Goal: Task Accomplishment & Management: Manage account settings

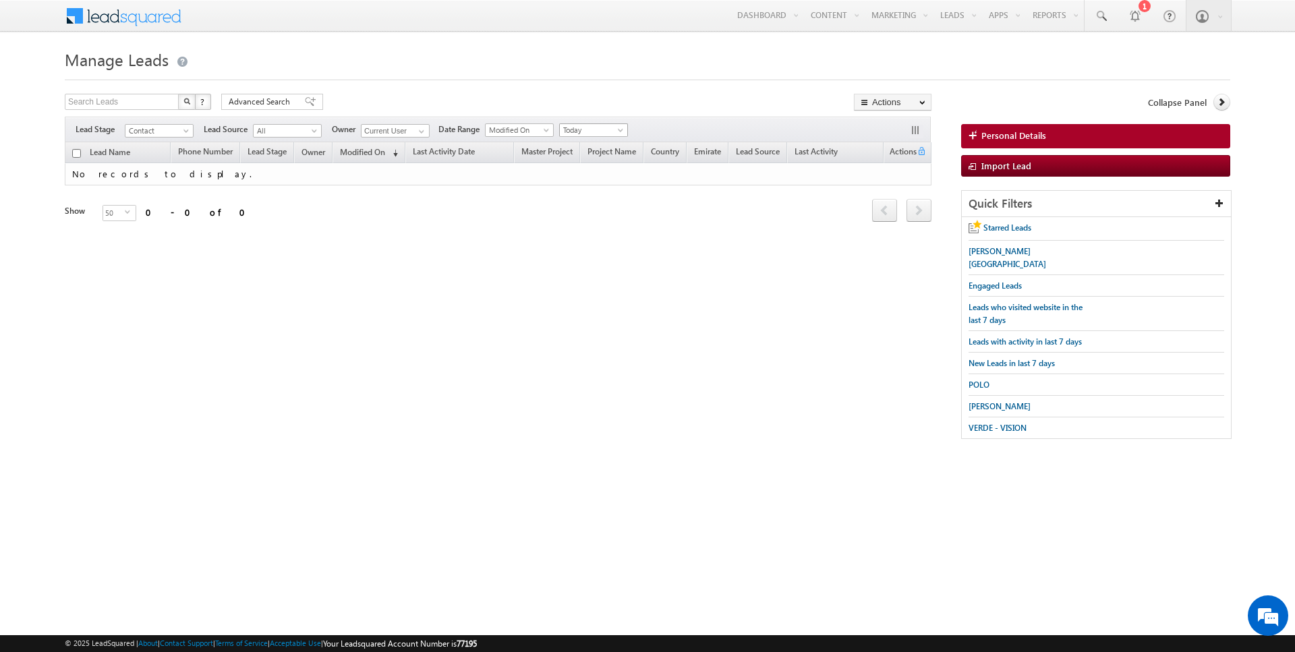
click at [596, 131] on span "Today" at bounding box center [592, 130] width 64 height 12
click at [596, 132] on span "Today" at bounding box center [592, 130] width 64 height 12
click at [590, 142] on link "All Time" at bounding box center [588, 144] width 68 height 12
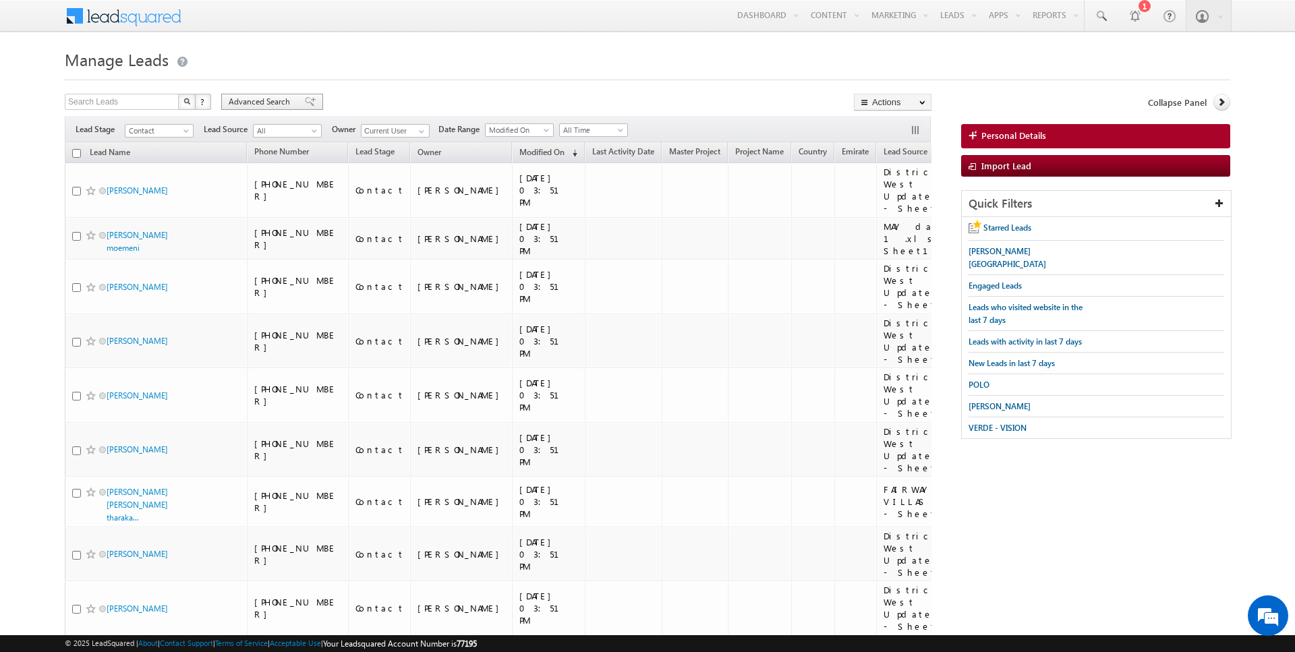
click at [256, 97] on span "Advanced Search" at bounding box center [261, 102] width 65 height 12
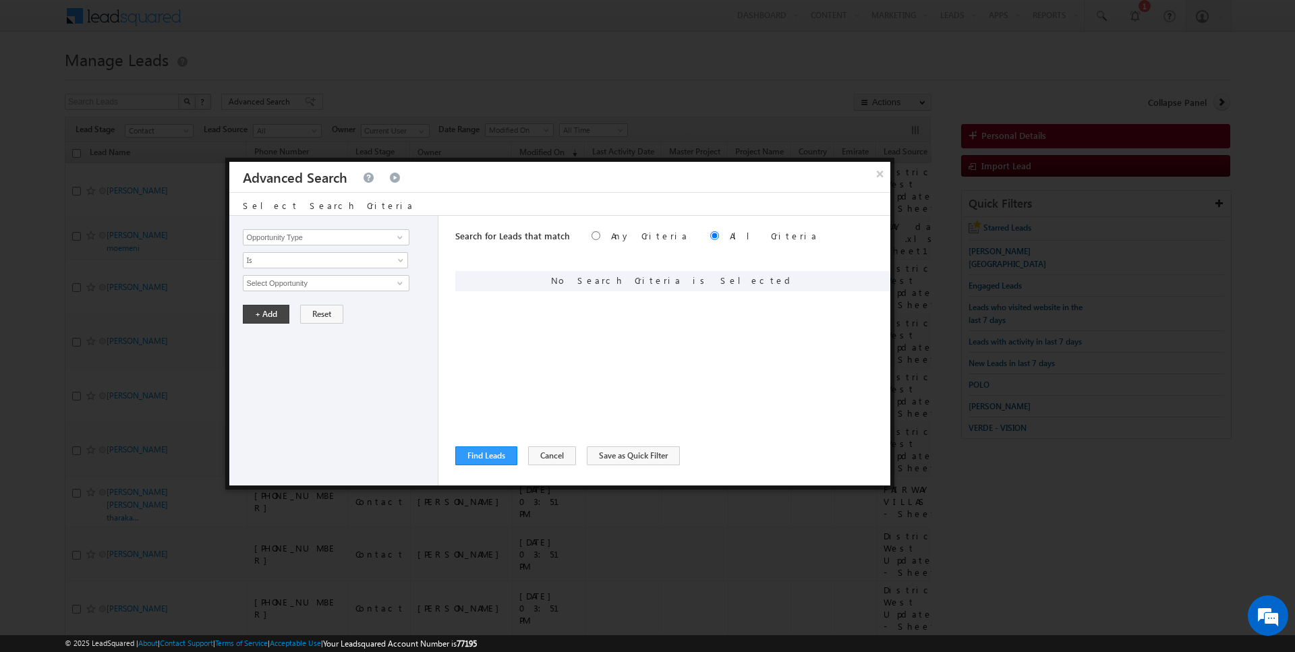
click at [304, 219] on div "Opportunity Type Lead Activity Task Sales Group Prospect Id Address 1 Address 2…" at bounding box center [333, 351] width 209 height 270
click at [304, 236] on input "Opportunity Type" at bounding box center [326, 237] width 166 height 16
type input "Modified On"
click at [300, 257] on span "Is" at bounding box center [317, 260] width 146 height 12
click at [284, 273] on link "Is" at bounding box center [326, 274] width 165 height 12
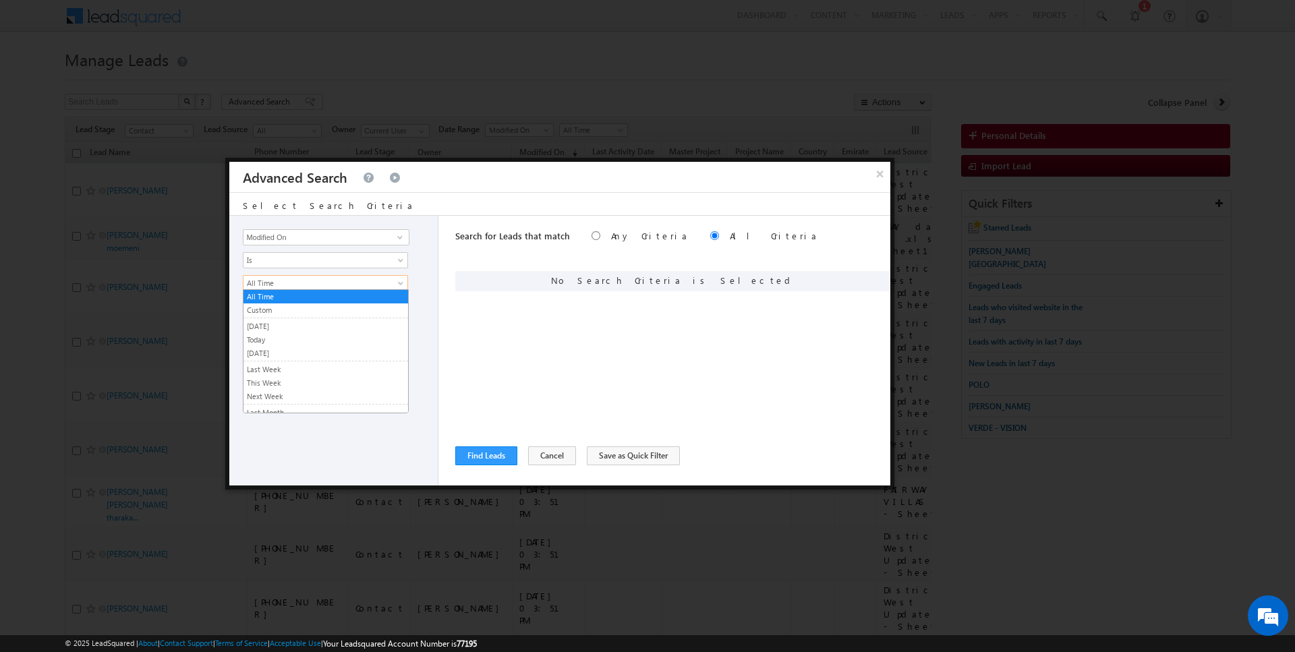
click at [283, 277] on span "All Time" at bounding box center [317, 283] width 146 height 12
click at [281, 321] on link "[DATE]" at bounding box center [326, 326] width 165 height 12
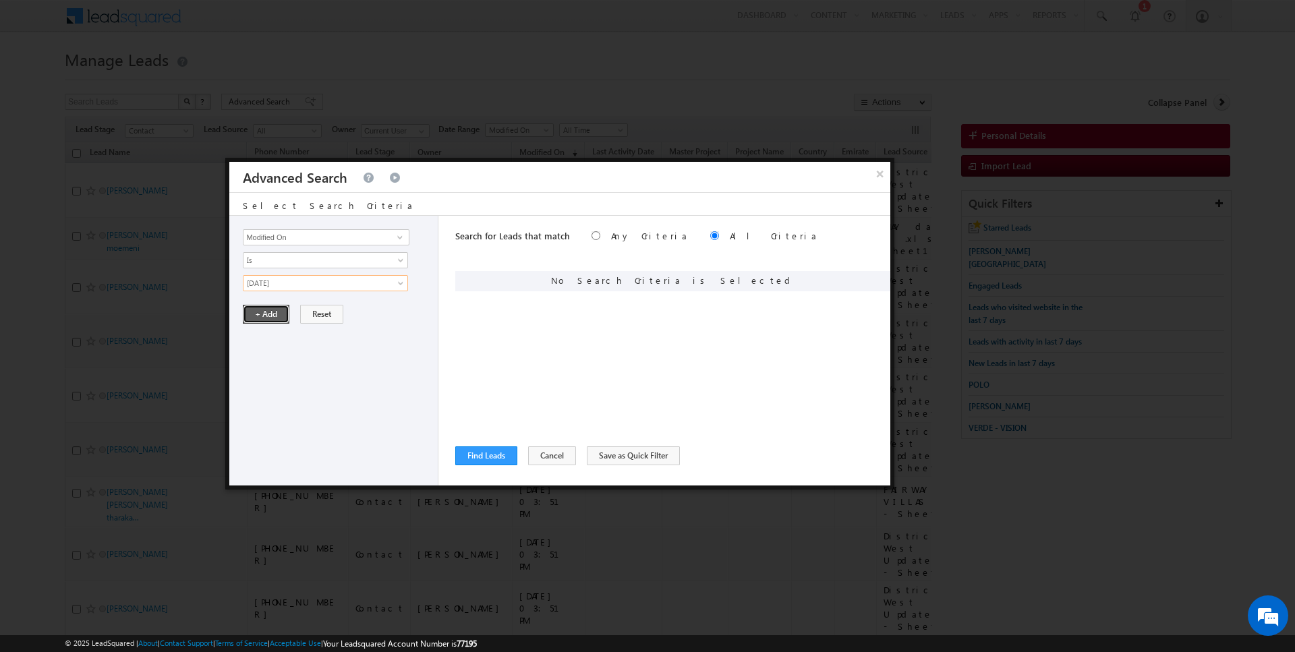
click at [279, 320] on button "+ Add" at bounding box center [266, 314] width 47 height 19
click at [304, 252] on link "Is" at bounding box center [325, 260] width 165 height 16
click at [312, 231] on input "Opportunity Type" at bounding box center [326, 237] width 166 height 16
type input "Lead Activity"
click at [304, 258] on span "Is" at bounding box center [317, 260] width 146 height 12
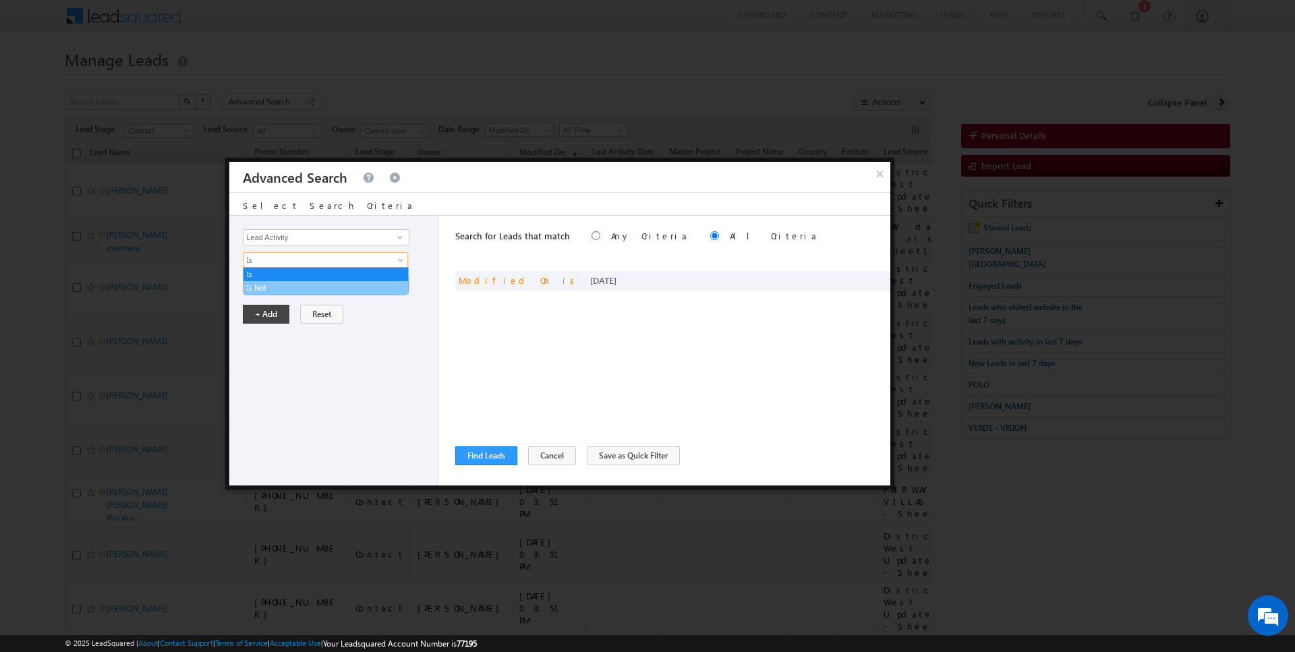
click at [298, 287] on link "Is Not" at bounding box center [326, 288] width 165 height 12
click at [298, 287] on input "Select Activity" at bounding box center [326, 283] width 166 height 16
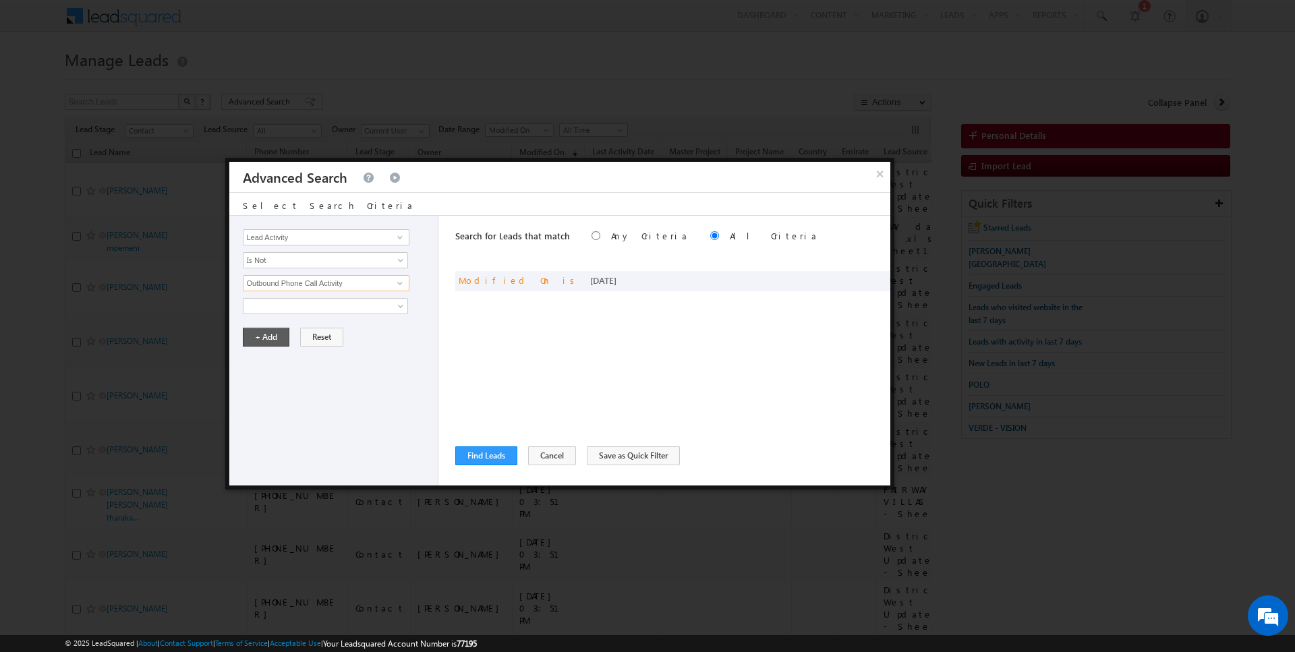
type input "Outbound Phone Call Activity"
click at [268, 331] on button "+ Add" at bounding box center [266, 337] width 47 height 19
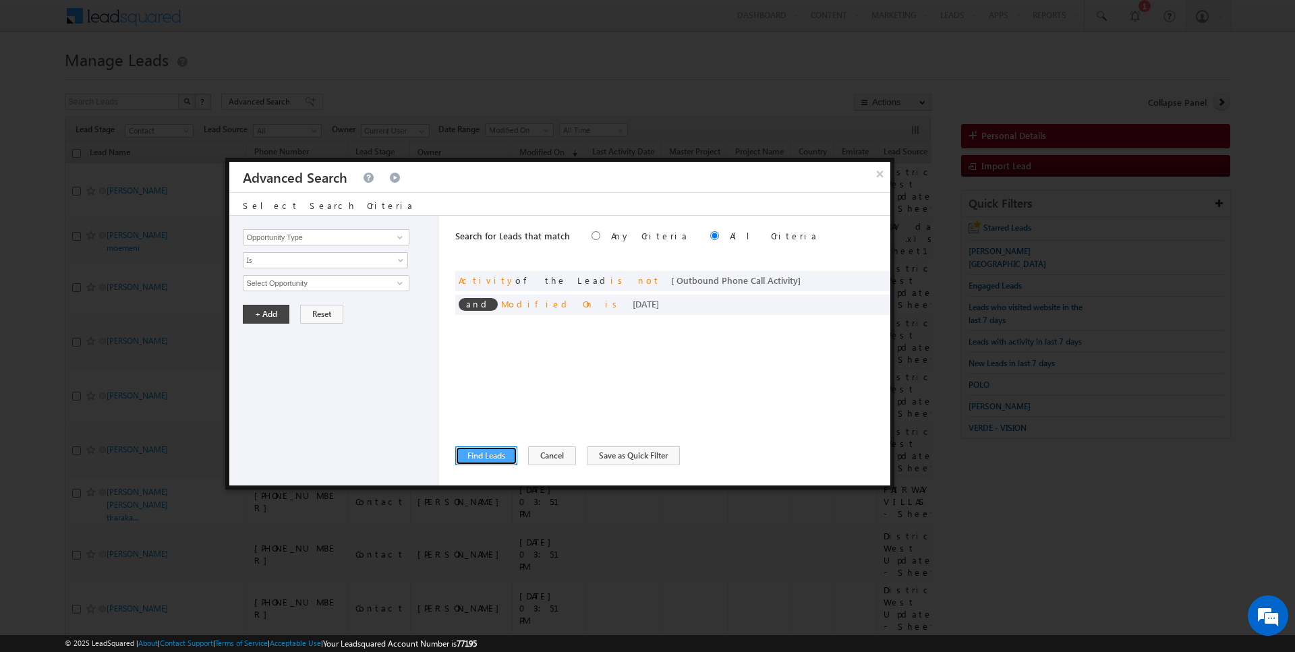
click at [484, 452] on button "Find Leads" at bounding box center [486, 456] width 62 height 19
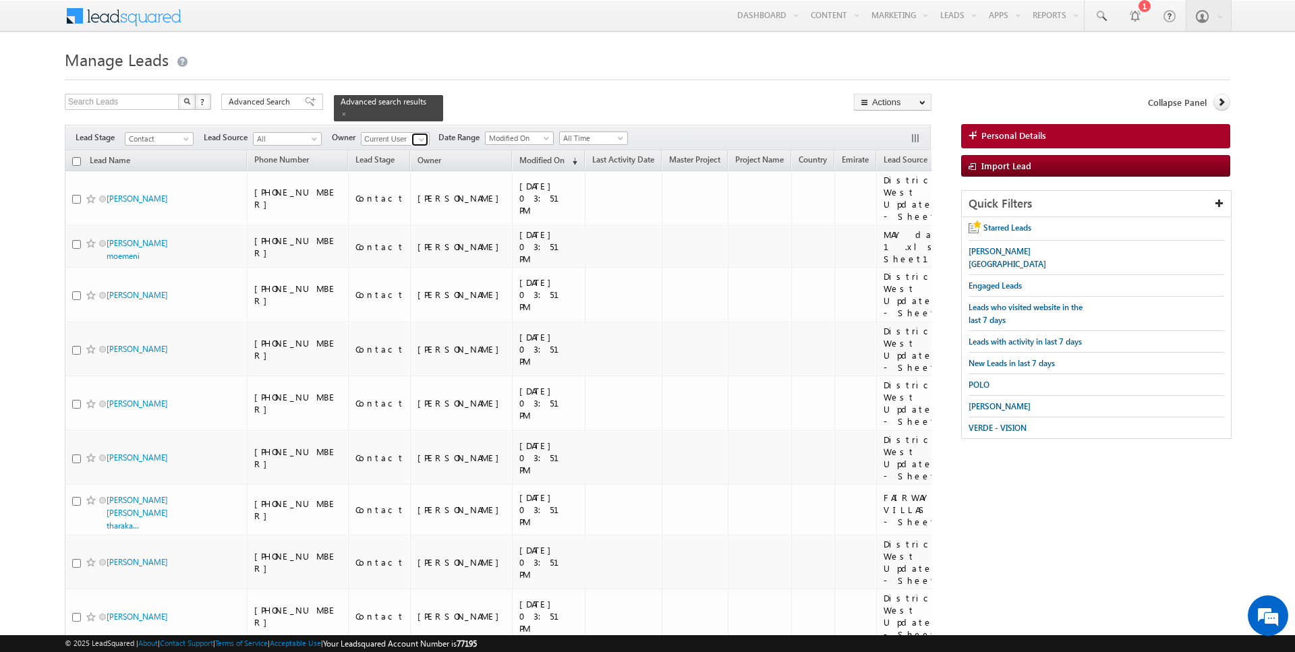
click at [418, 138] on span at bounding box center [421, 139] width 11 height 11
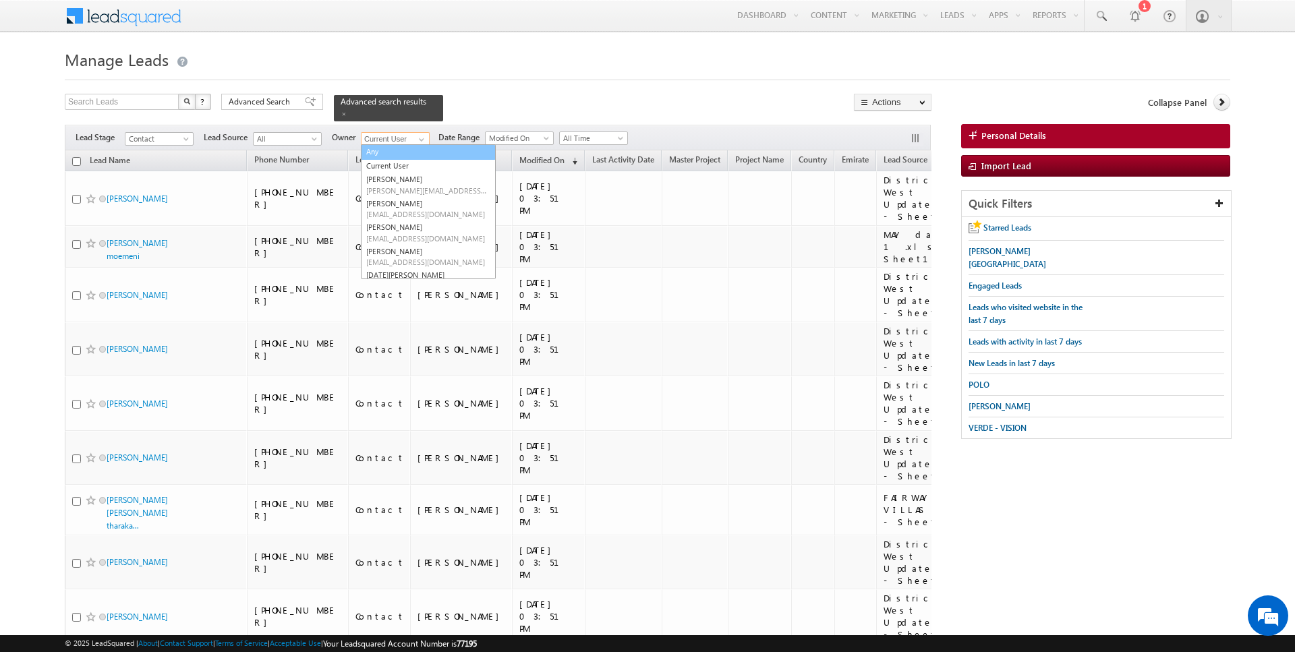
click at [403, 149] on link "Any" at bounding box center [428, 152] width 135 height 16
type input "Any"
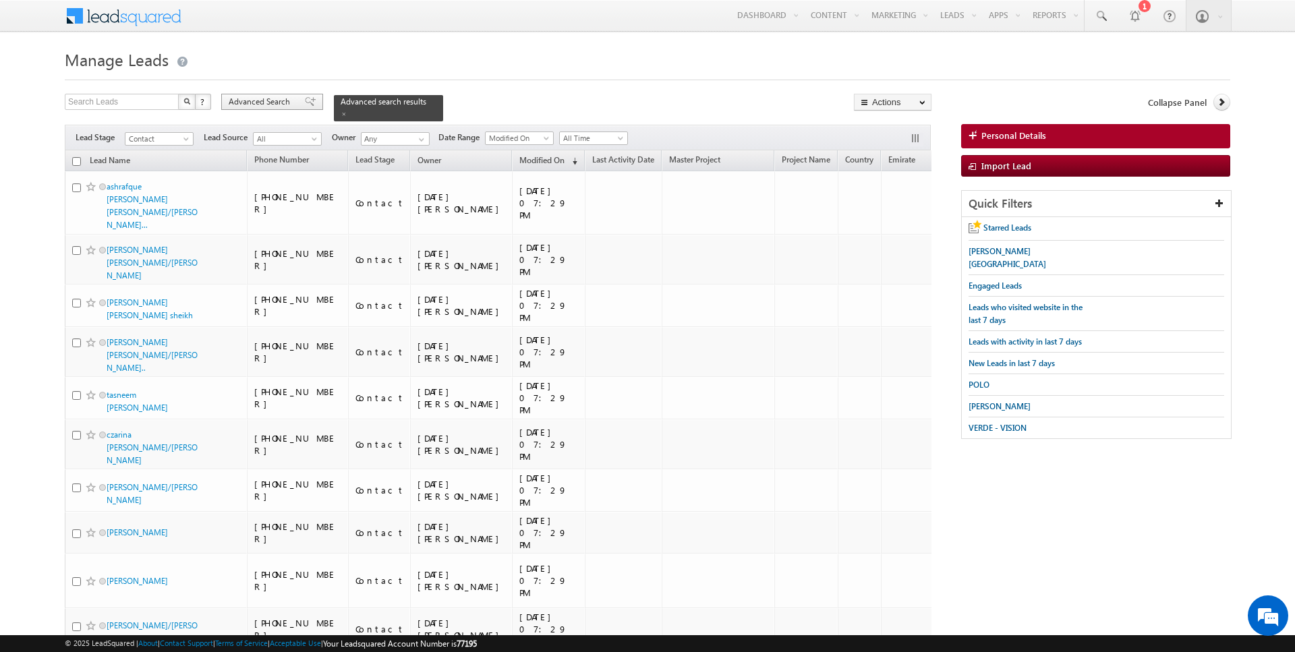
click at [271, 105] on span "Advanced Search" at bounding box center [261, 102] width 65 height 12
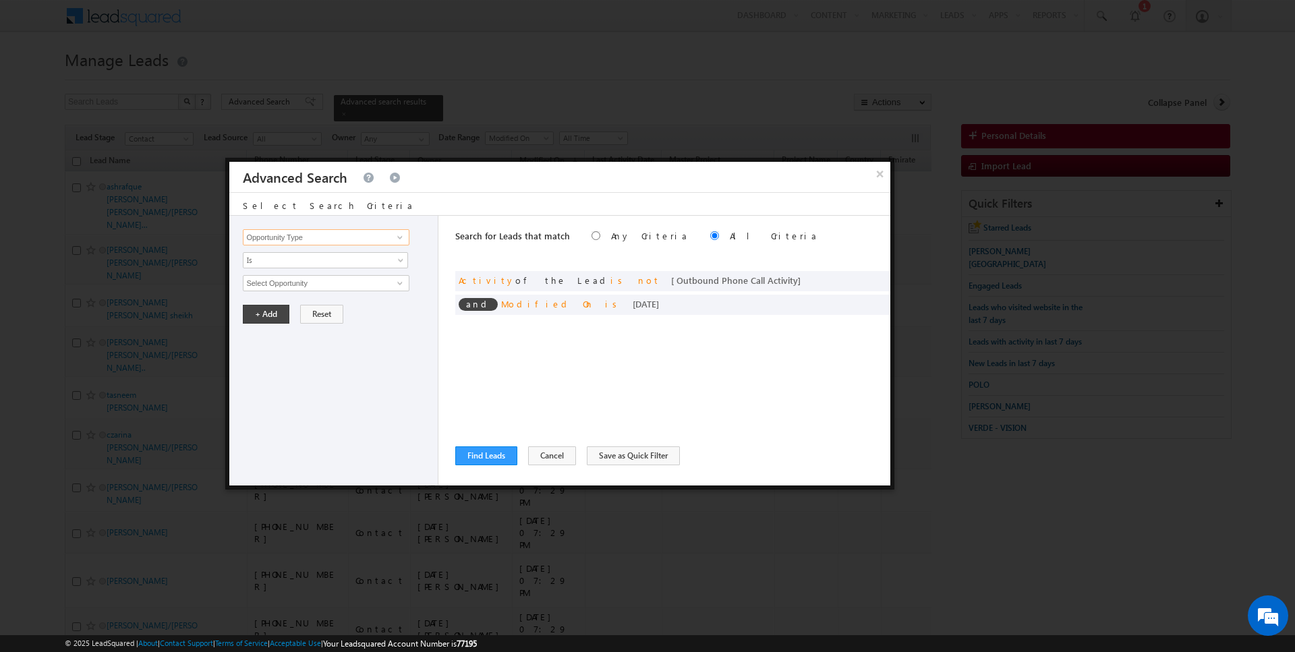
click at [312, 234] on input "Opportunity Type" at bounding box center [326, 237] width 166 height 16
type input "Owner"
click at [298, 260] on span "Is" at bounding box center [317, 260] width 146 height 12
click at [293, 285] on link "Is Not" at bounding box center [326, 288] width 165 height 12
click at [293, 285] on span "None Selected" at bounding box center [320, 283] width 153 height 15
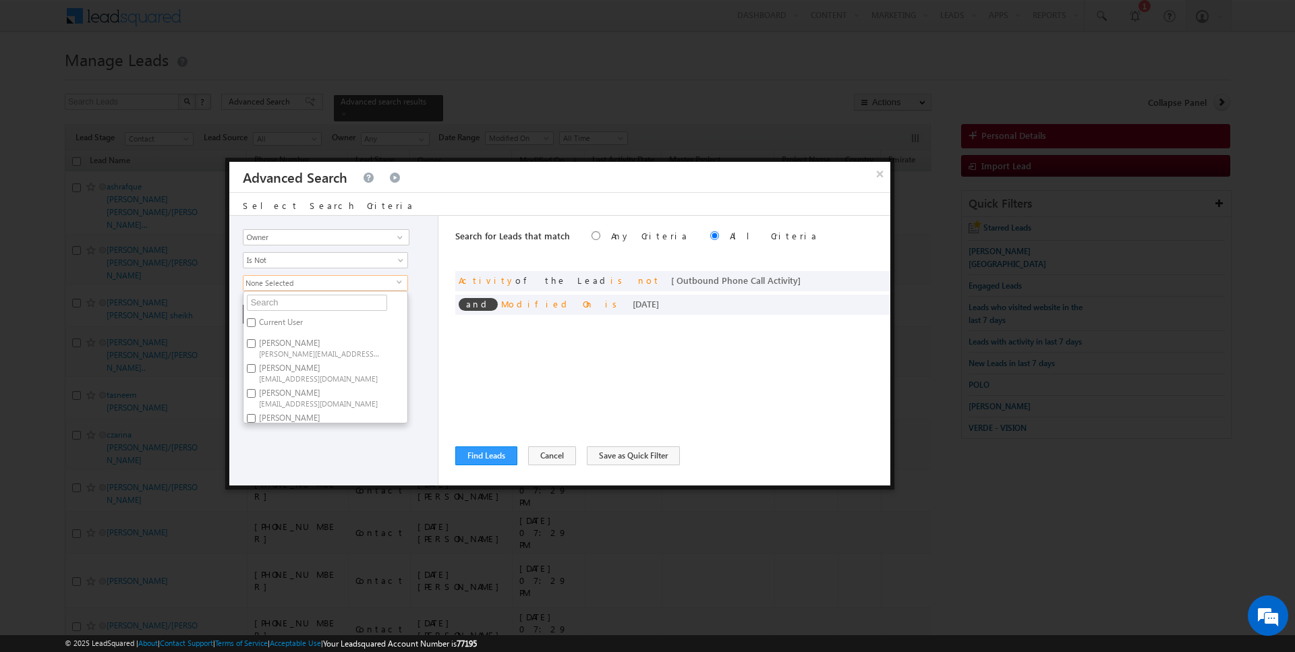
click at [278, 320] on label "Current User" at bounding box center [280, 324] width 73 height 21
click at [256, 320] on input "Current User" at bounding box center [251, 322] width 9 height 9
checkbox input "true"
click at [466, 362] on div "Search for Leads that match Any Criteria All Criteria Note that the current tri…" at bounding box center [672, 351] width 435 height 270
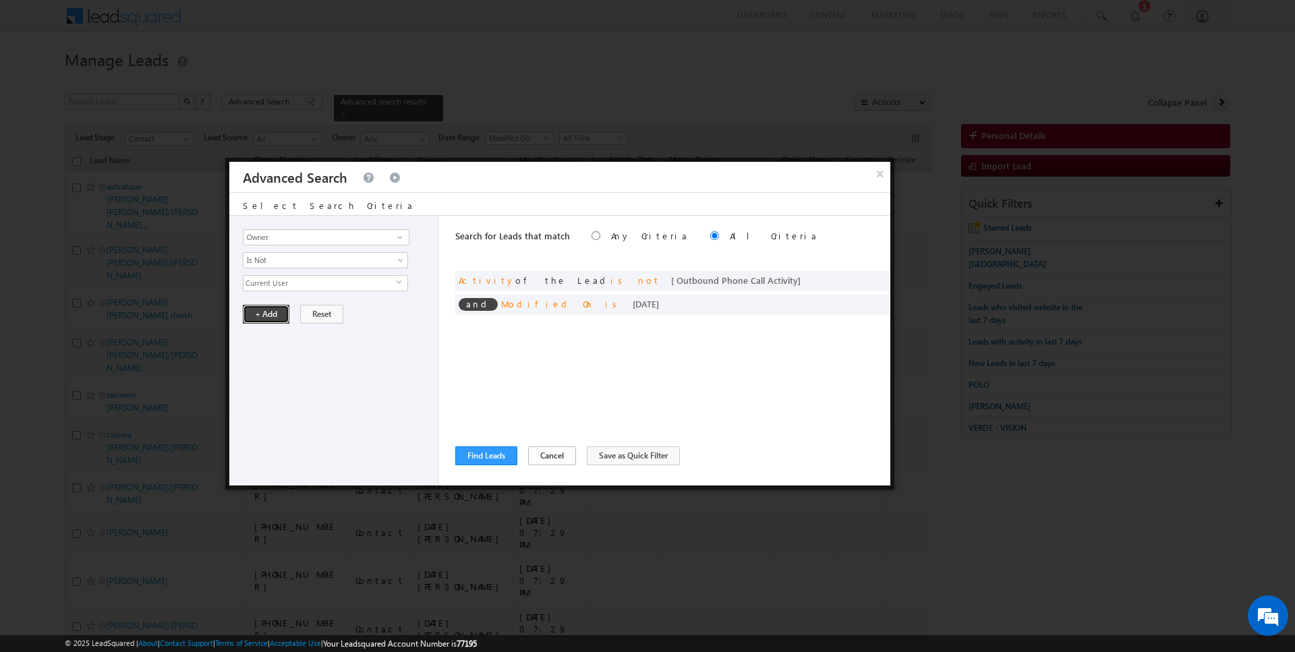
drag, startPoint x: 260, startPoint y: 312, endPoint x: 552, endPoint y: 447, distance: 321.8
click at [260, 312] on button "+ Add" at bounding box center [266, 314] width 47 height 19
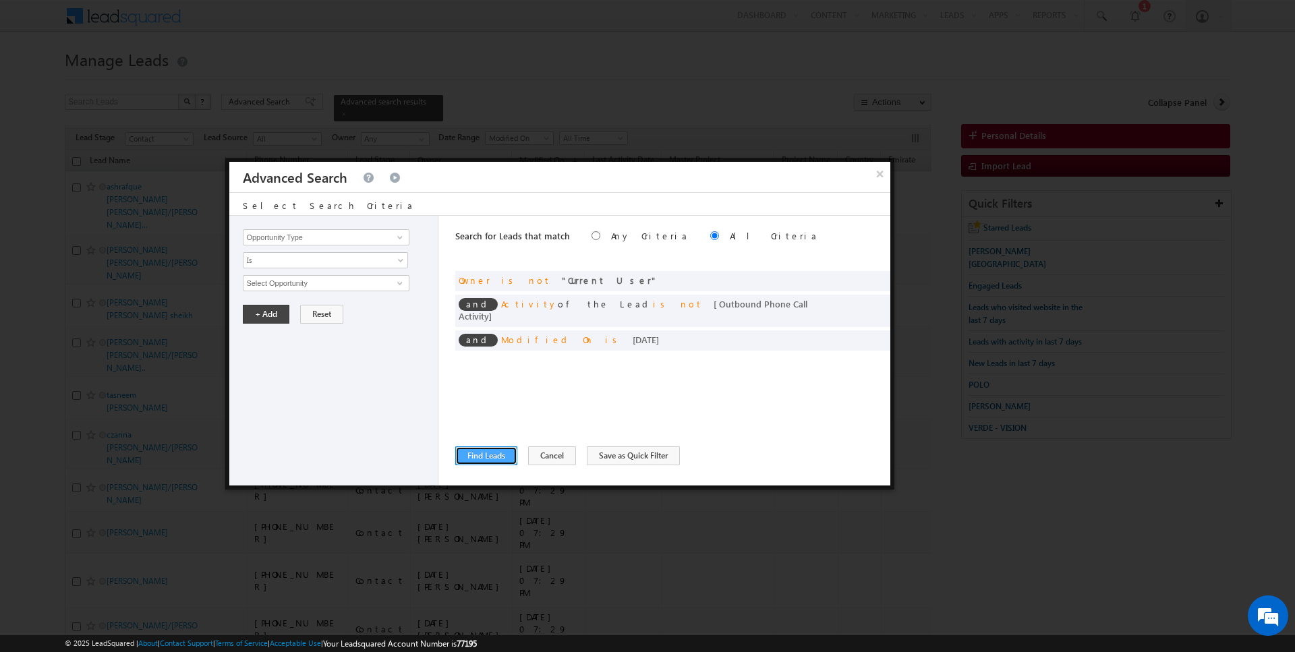
click at [489, 457] on button "Find Leads" at bounding box center [486, 456] width 62 height 19
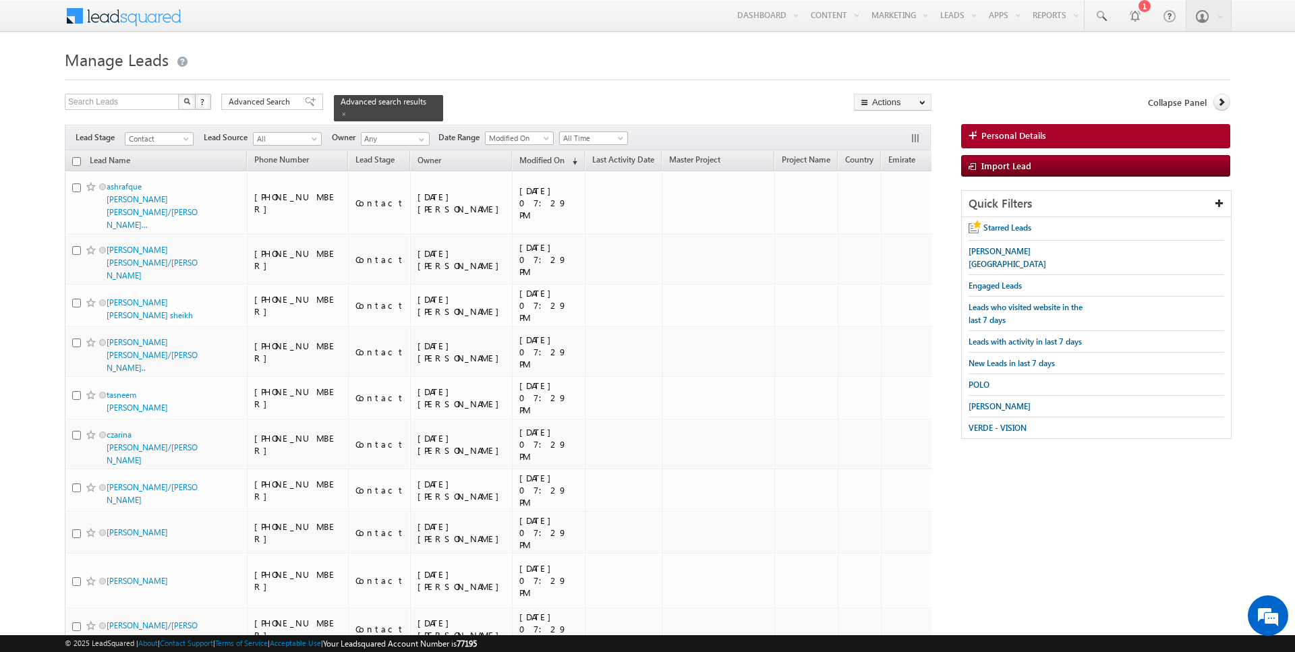
click at [78, 160] on input "checkbox" at bounding box center [76, 161] width 9 height 9
checkbox input "true"
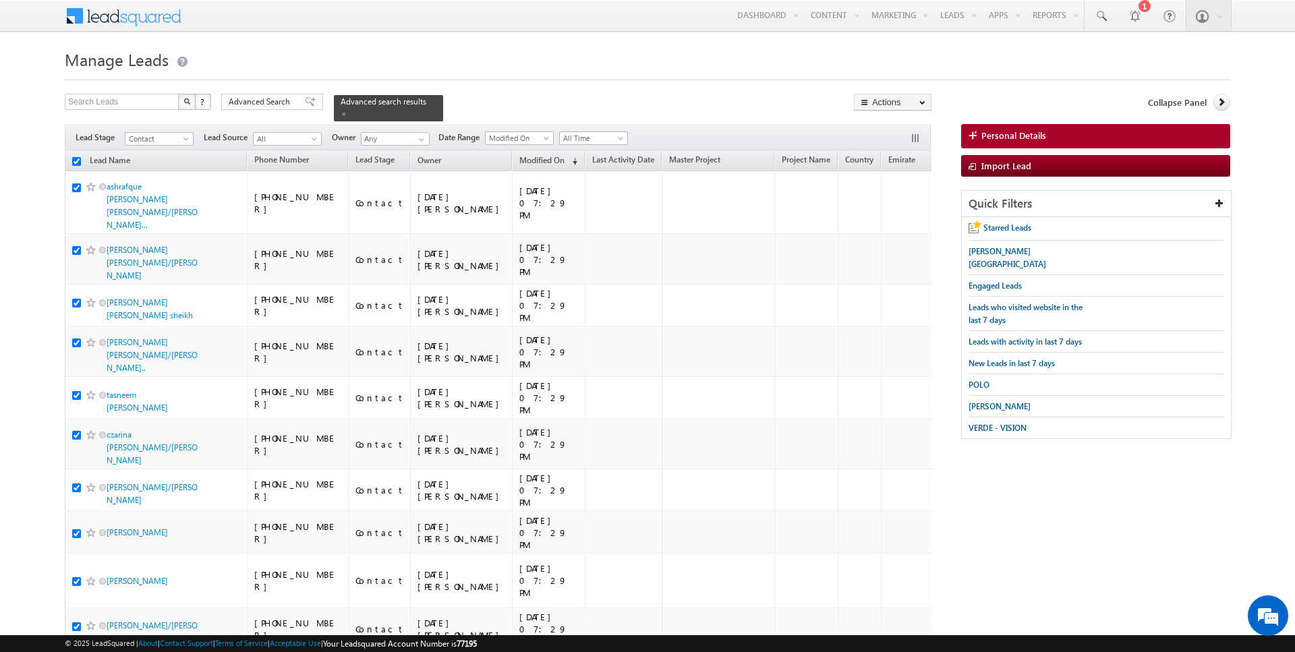
checkbox input "true"
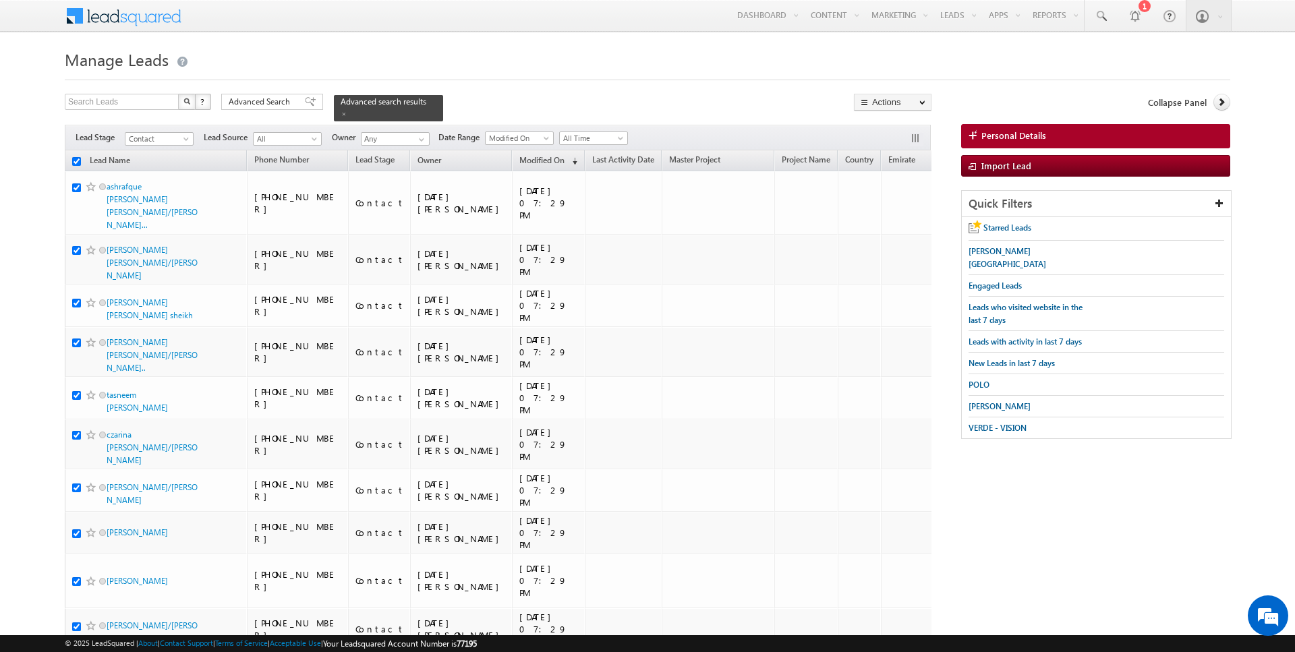
checkbox input "true"
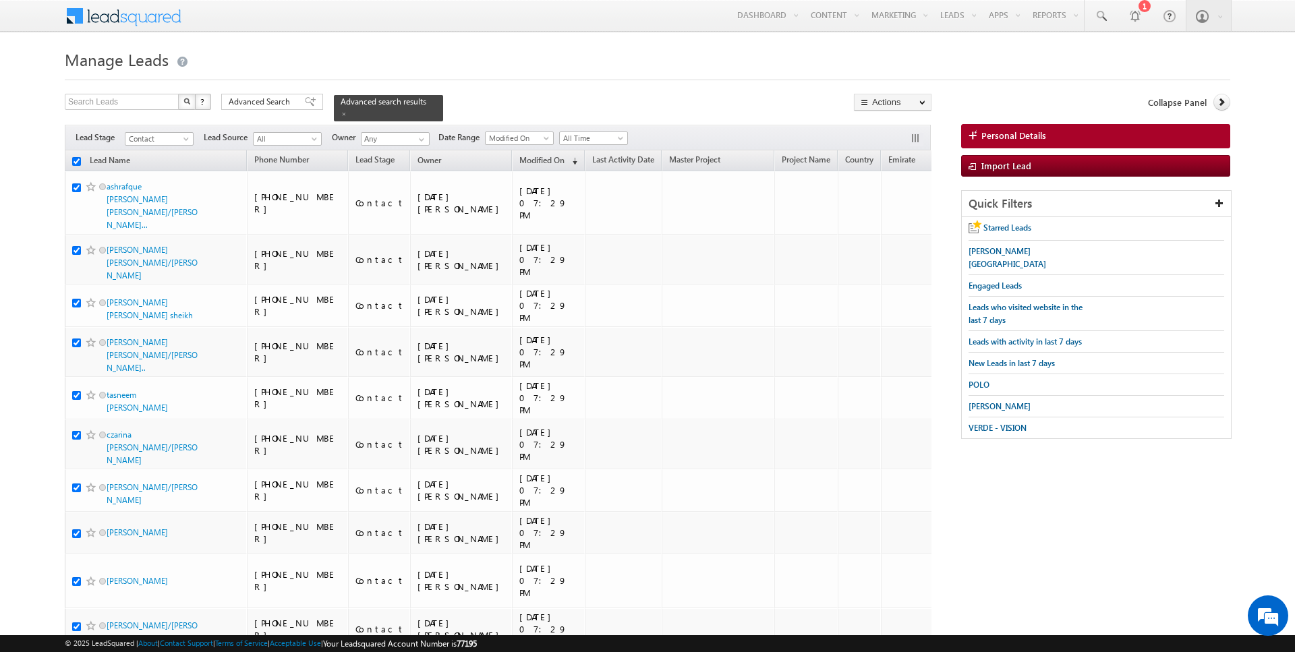
checkbox input "true"
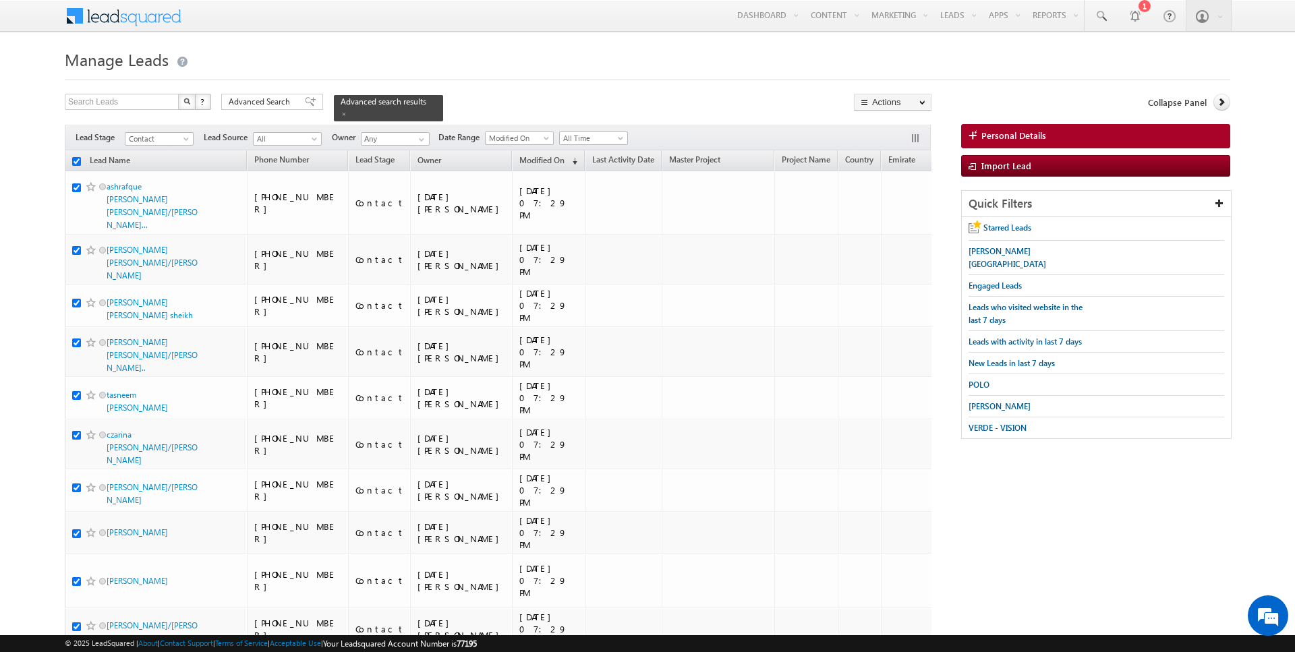
checkbox input "true"
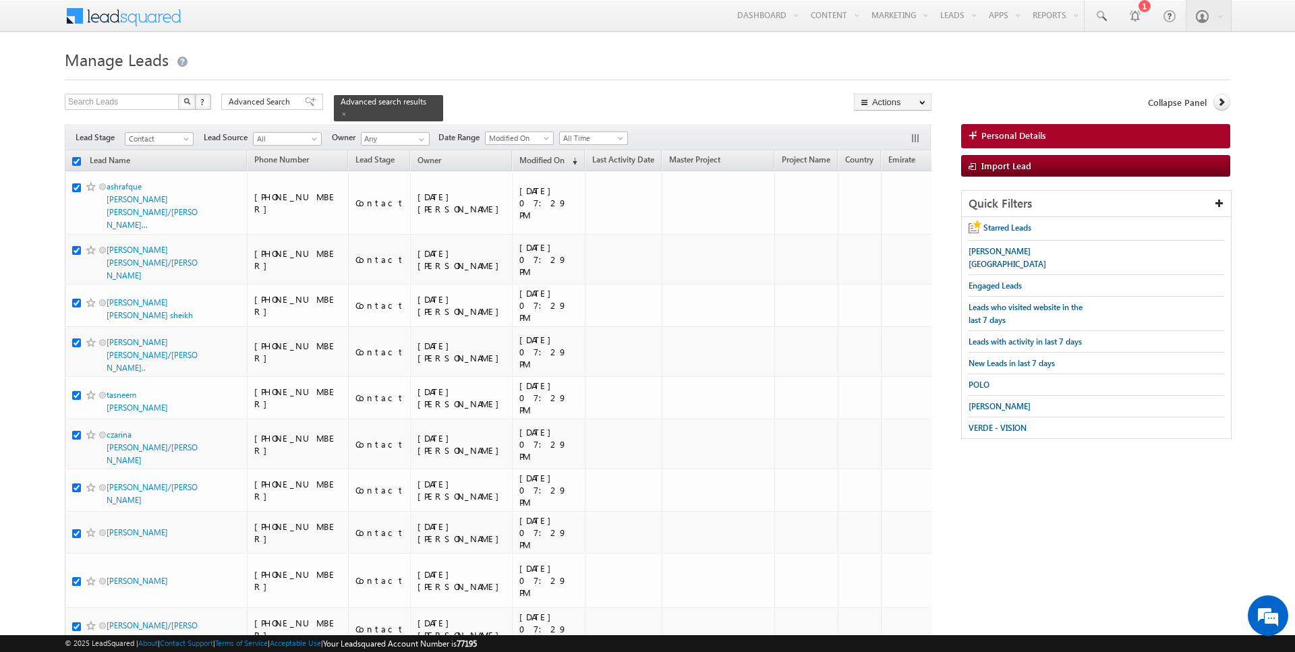
checkbox input "true"
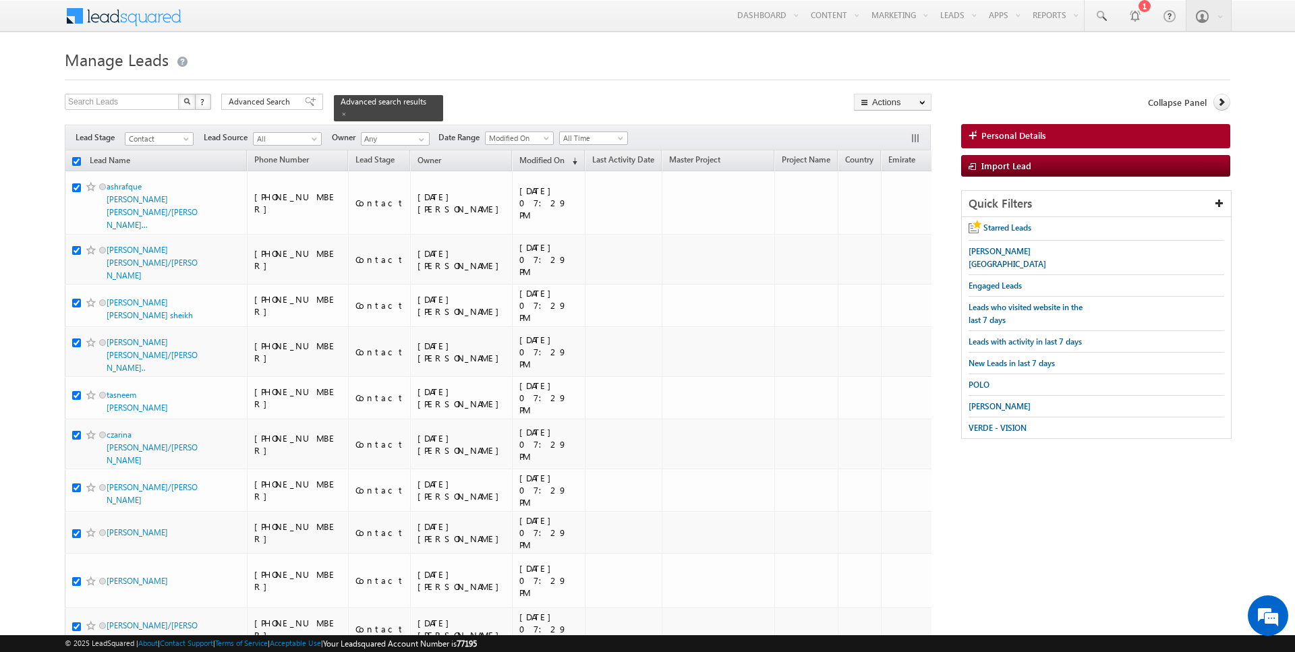
checkbox input "true"
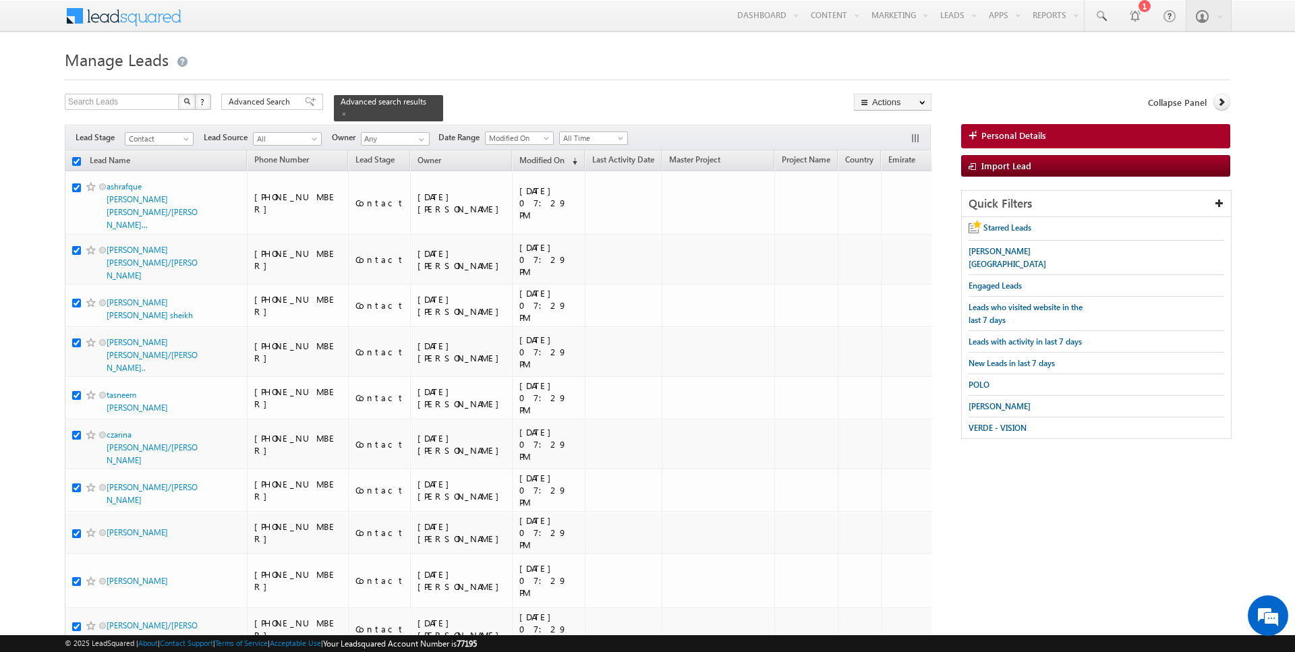
checkbox input "true"
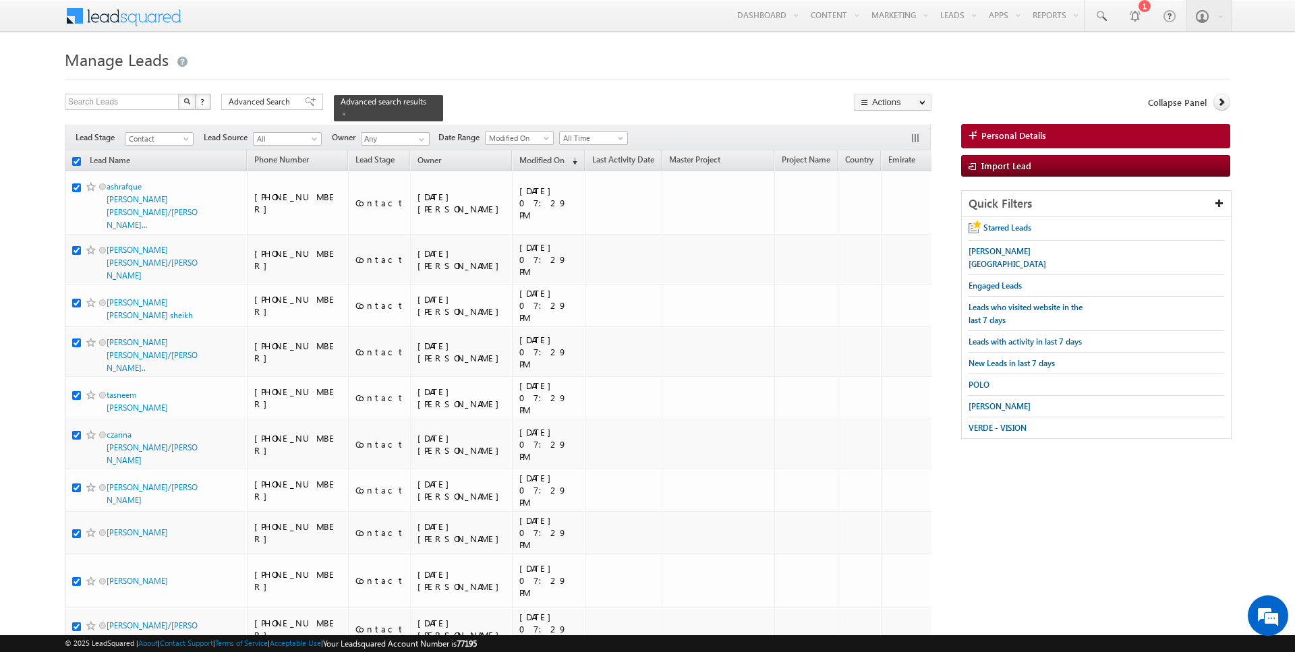
checkbox input "true"
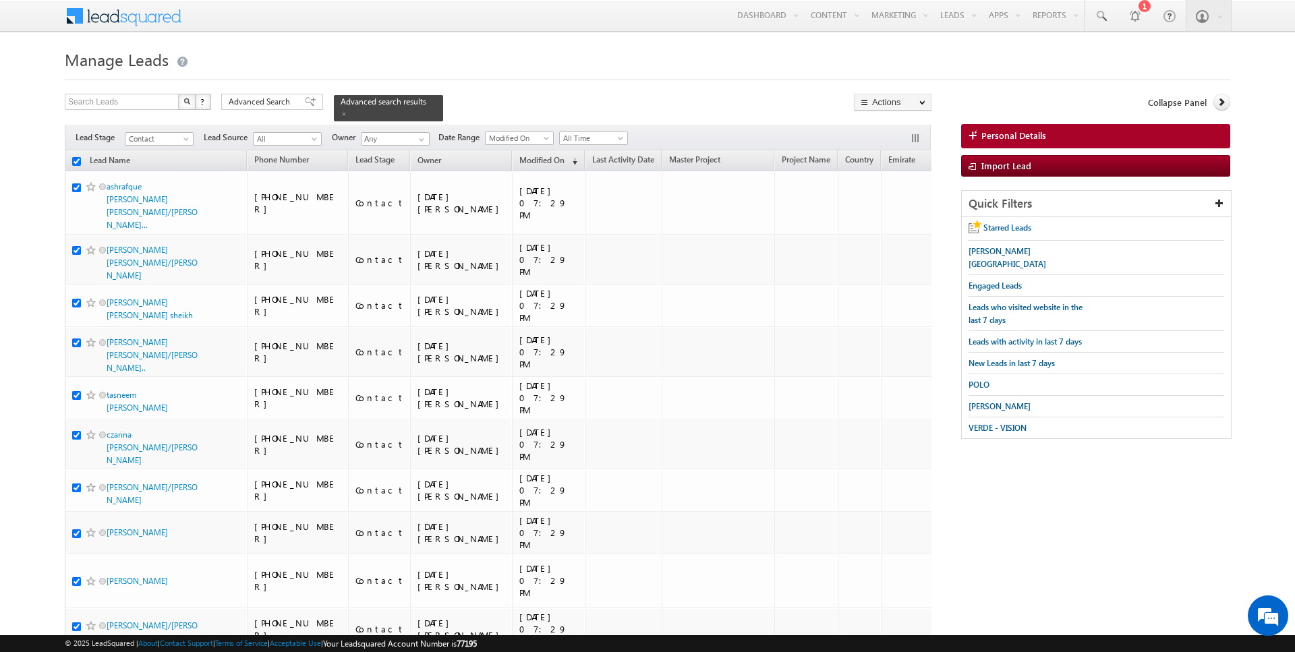
checkbox input "true"
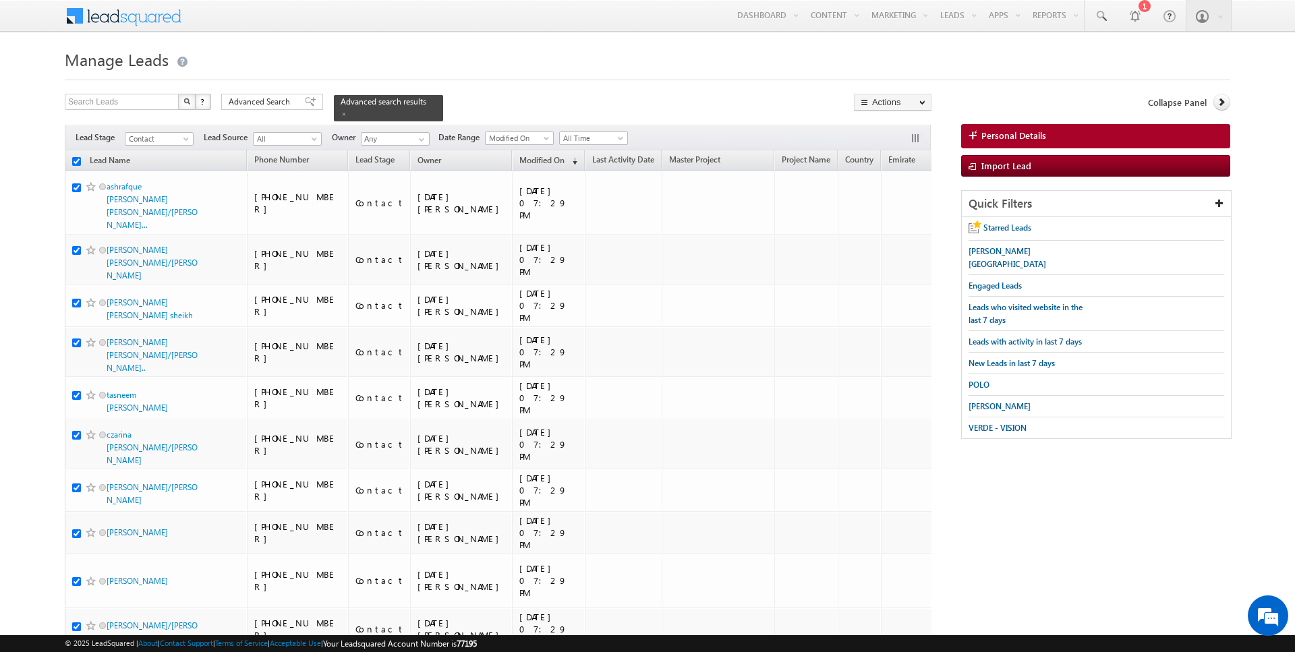
checkbox input "true"
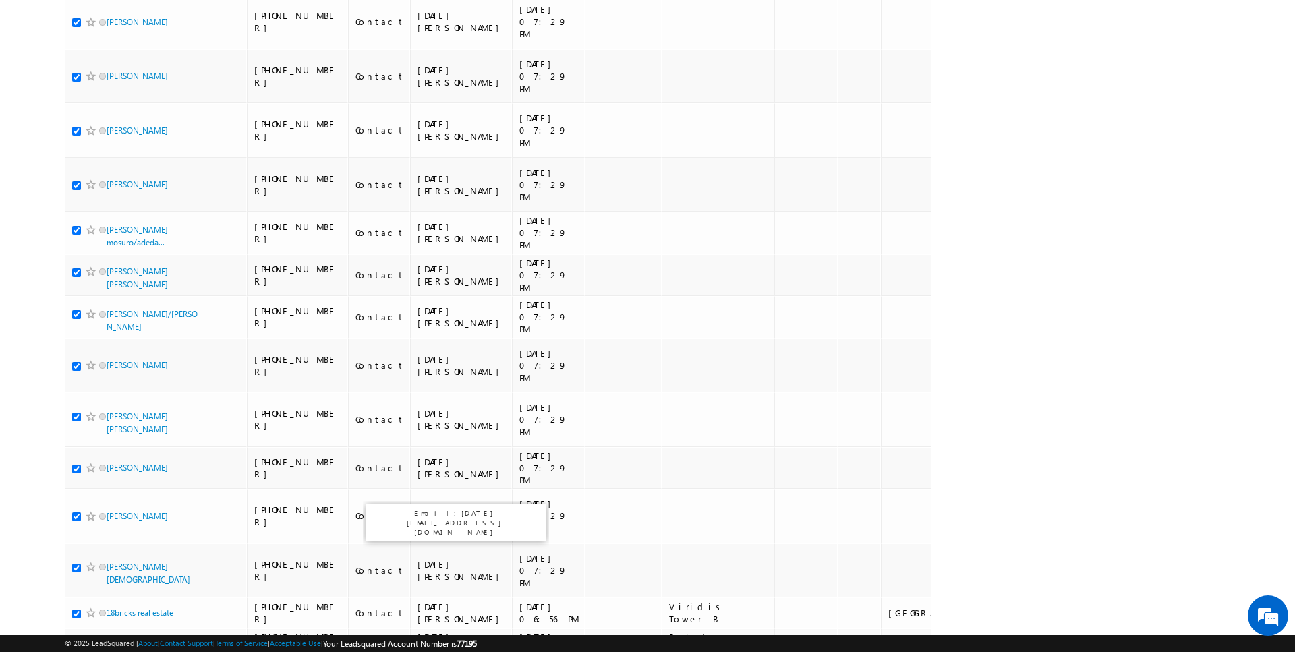
scroll to position [1928, 0]
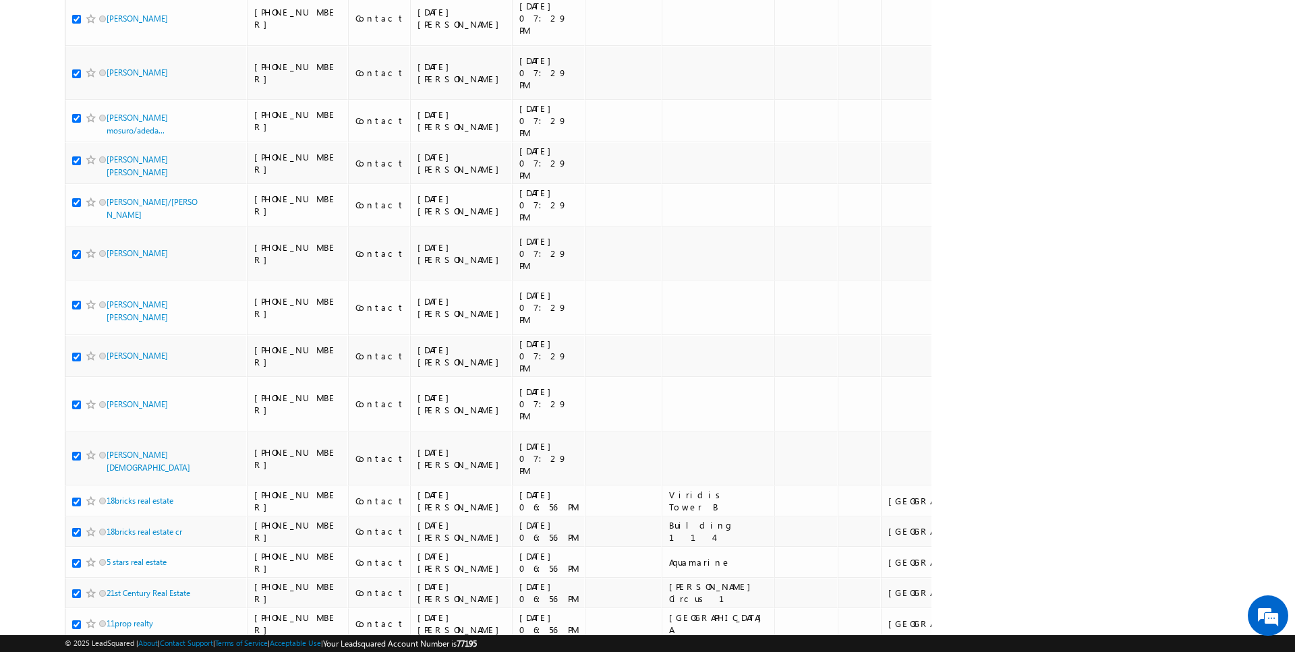
click at [108, 625] on li "100" at bounding box center [111, 627] width 32 height 13
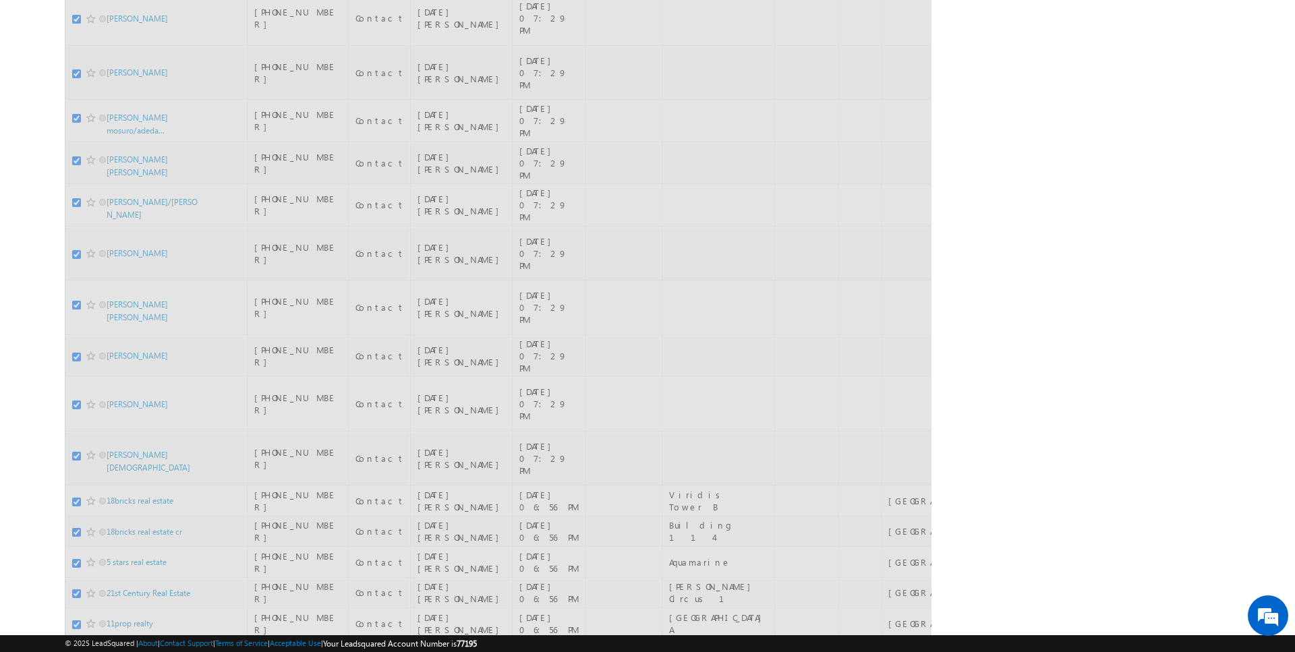
checkbox input "false"
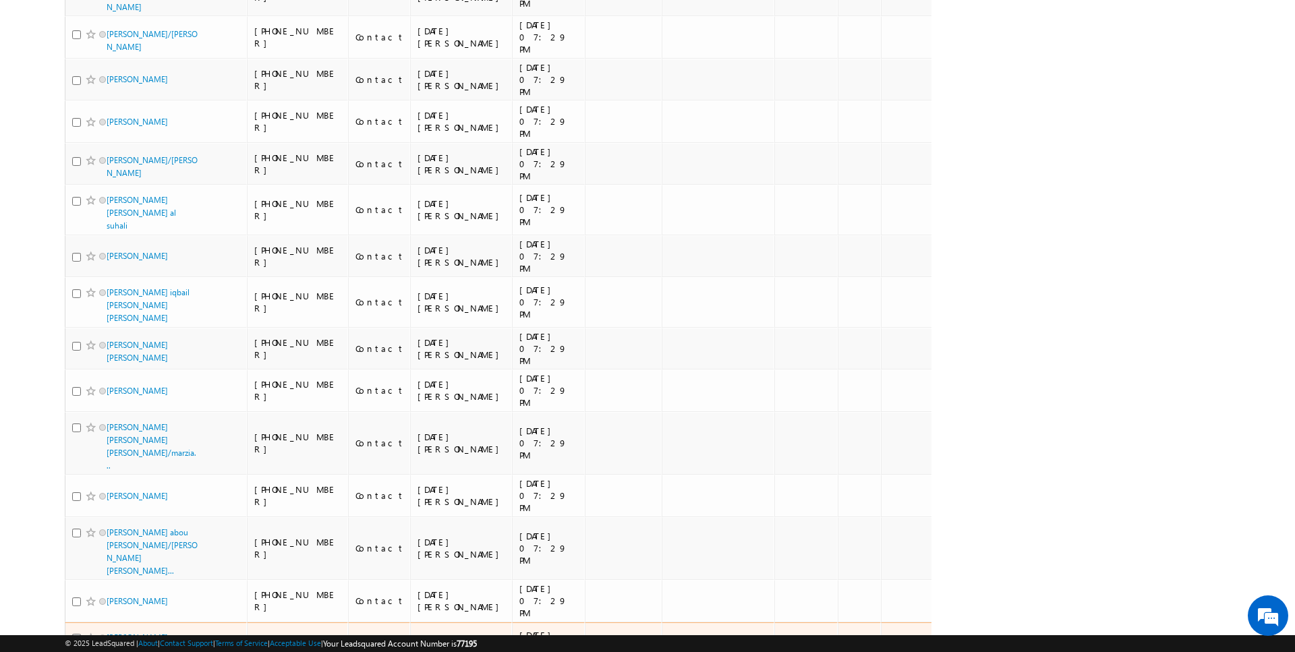
scroll to position [0, 0]
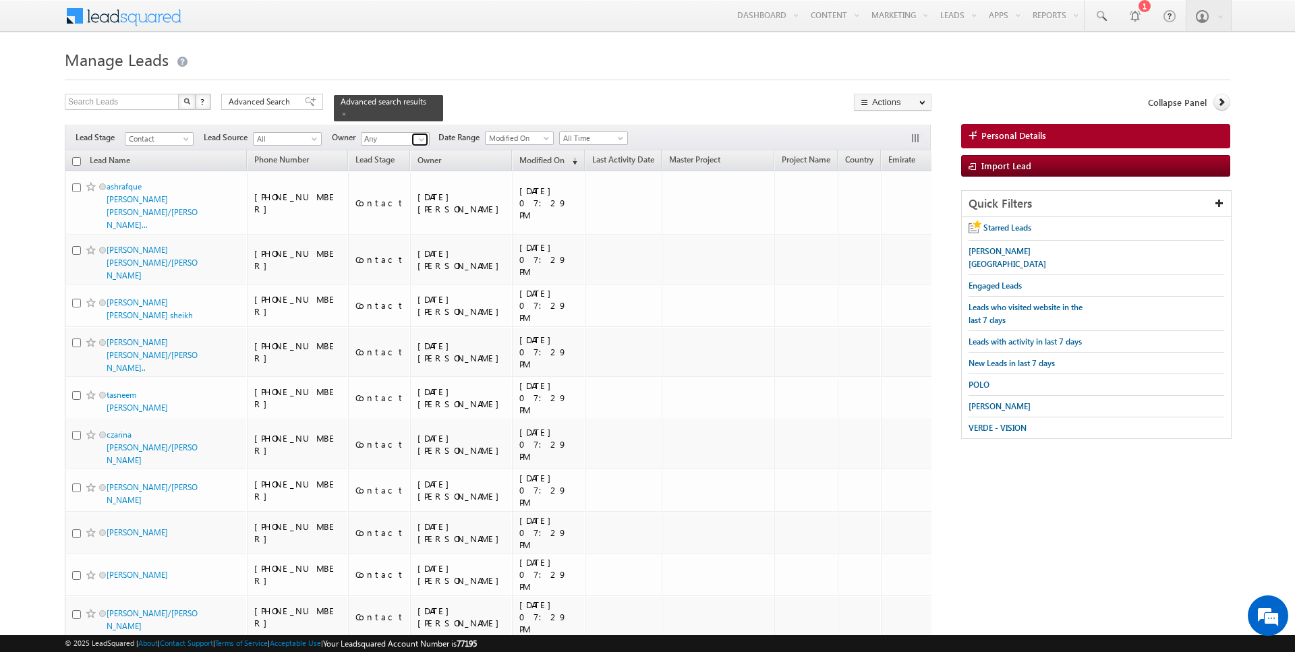
click at [416, 141] on span at bounding box center [421, 139] width 11 height 11
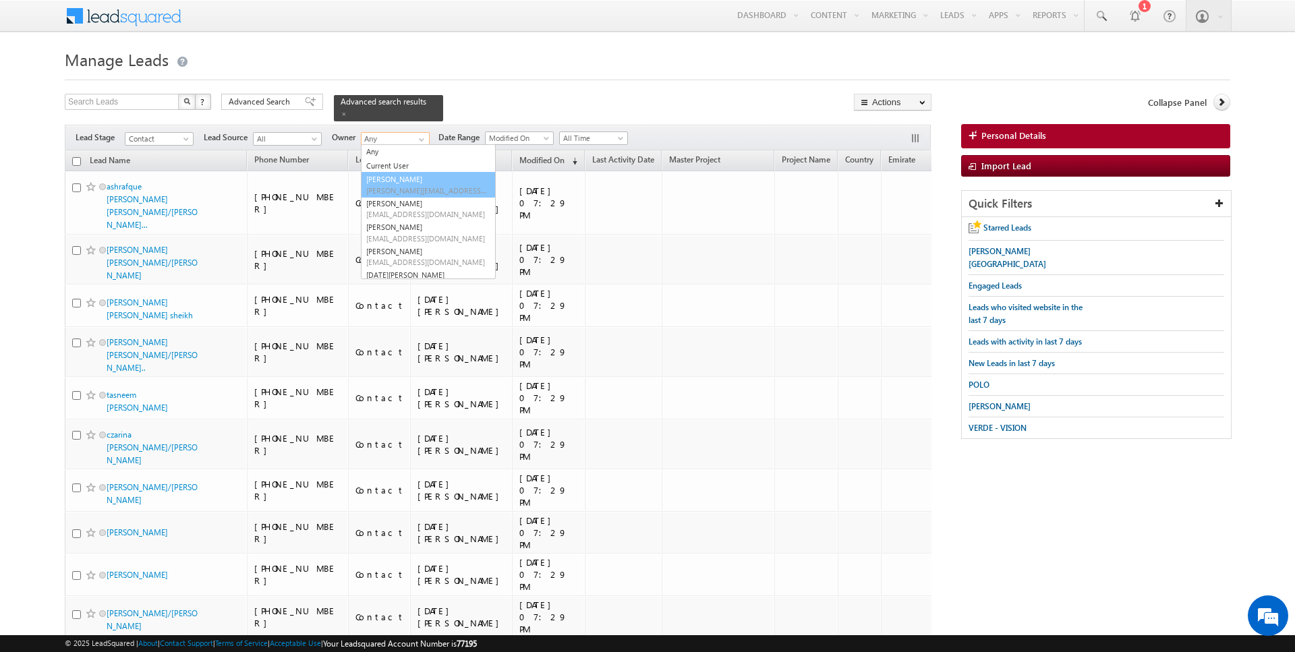
type input "AmanSingh Yadav"
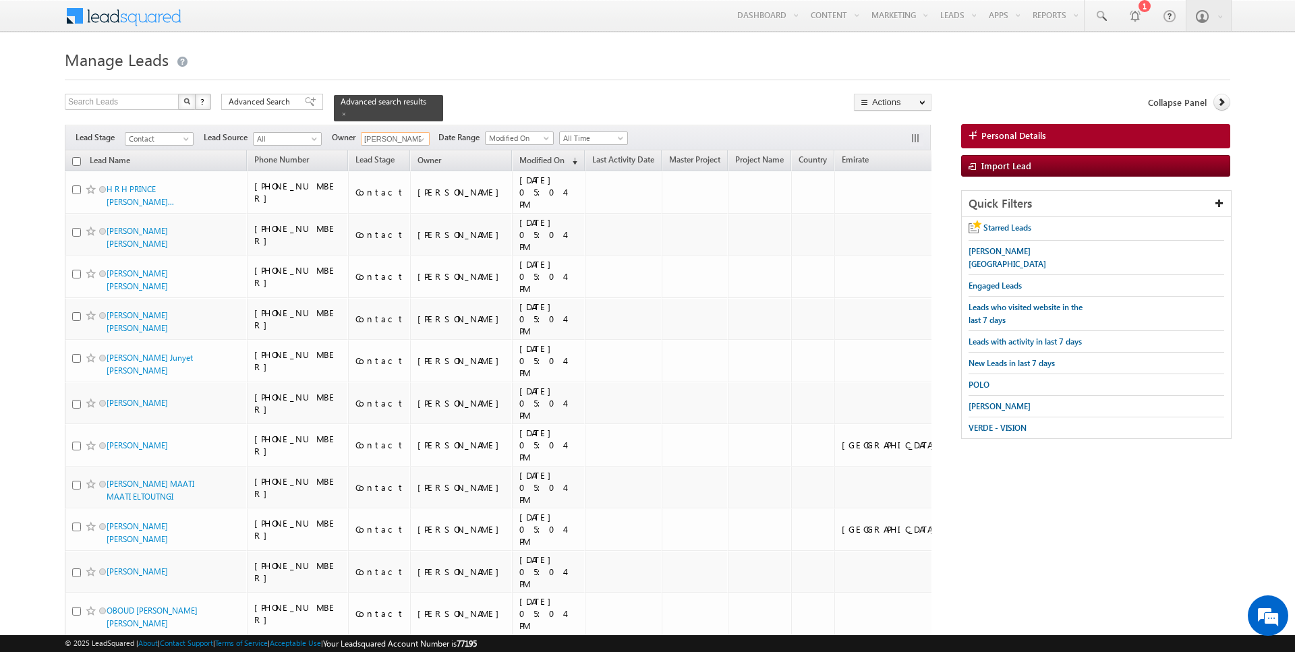
click at [78, 161] on input "checkbox" at bounding box center [76, 161] width 9 height 9
checkbox input "true"
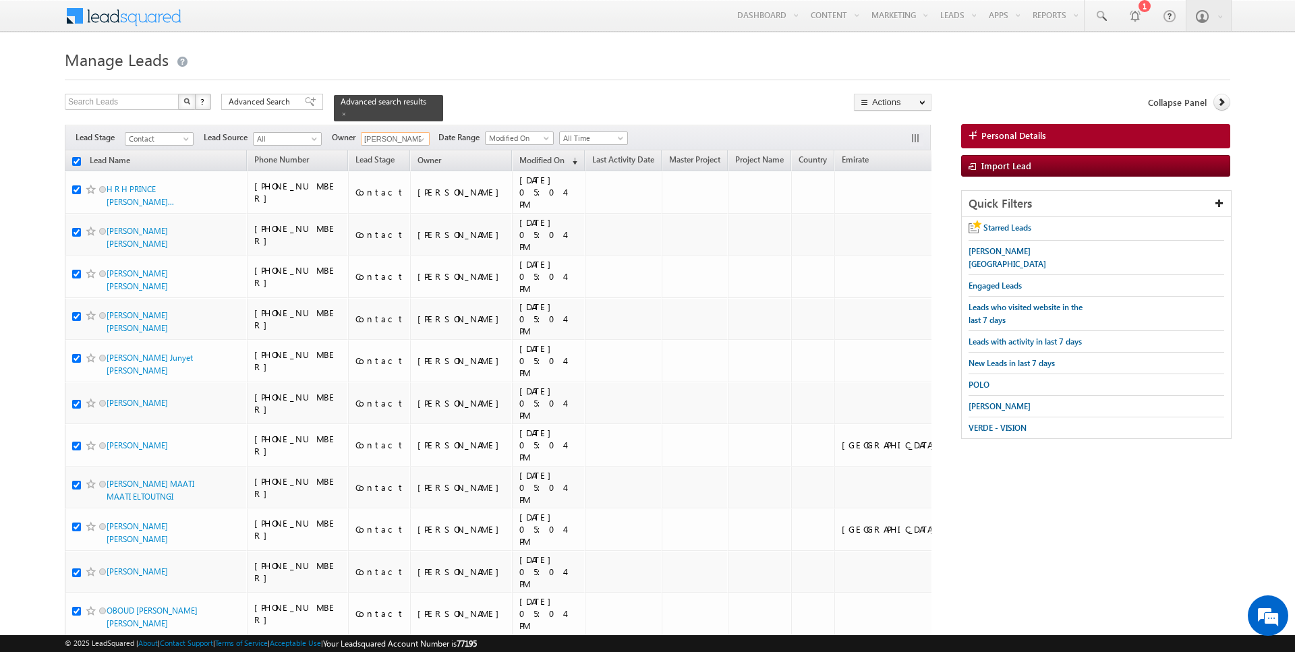
checkbox input "true"
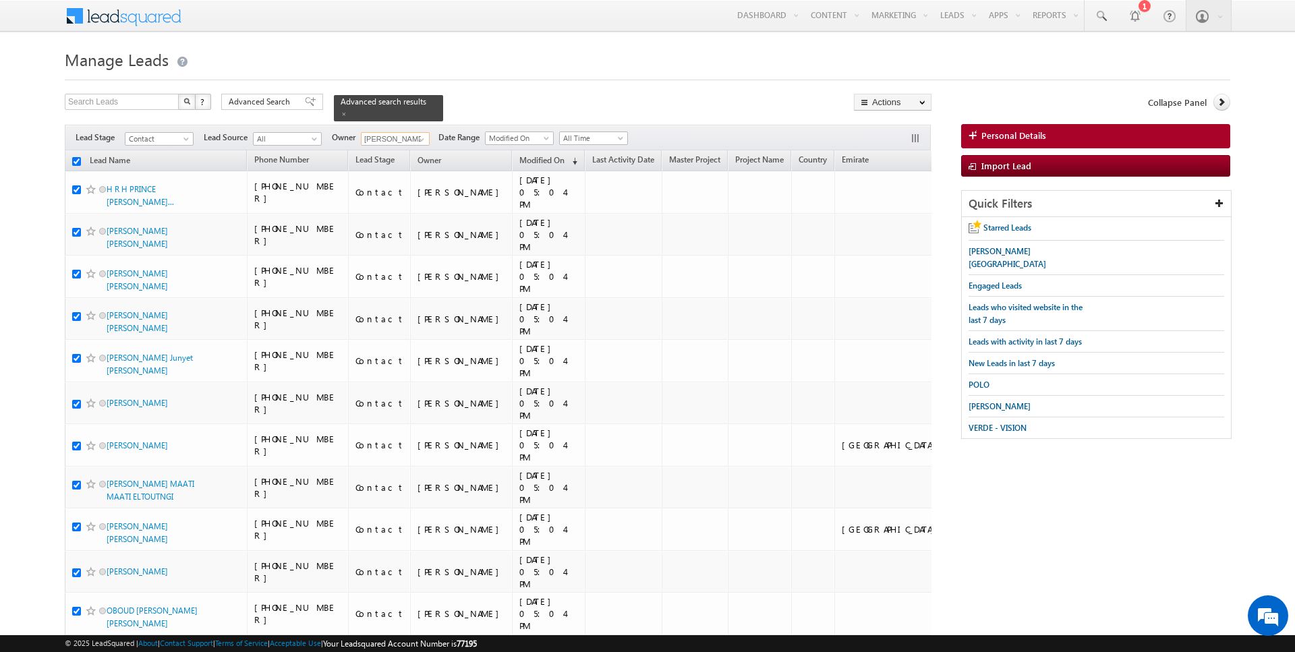
checkbox input "true"
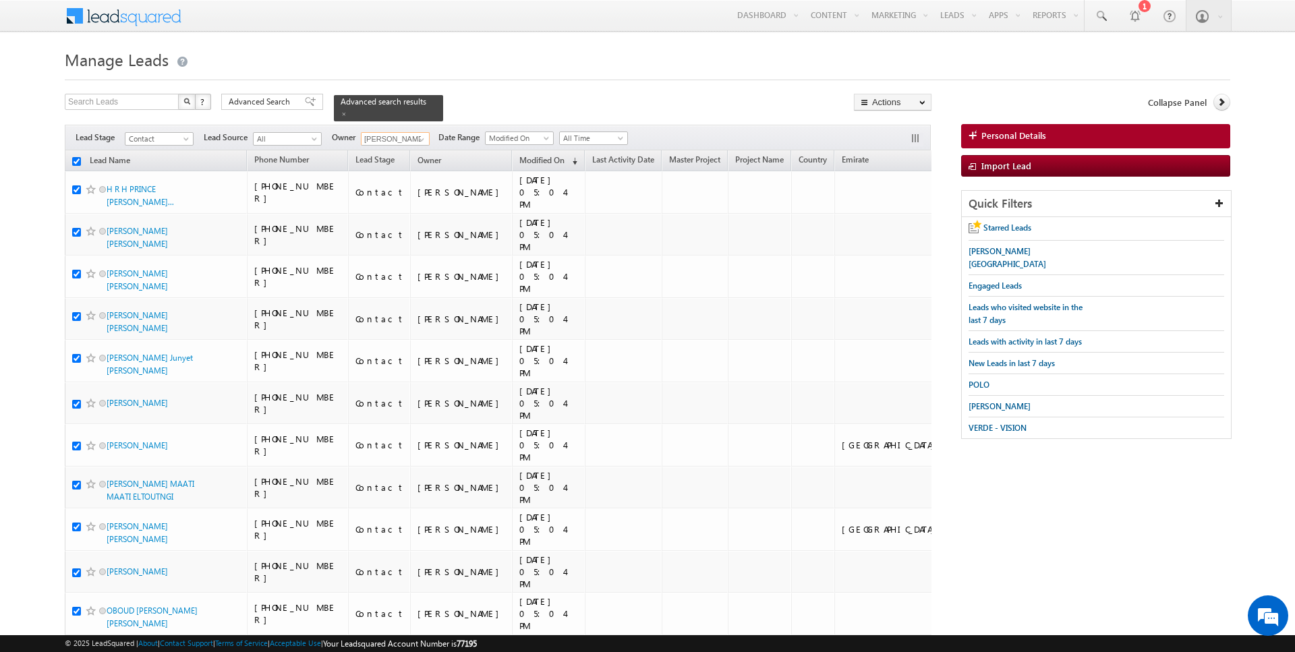
checkbox input "true"
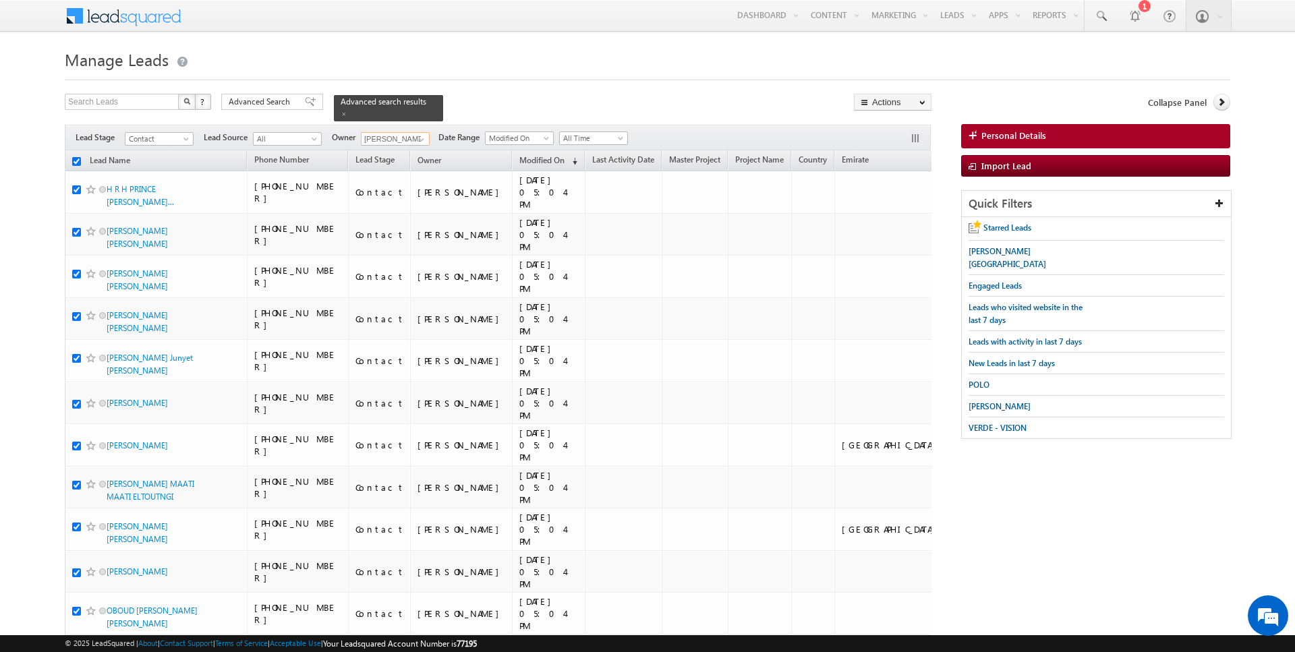
checkbox input "true"
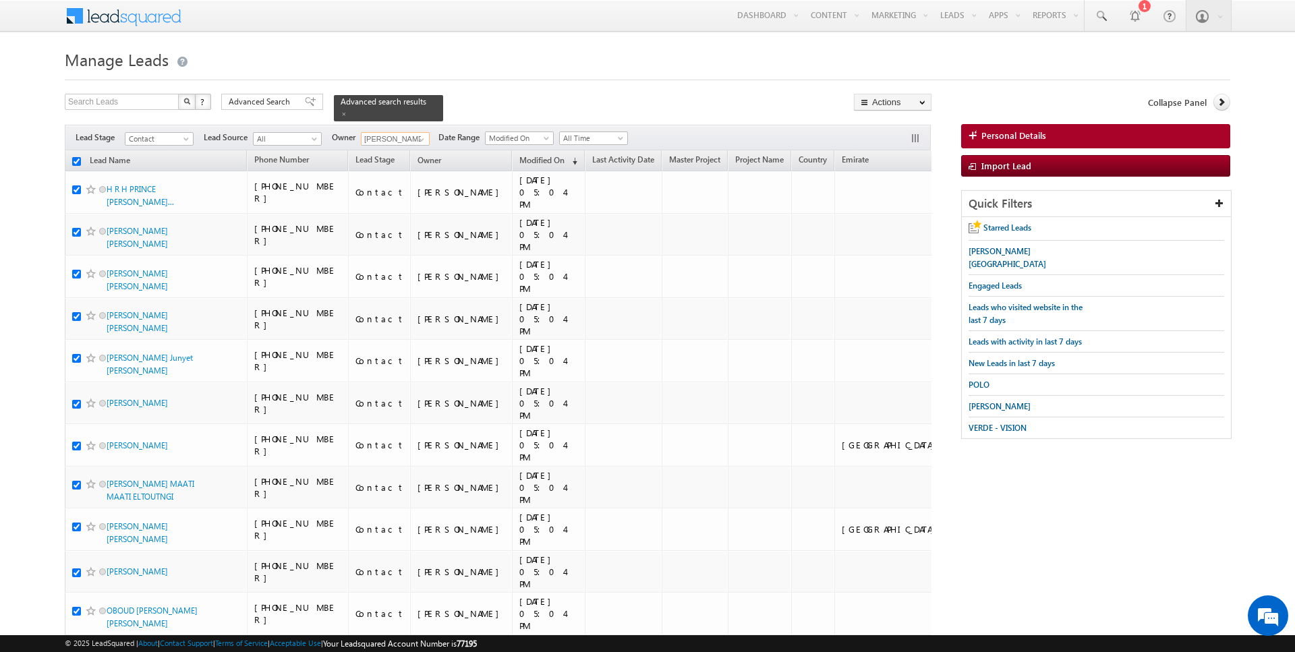
checkbox input "true"
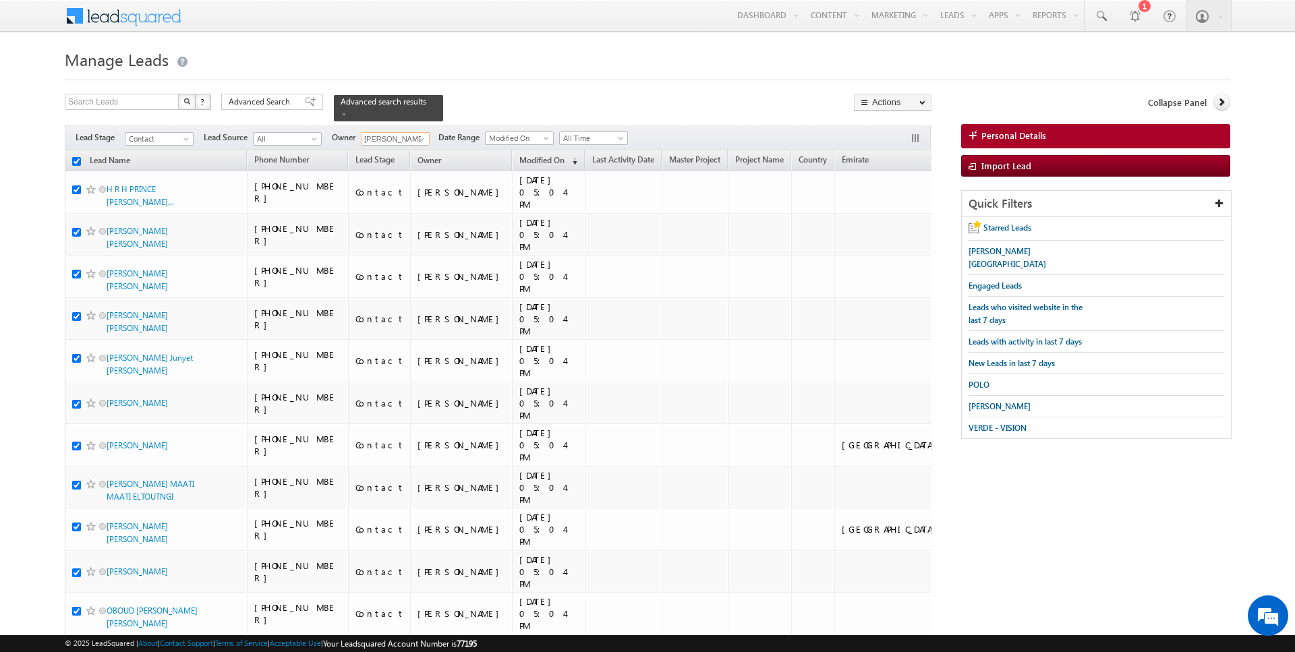
checkbox input "true"
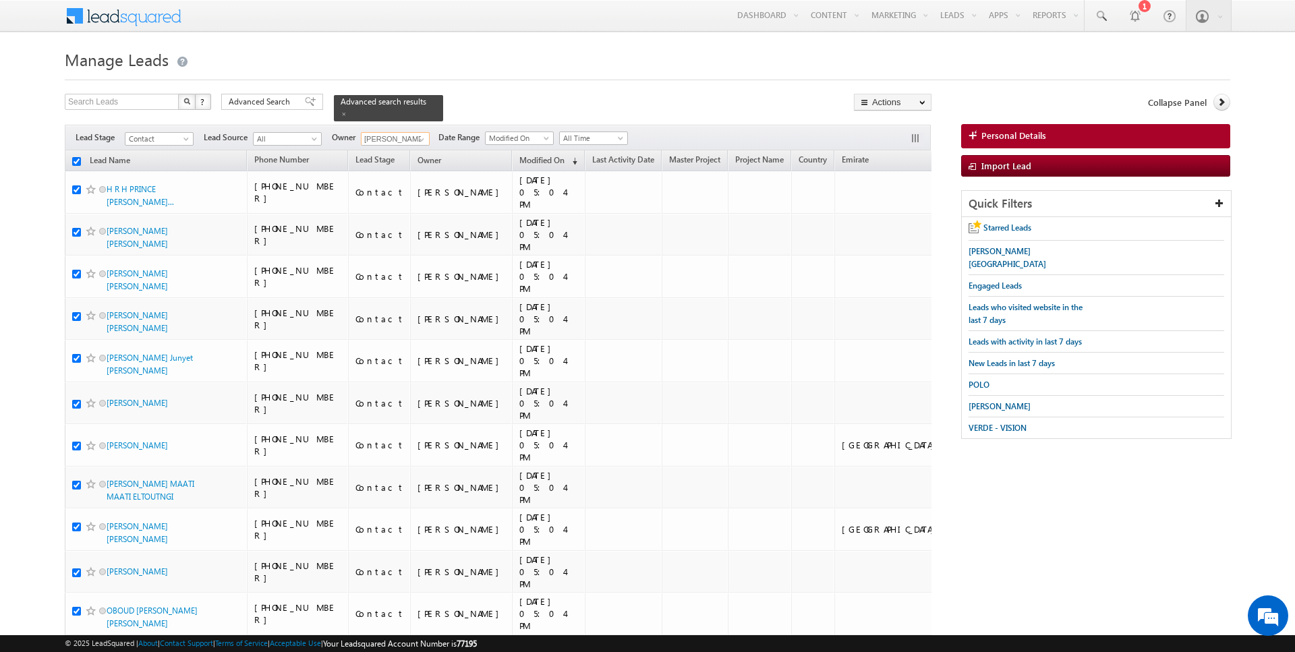
checkbox input "true"
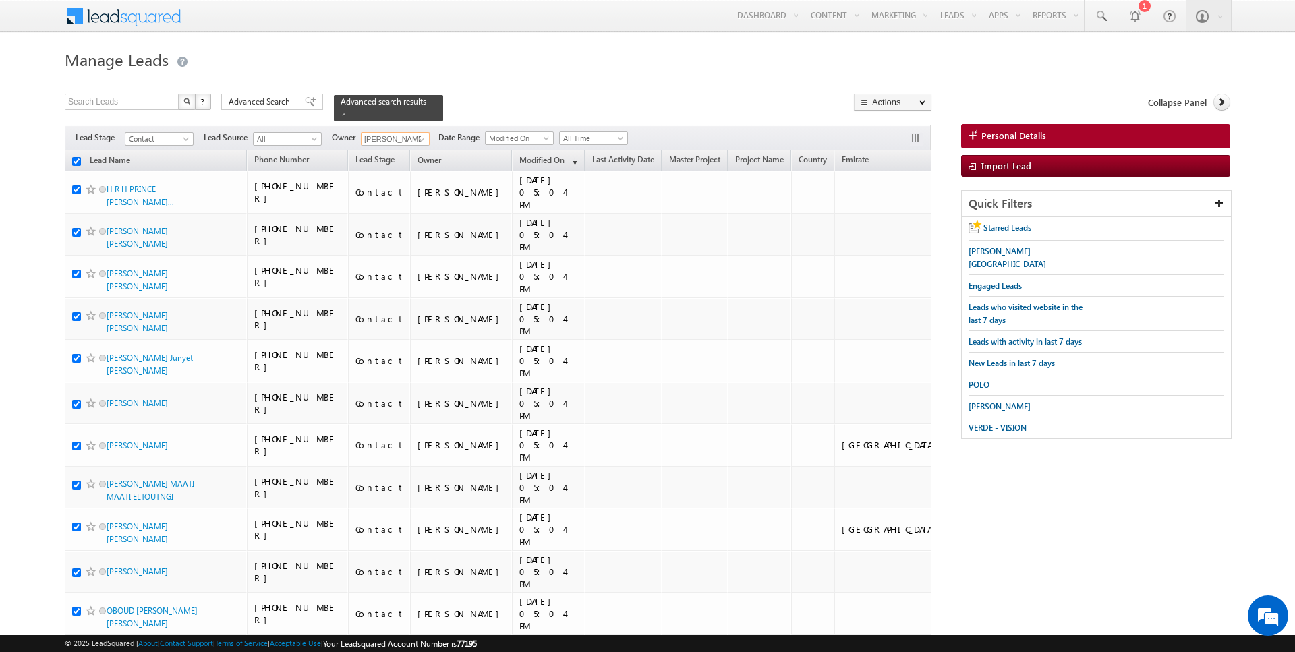
checkbox input "true"
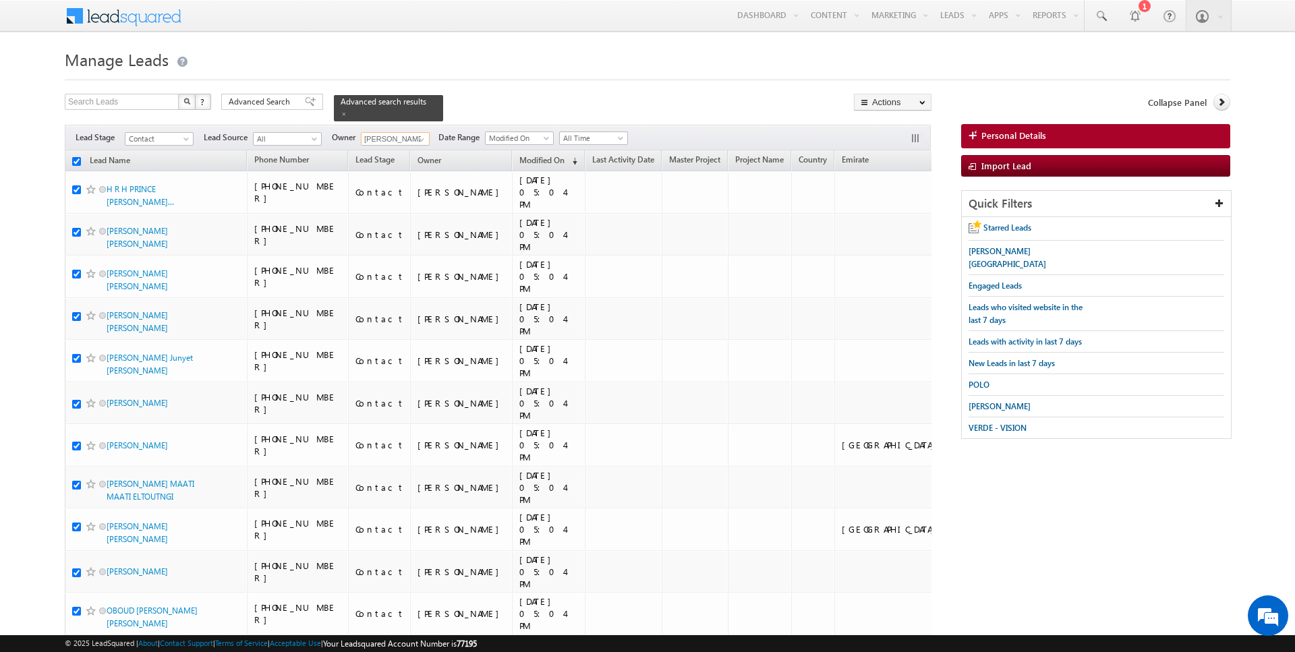
checkbox input "true"
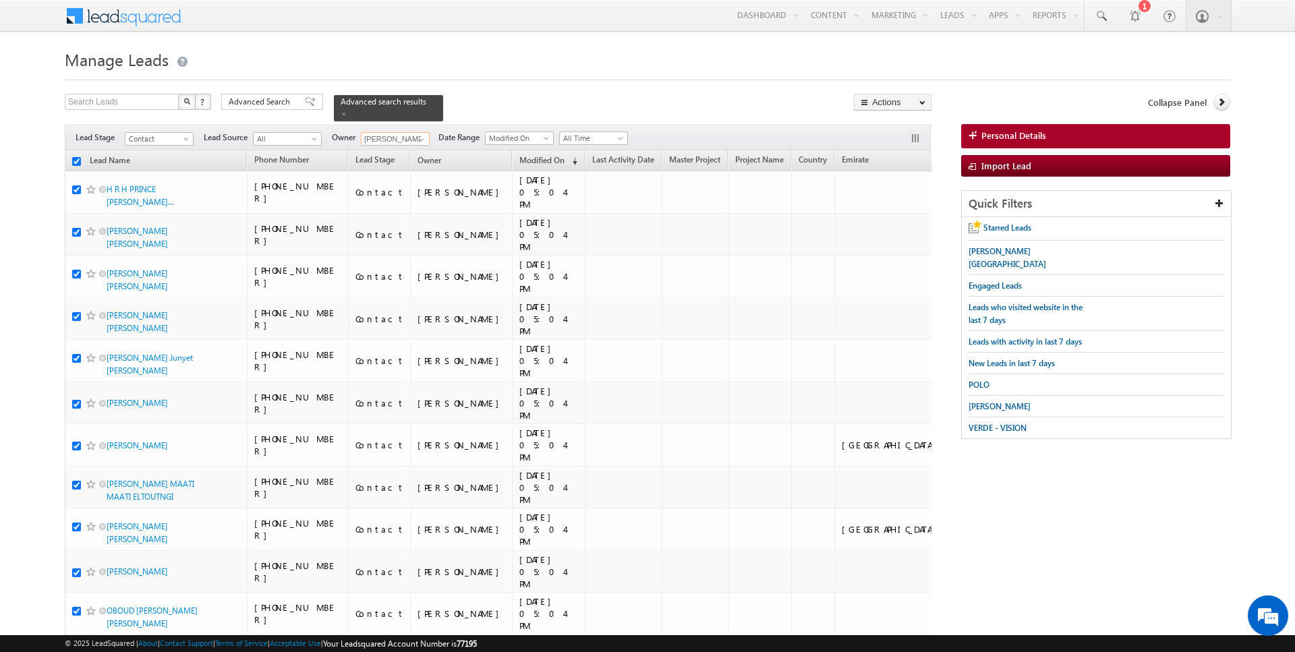
checkbox input "true"
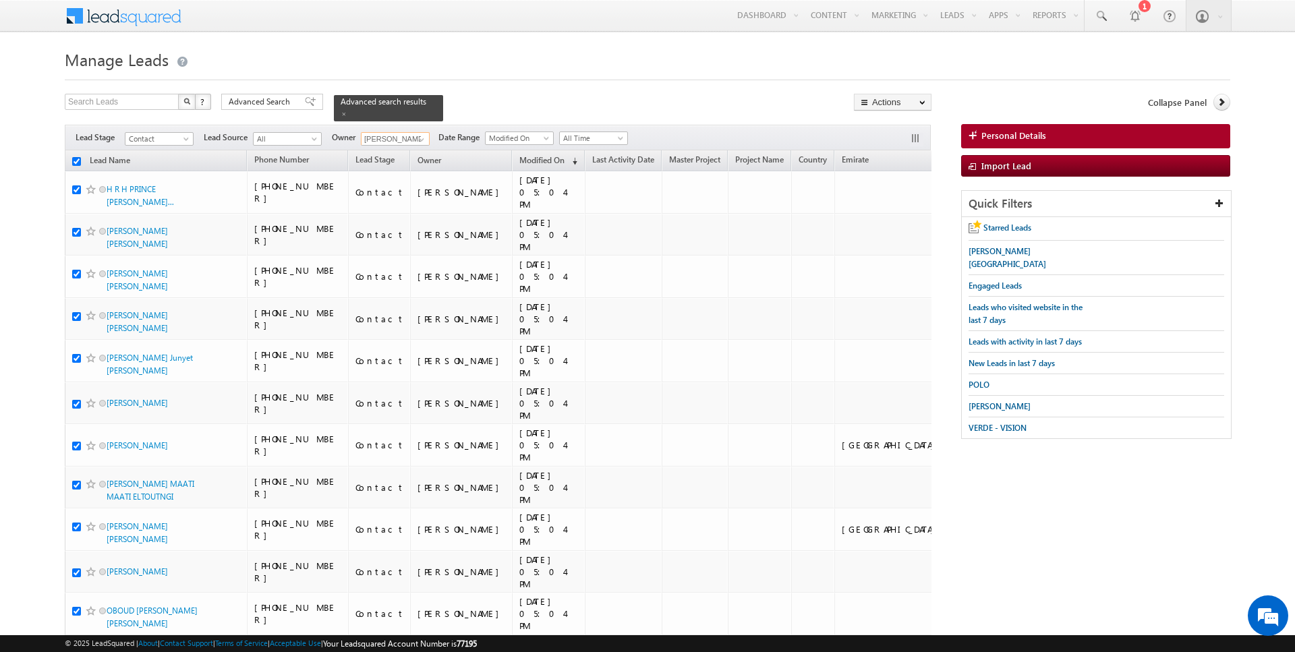
checkbox input "true"
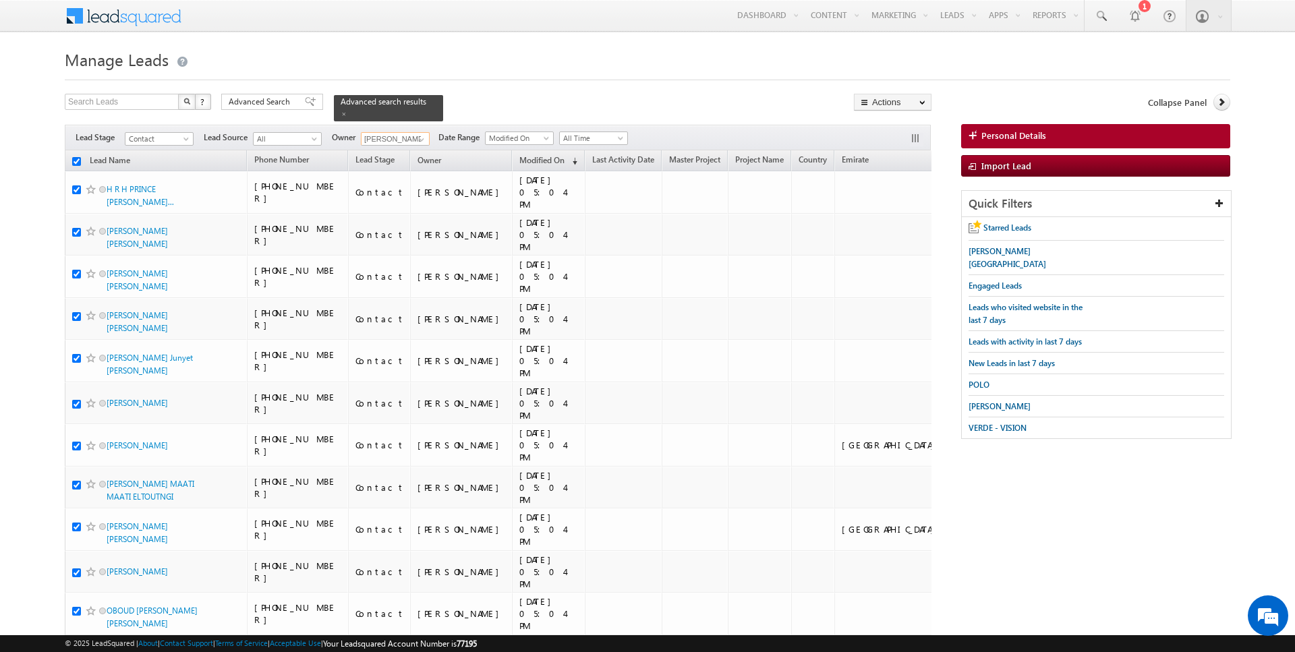
checkbox input "true"
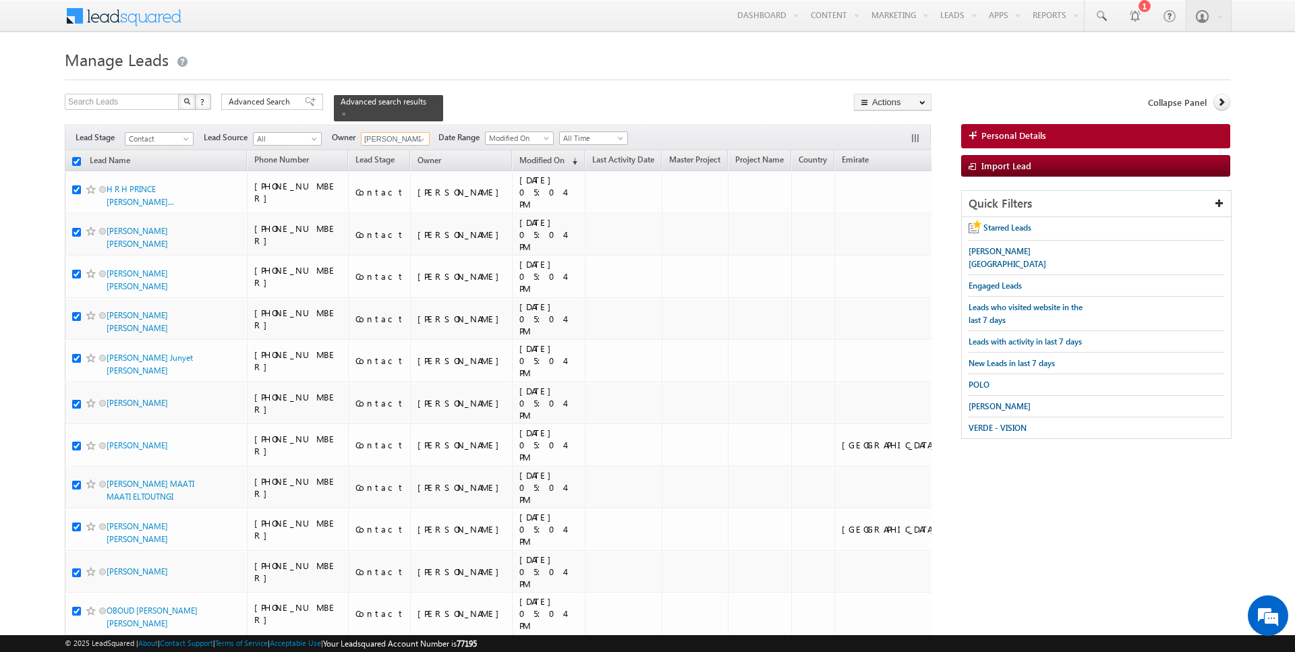
checkbox input "true"
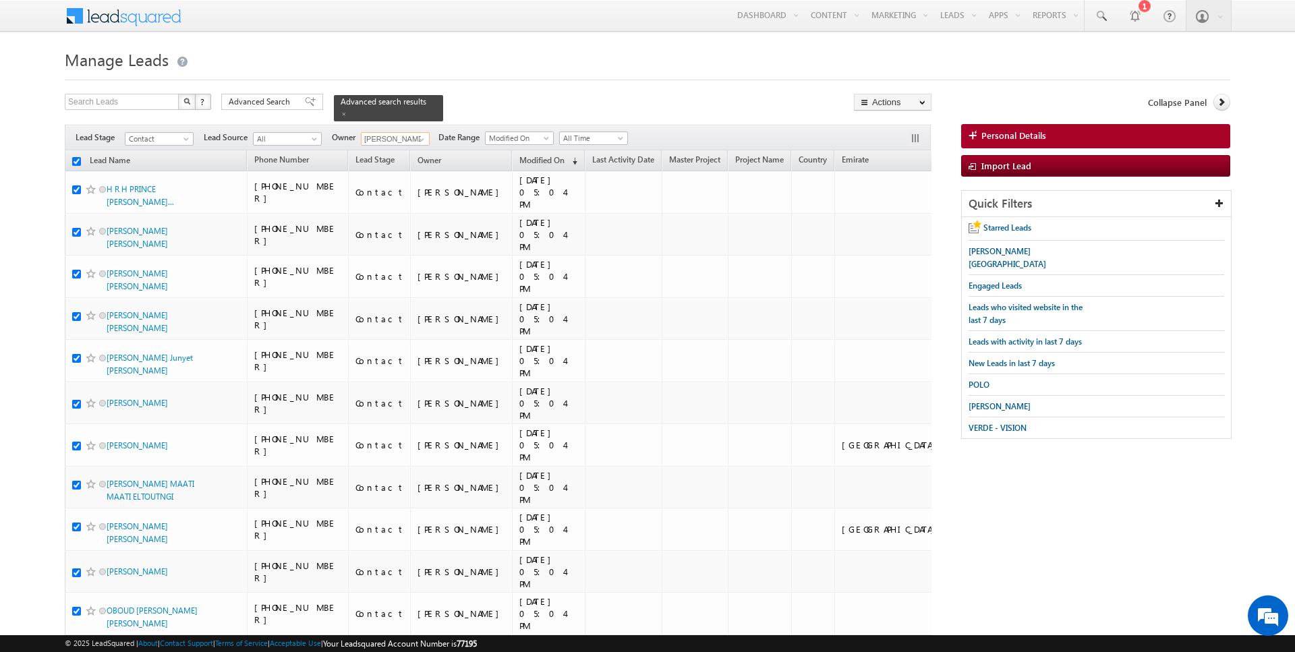
checkbox input "true"
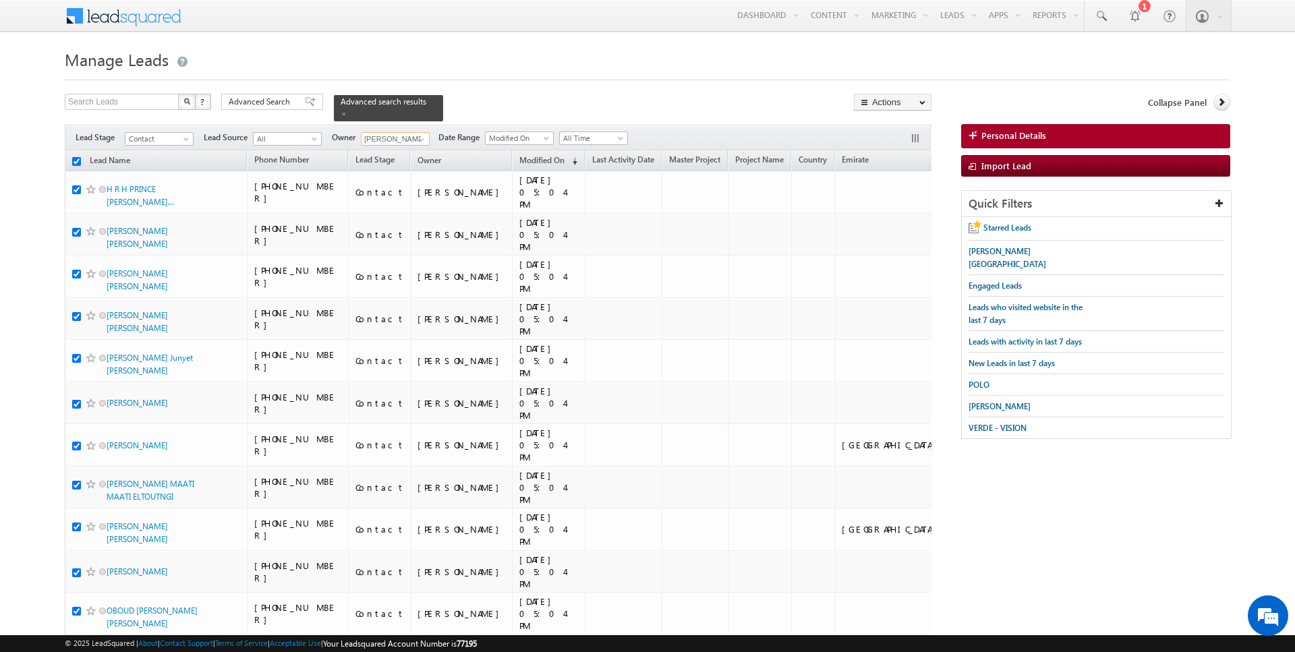
checkbox input "true"
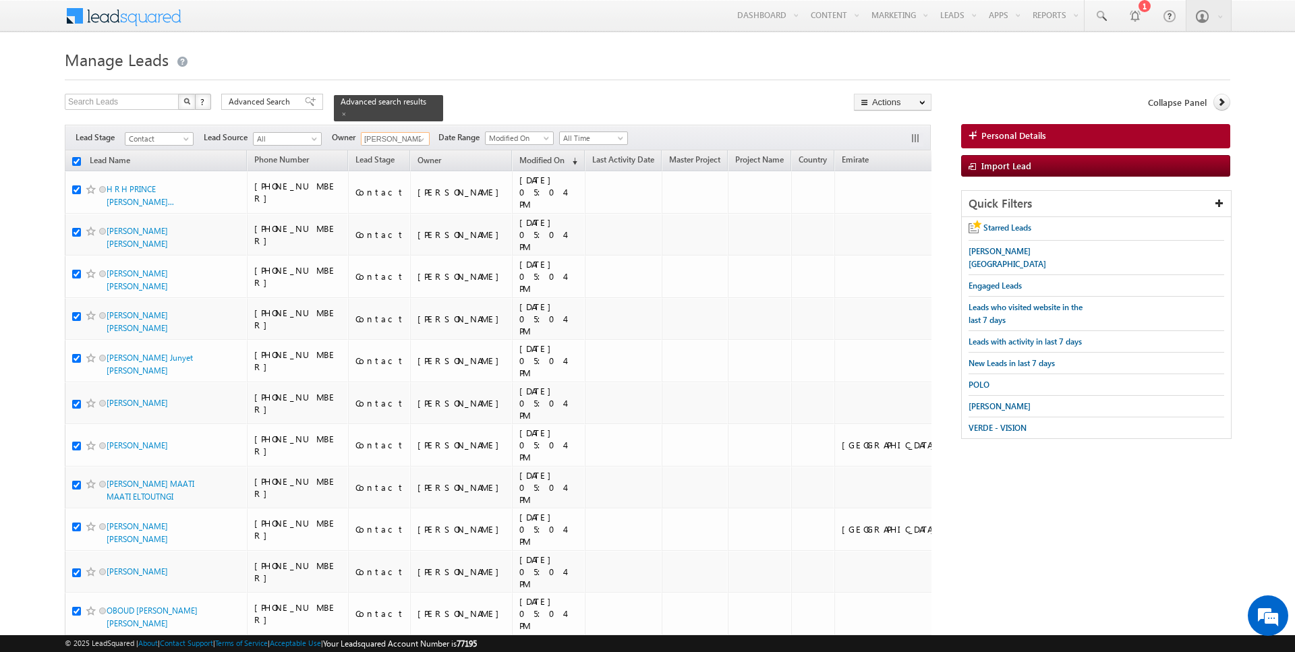
checkbox input "true"
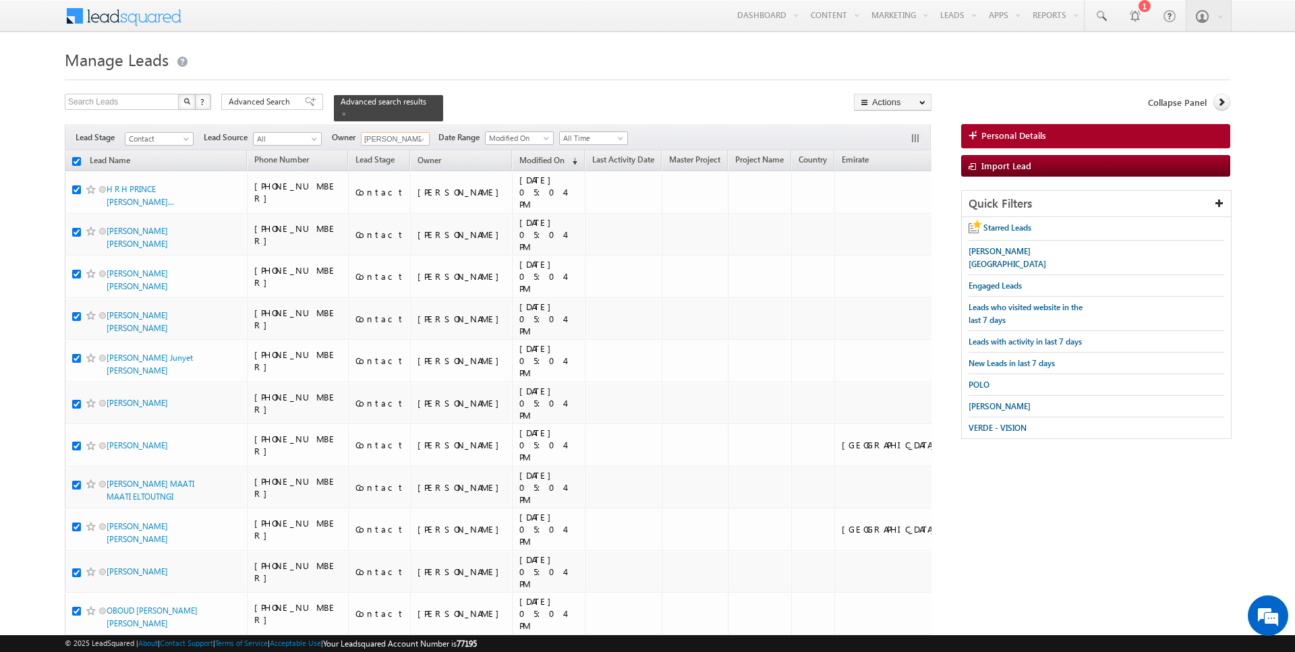
checkbox input "true"
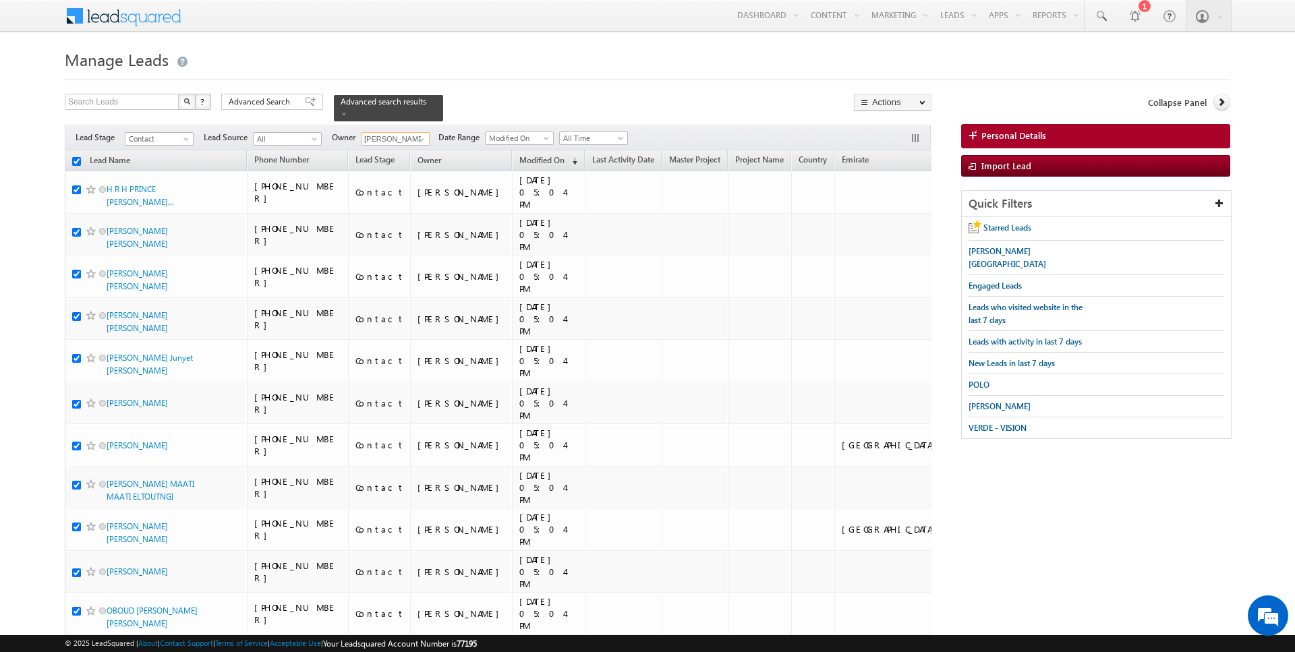
checkbox input "true"
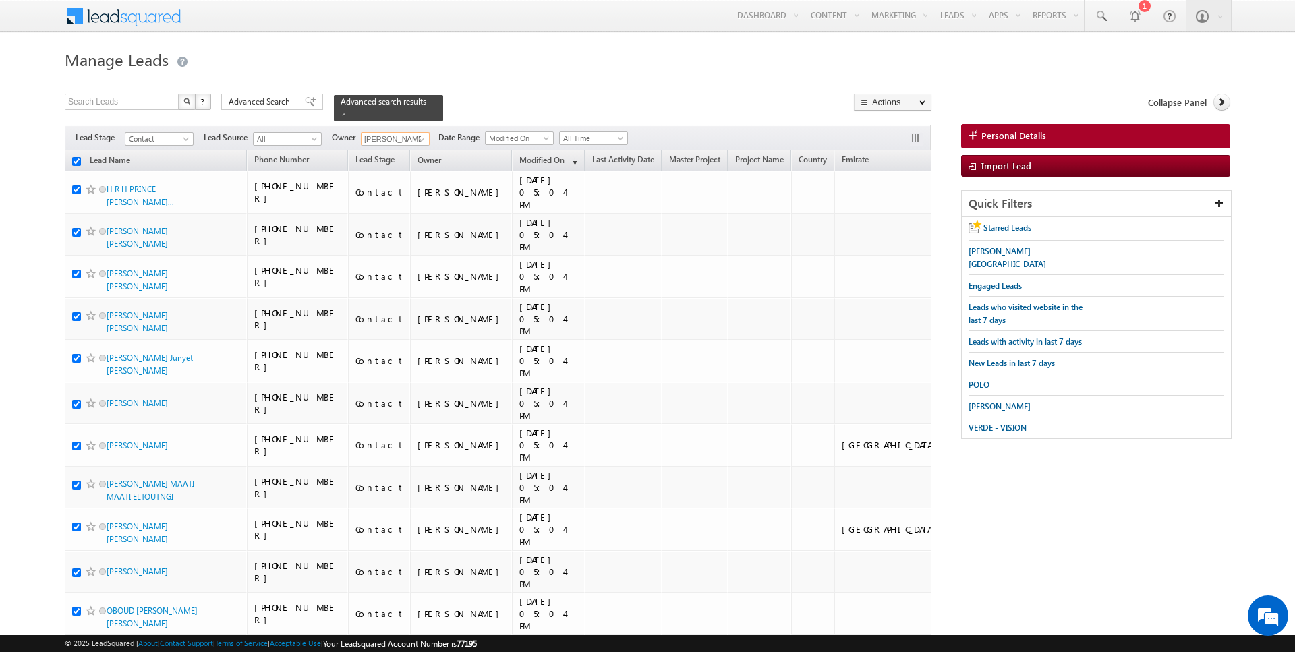
checkbox input "true"
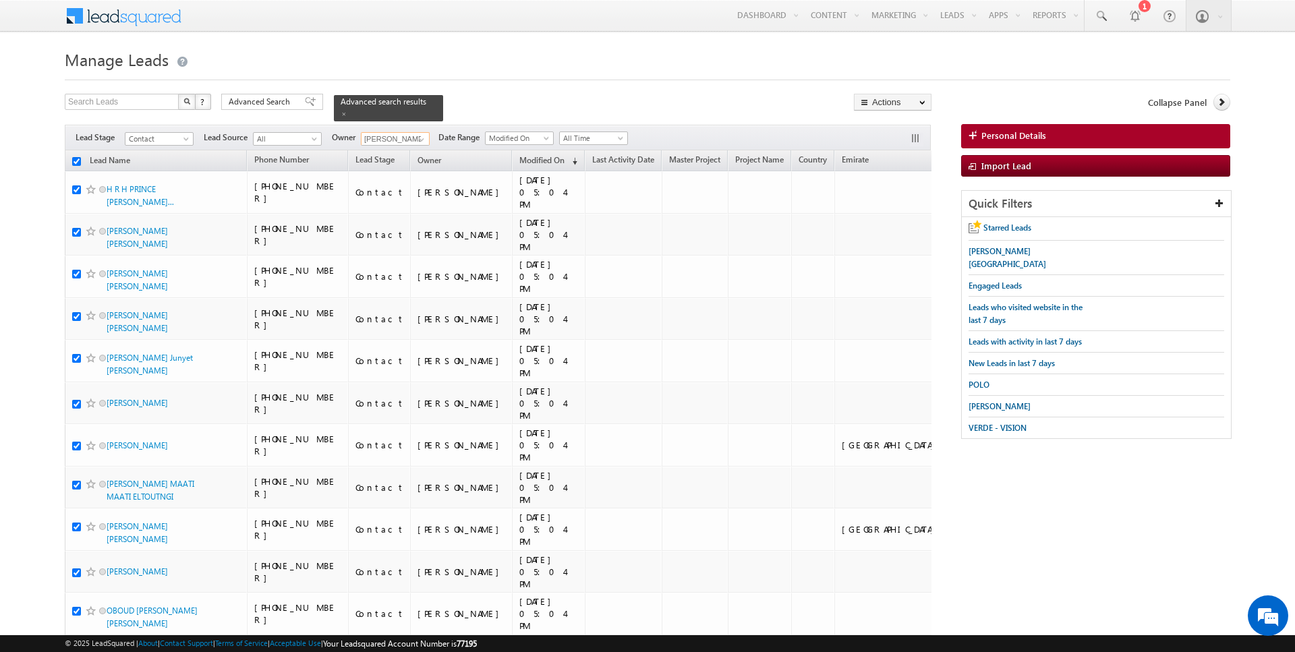
checkbox input "true"
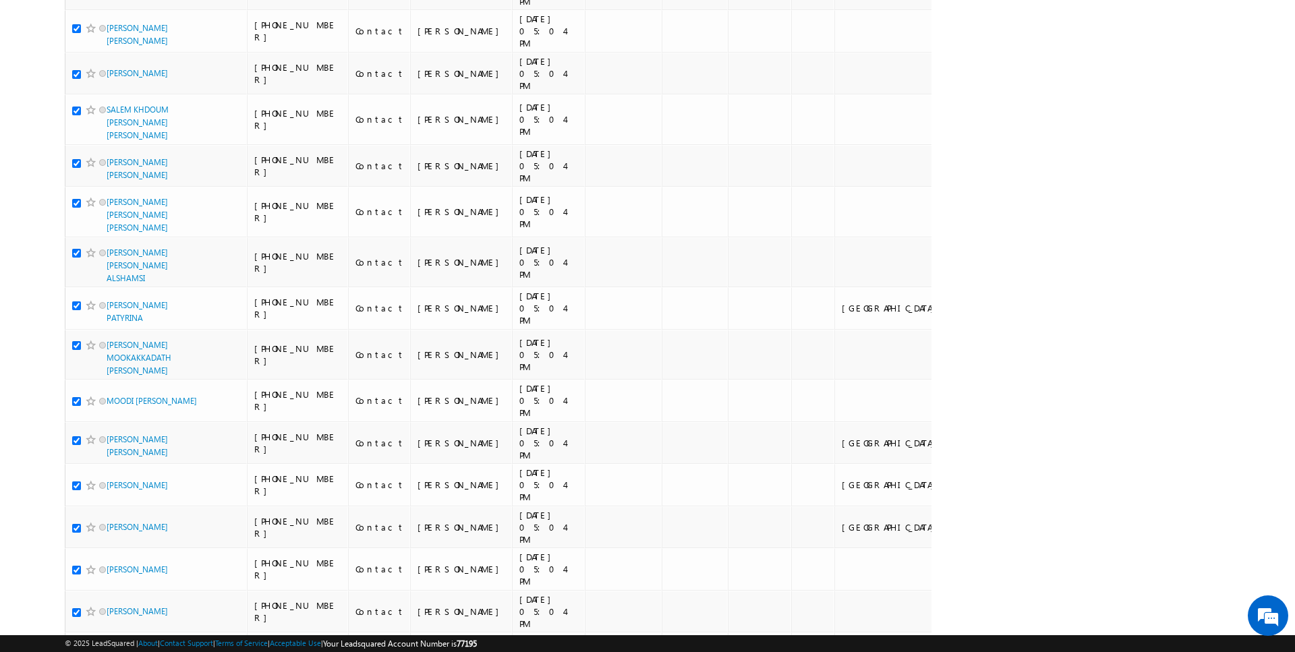
scroll to position [2972, 0]
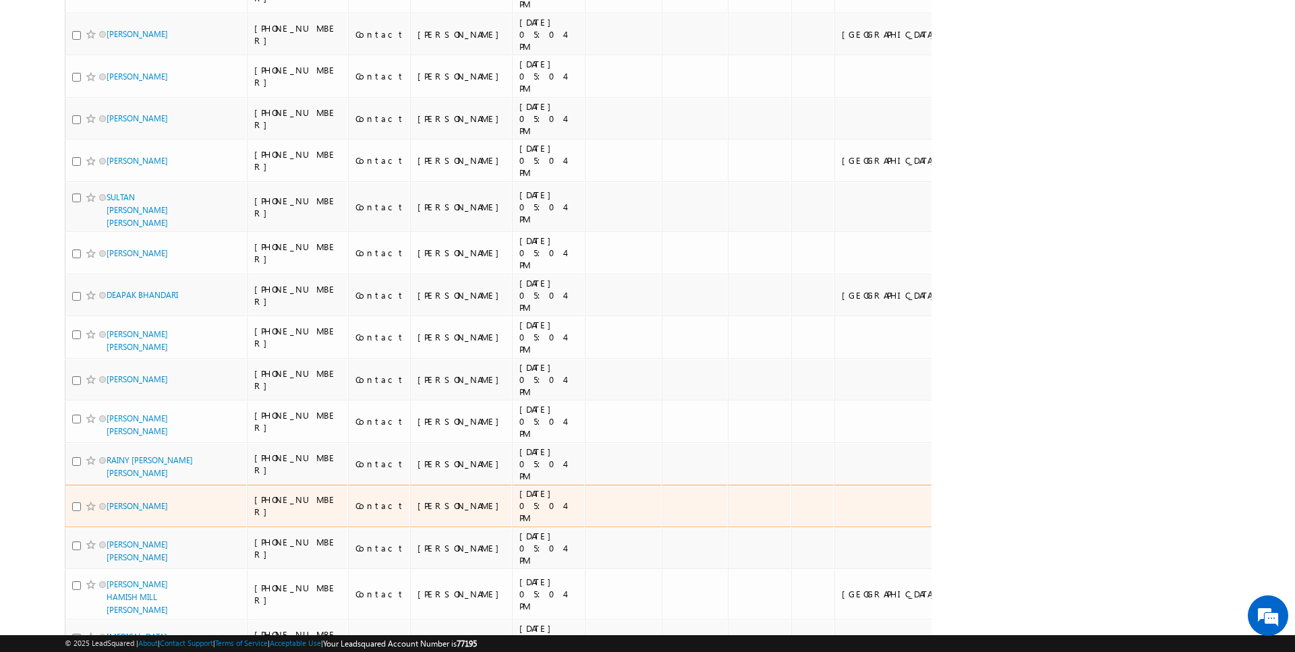
scroll to position [0, 0]
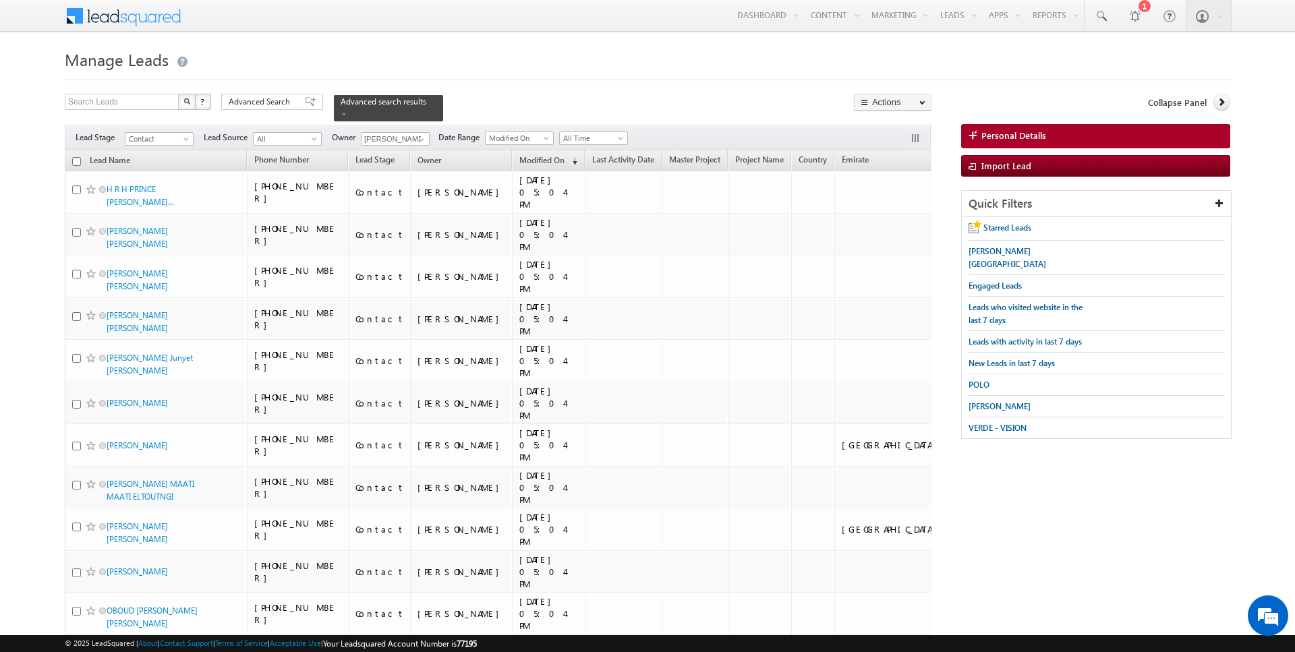
click at [76, 161] on input "checkbox" at bounding box center [76, 161] width 9 height 9
checkbox input "true"
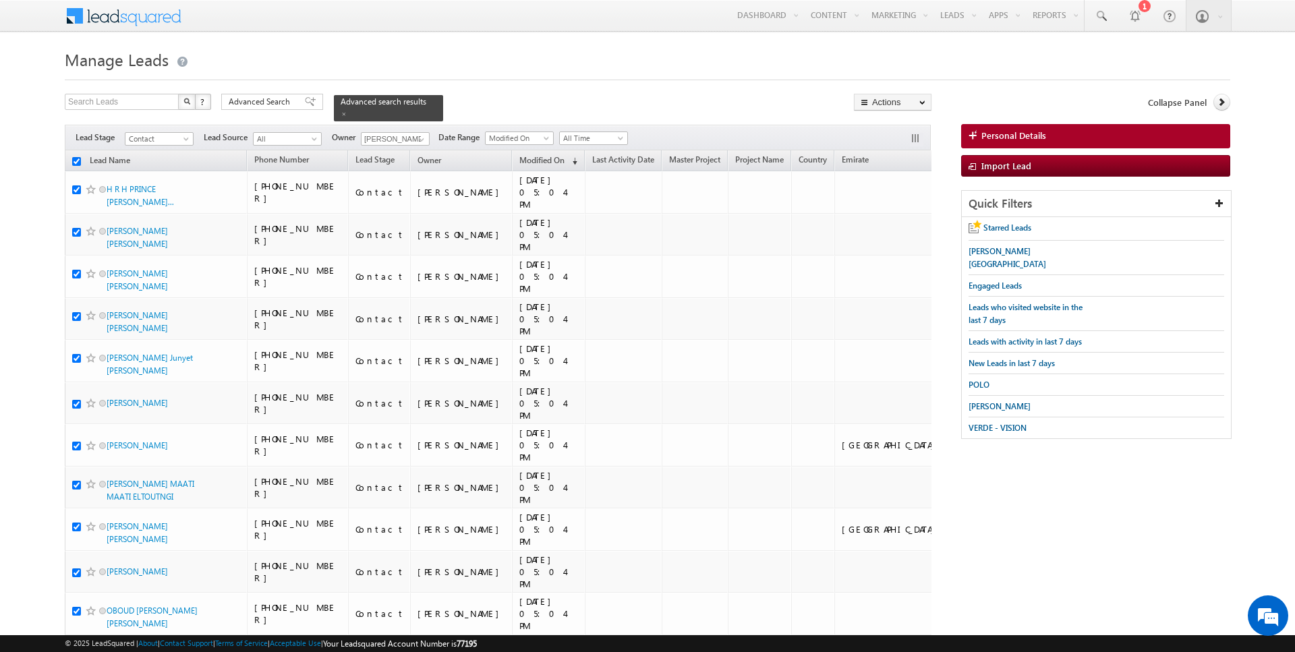
checkbox input "true"
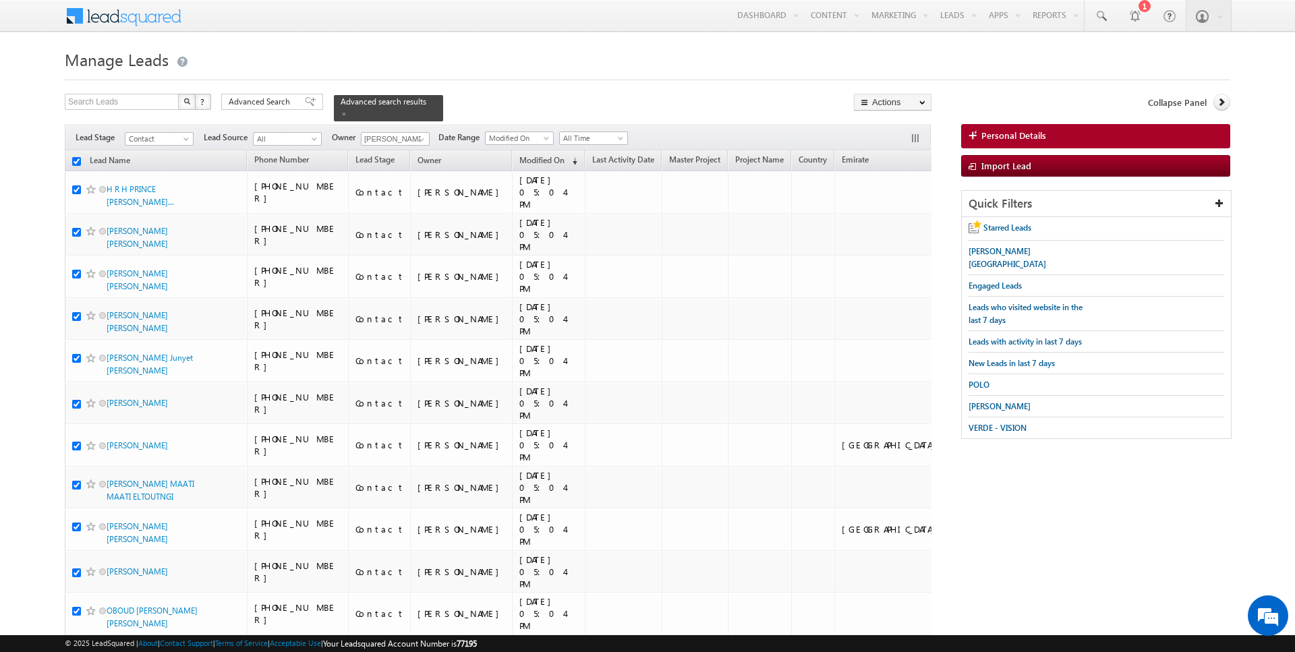
checkbox input "true"
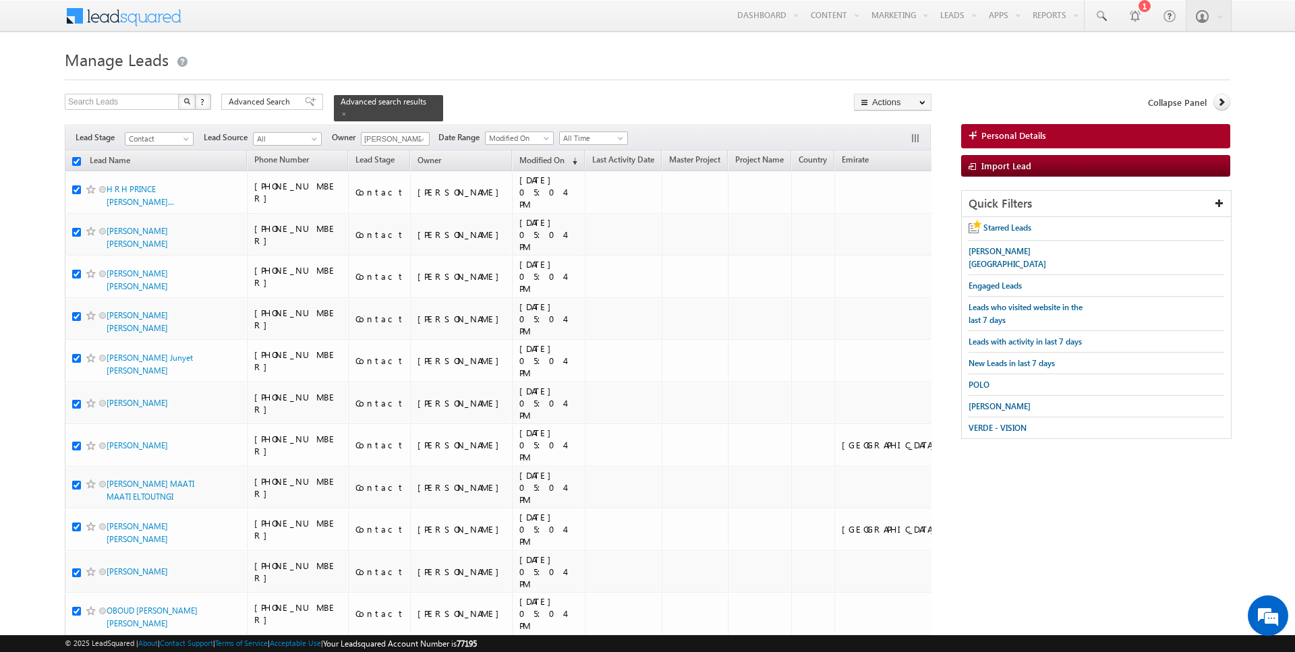
checkbox input "true"
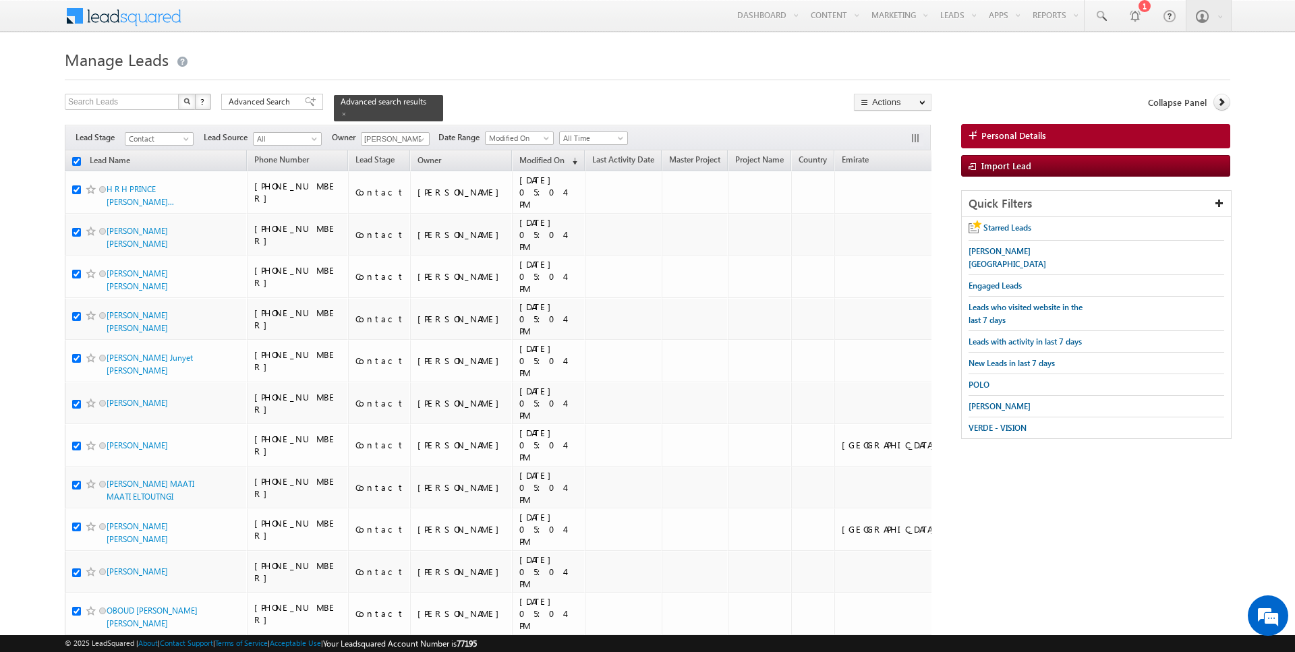
checkbox input "true"
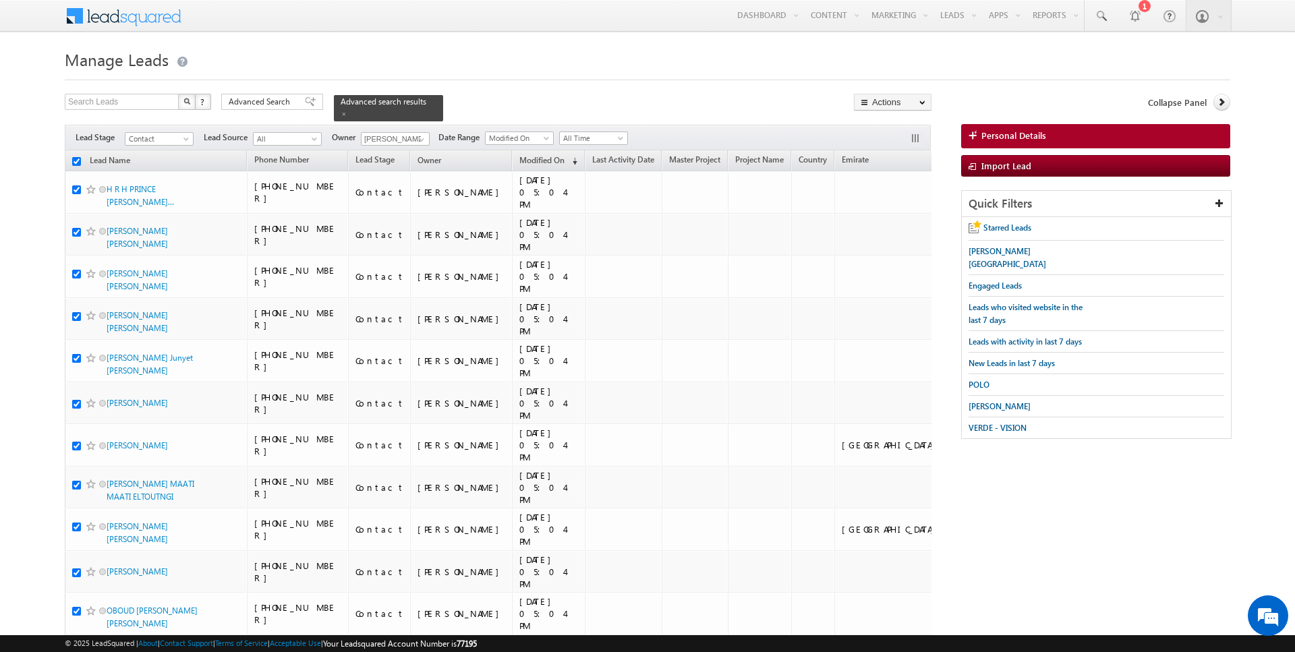
checkbox input "true"
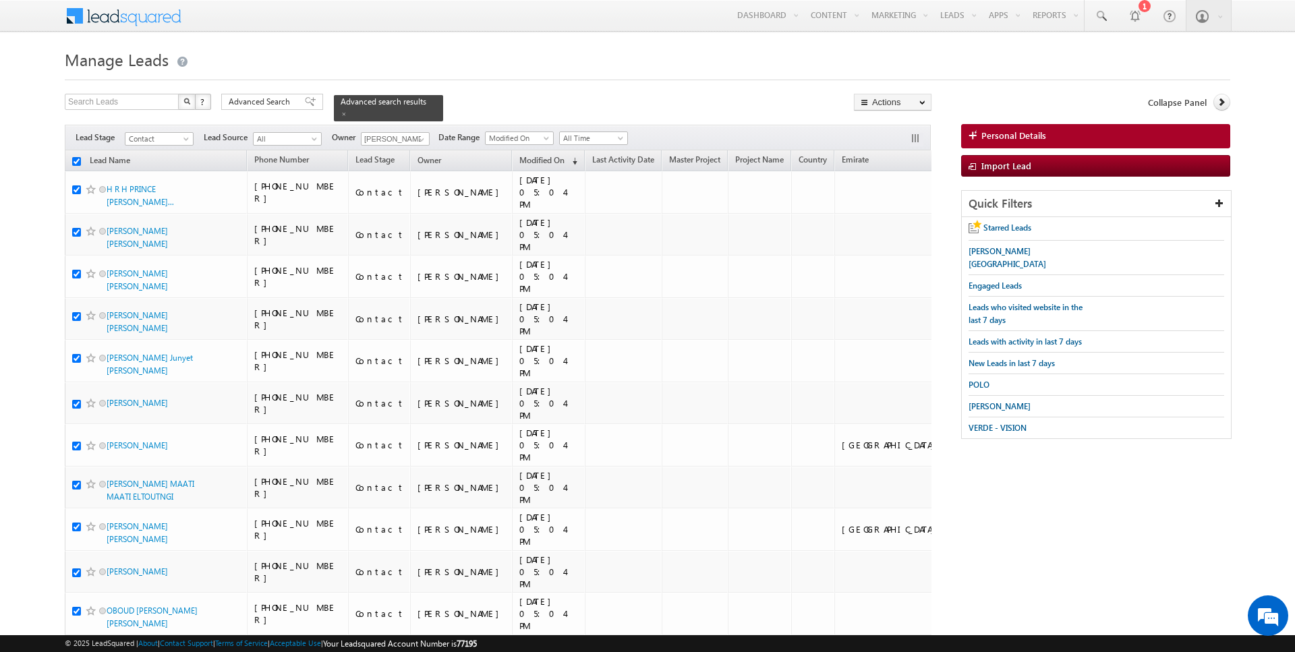
checkbox input "true"
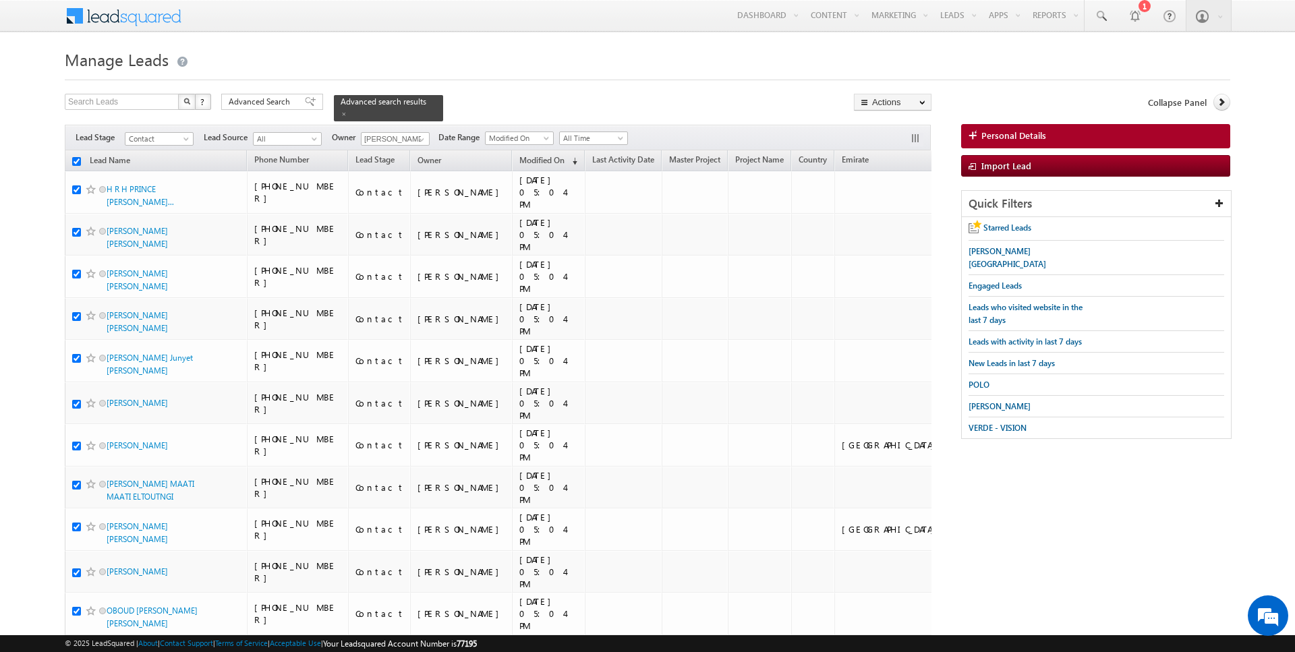
checkbox input "true"
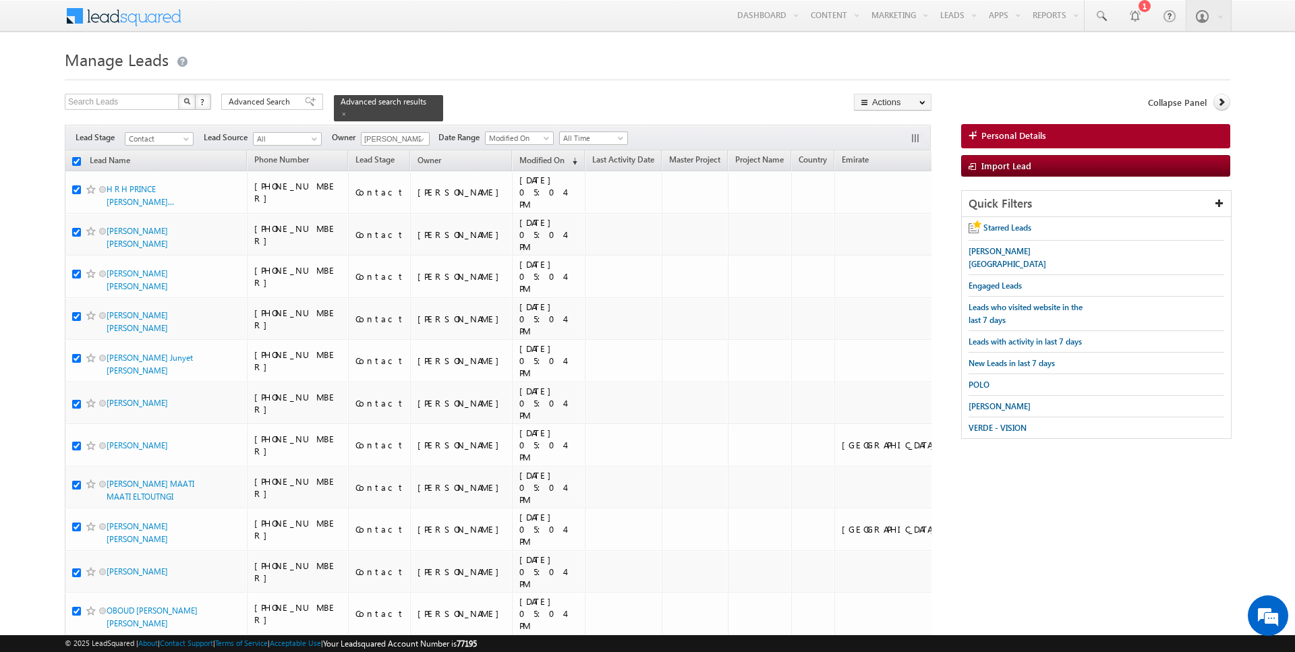
checkbox input "true"
click at [900, 219] on link "Change Owner" at bounding box center [893, 218] width 76 height 16
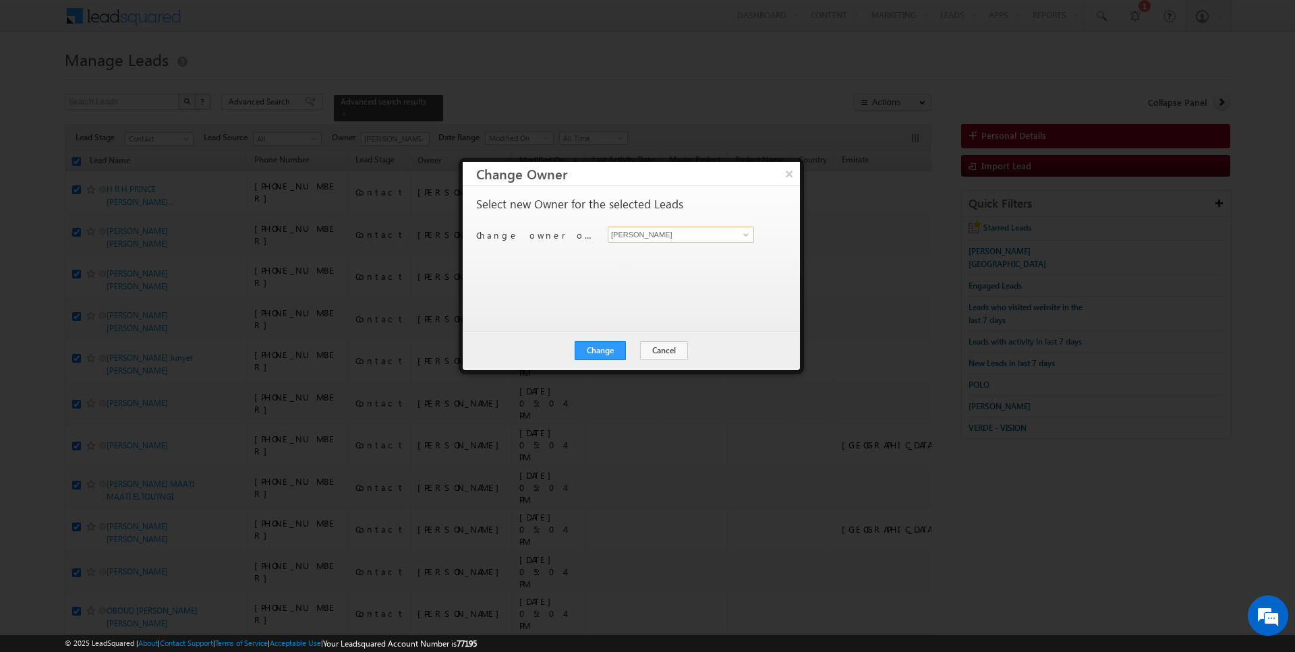
click at [652, 231] on input "[PERSON_NAME]" at bounding box center [681, 235] width 146 height 16
click at [608, 350] on button "Change" at bounding box center [600, 350] width 51 height 19
click at [631, 351] on button "Close" at bounding box center [633, 350] width 43 height 19
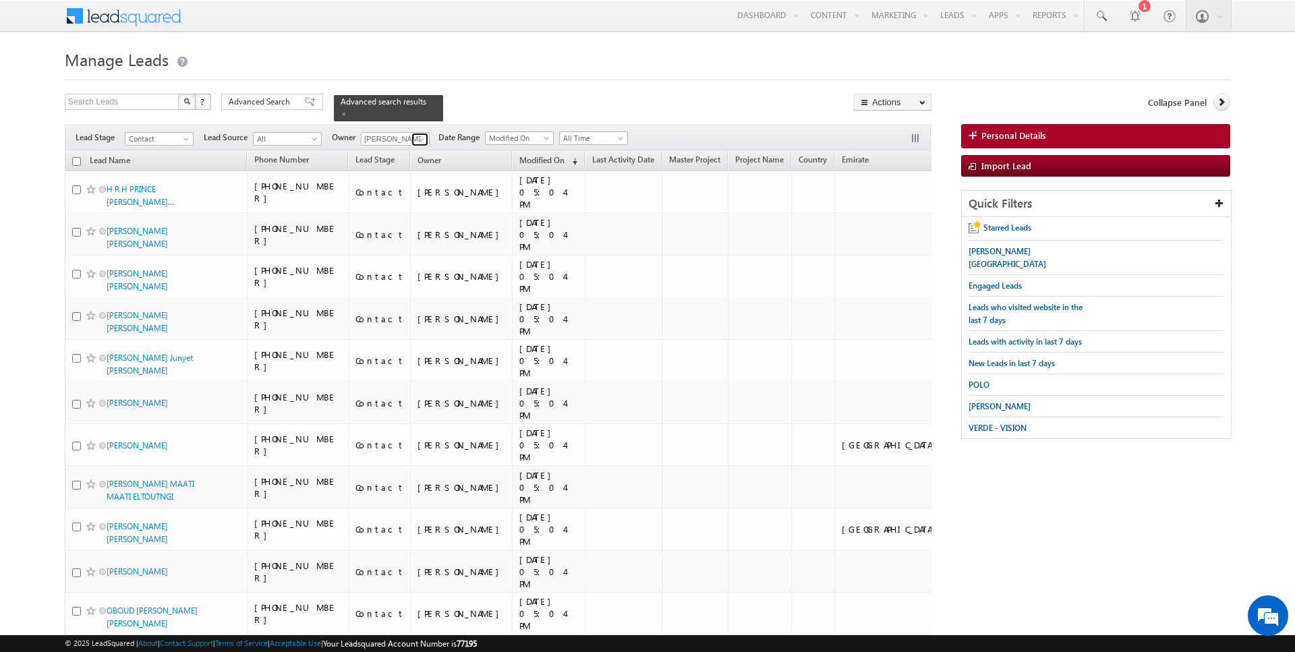
click at [420, 138] on span at bounding box center [421, 139] width 11 height 11
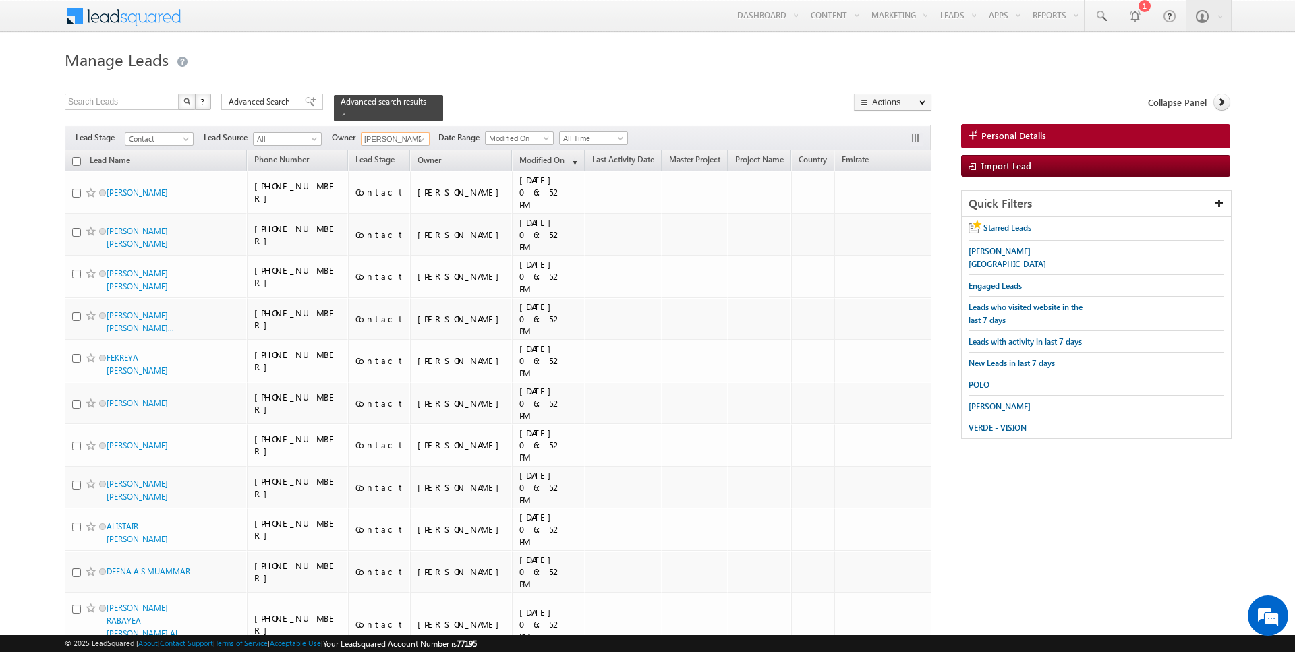
click at [76, 164] on input "checkbox" at bounding box center [76, 161] width 9 height 9
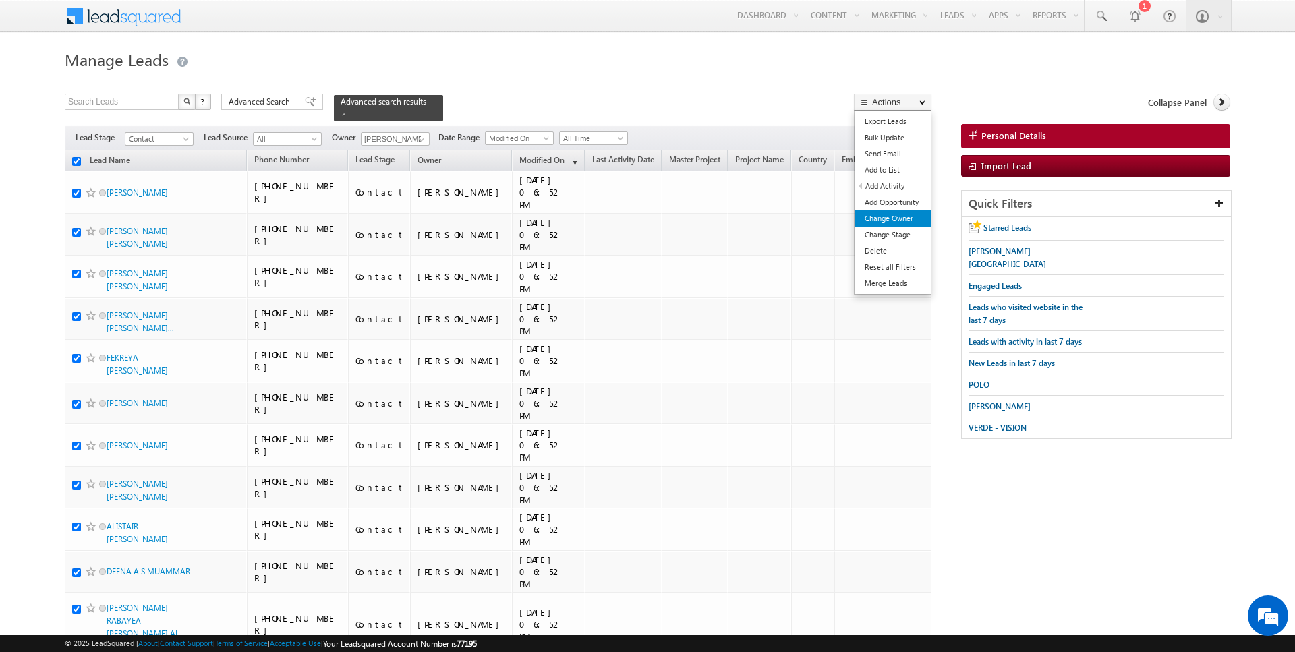
click at [882, 219] on link "Change Owner" at bounding box center [893, 218] width 76 height 16
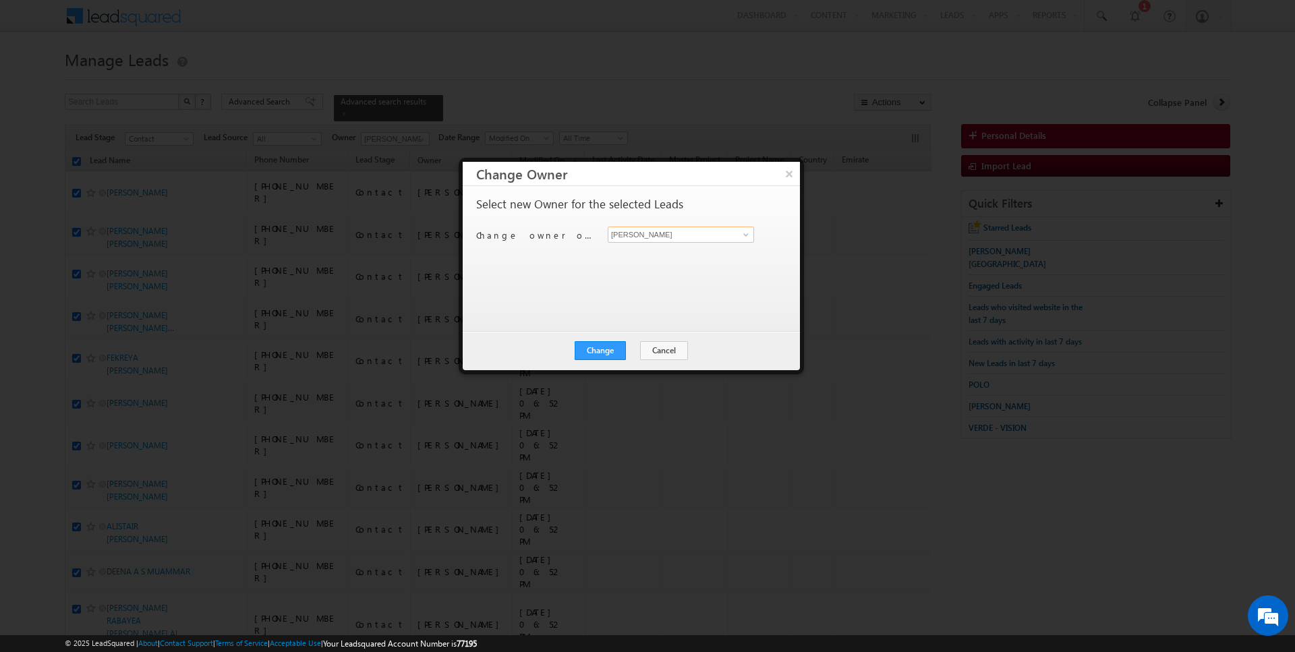
click at [648, 235] on input "[PERSON_NAME]" at bounding box center [681, 235] width 146 height 16
click at [613, 348] on button "Change" at bounding box center [600, 350] width 51 height 19
click at [634, 348] on button "Close" at bounding box center [633, 350] width 43 height 19
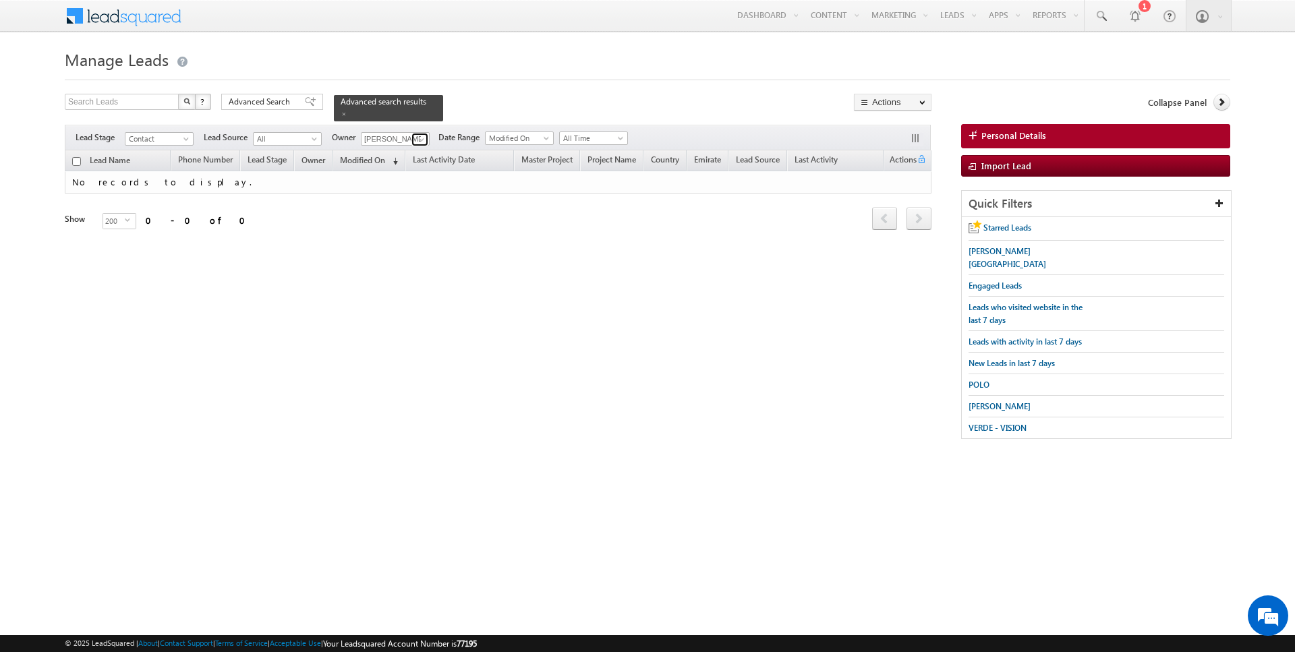
click at [412, 136] on link at bounding box center [420, 139] width 17 height 13
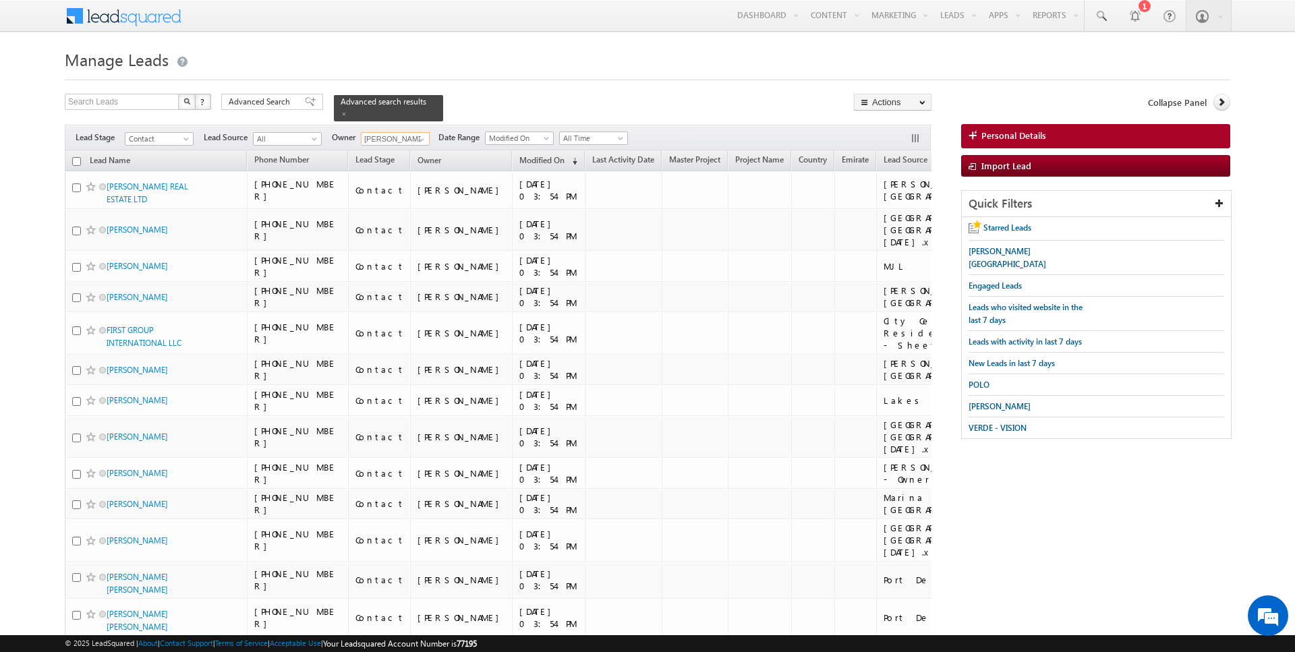
click at [74, 160] on input "checkbox" at bounding box center [76, 161] width 9 height 9
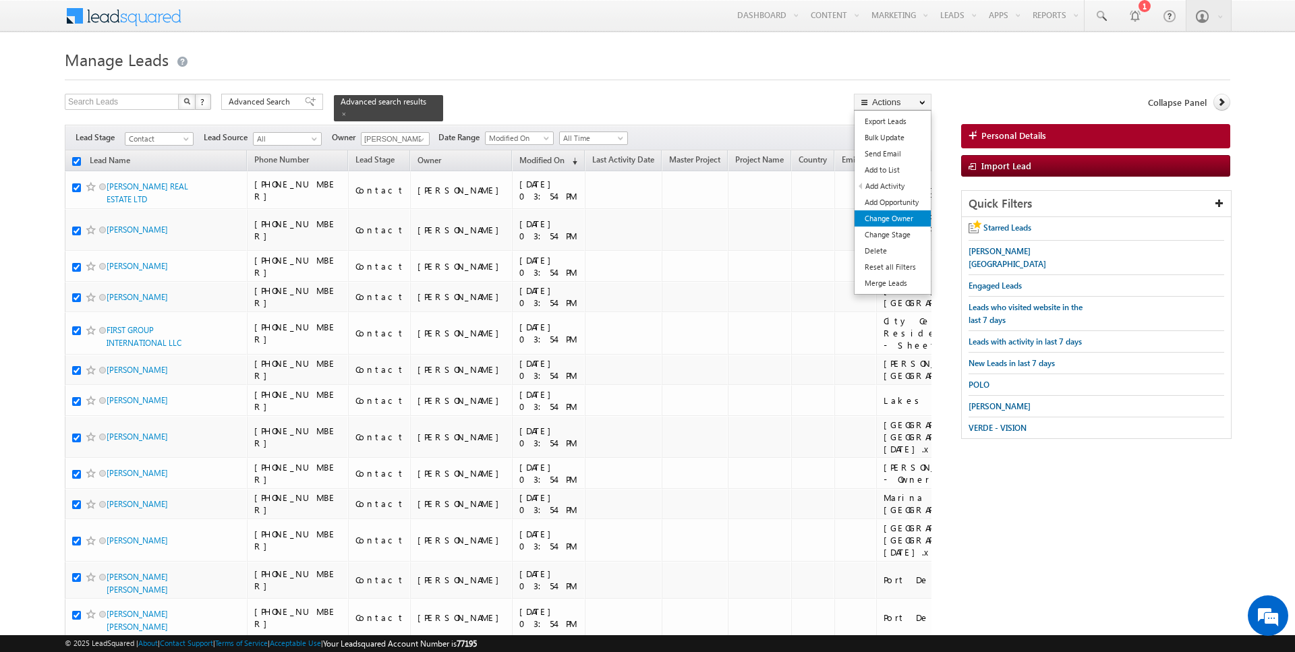
click at [882, 215] on link "Change Owner" at bounding box center [893, 218] width 76 height 16
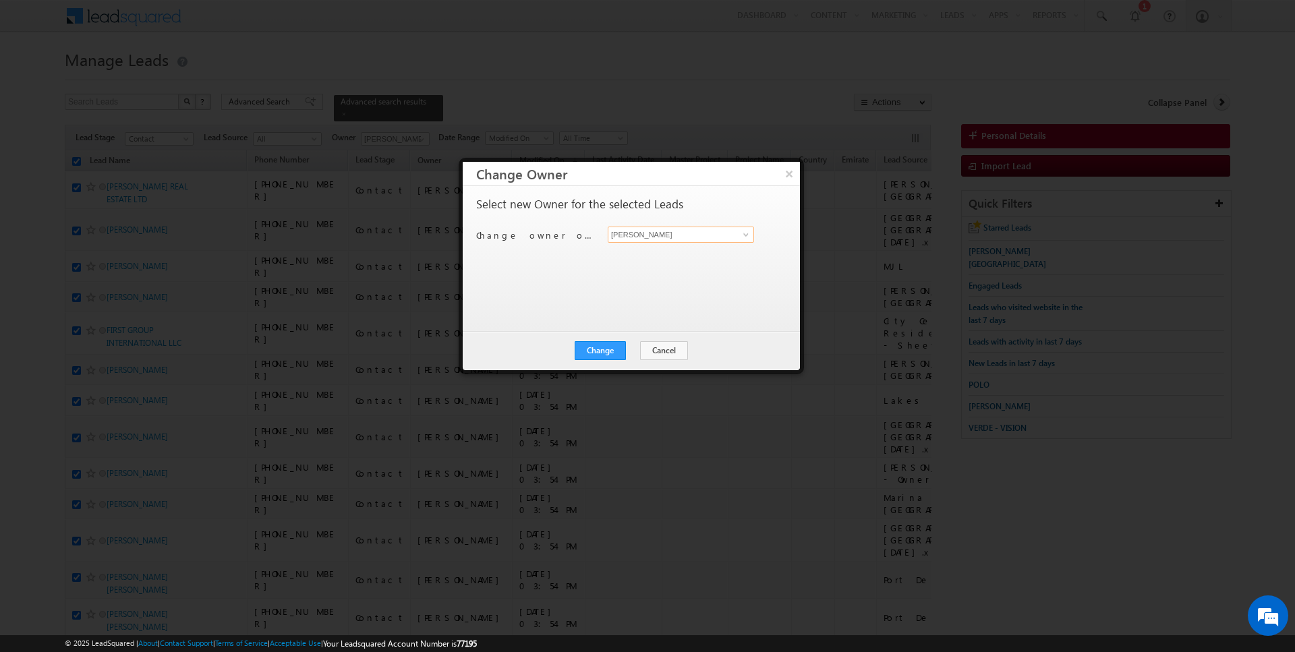
click at [690, 234] on input "[PERSON_NAME]" at bounding box center [681, 235] width 146 height 16
click at [602, 346] on button "Change" at bounding box center [600, 350] width 51 height 19
click at [623, 351] on button "Close" at bounding box center [633, 350] width 43 height 19
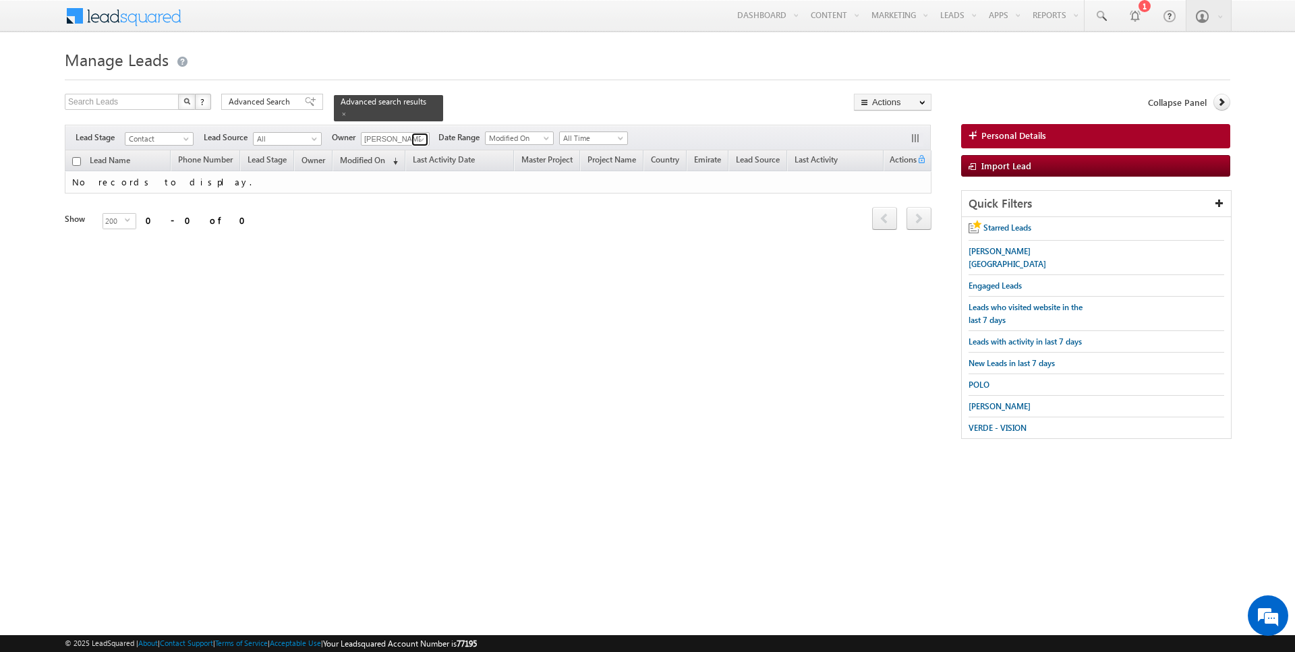
click at [418, 138] on span at bounding box center [421, 139] width 11 height 11
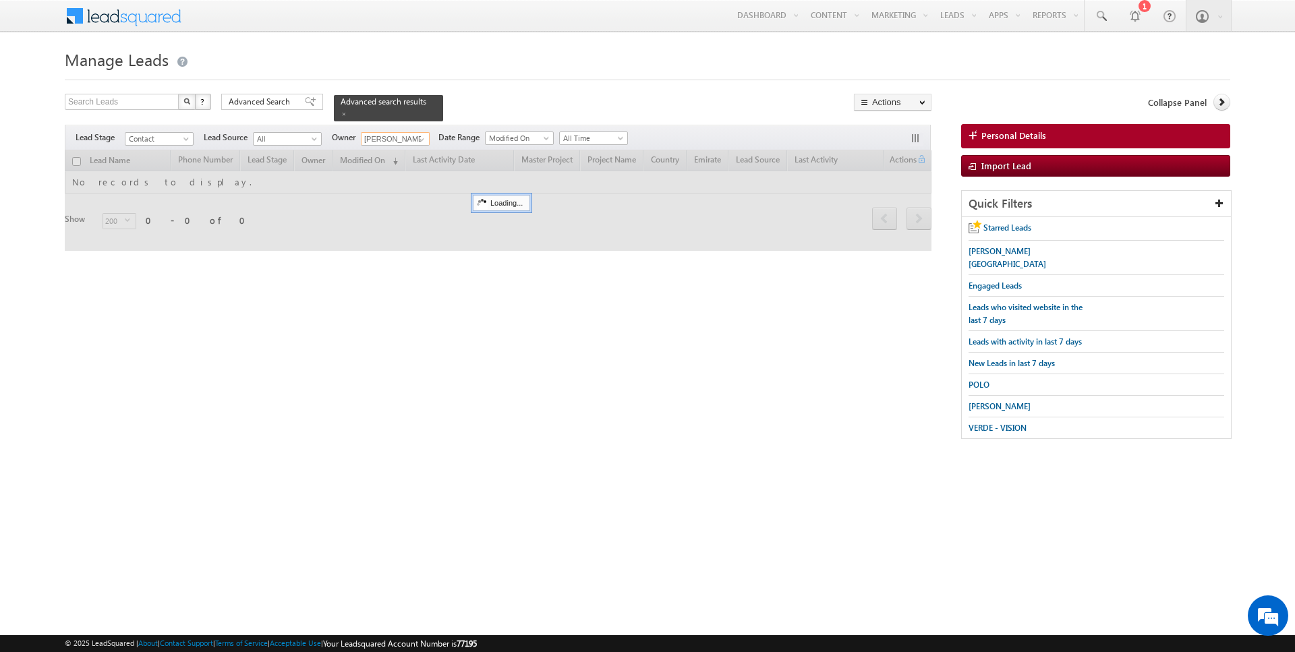
click at [76, 161] on input "checkbox" at bounding box center [76, 161] width 9 height 9
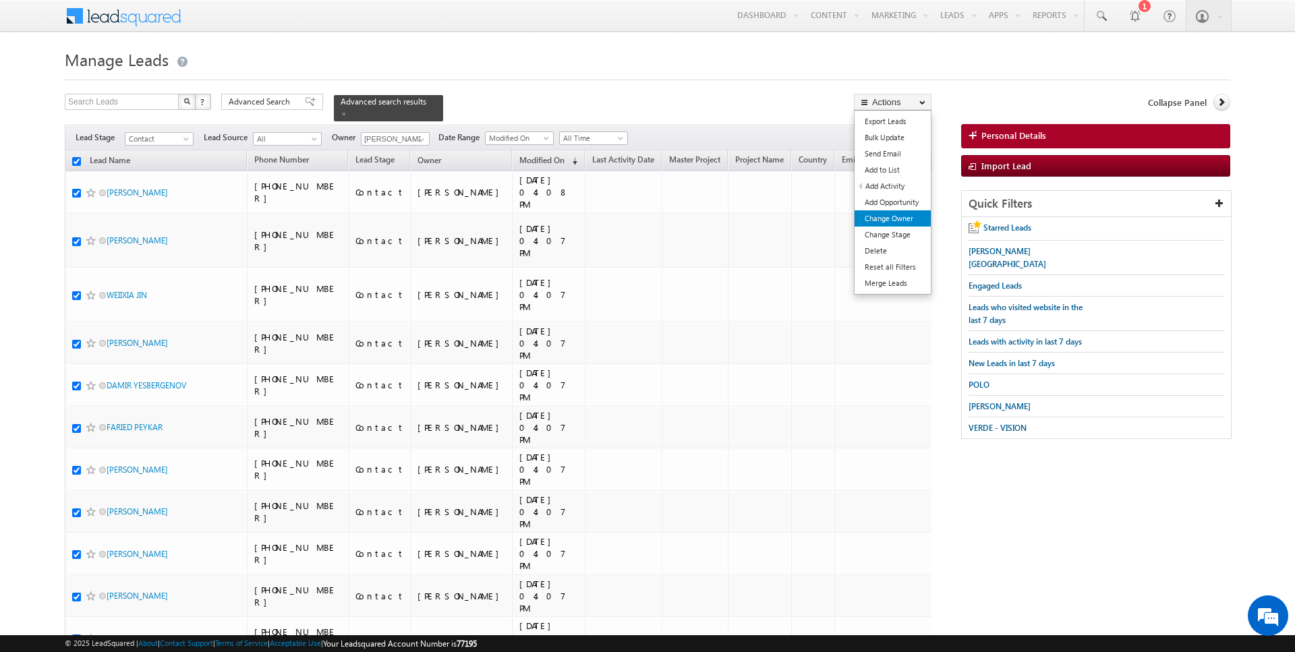
click at [894, 213] on link "Change Owner" at bounding box center [893, 218] width 76 height 16
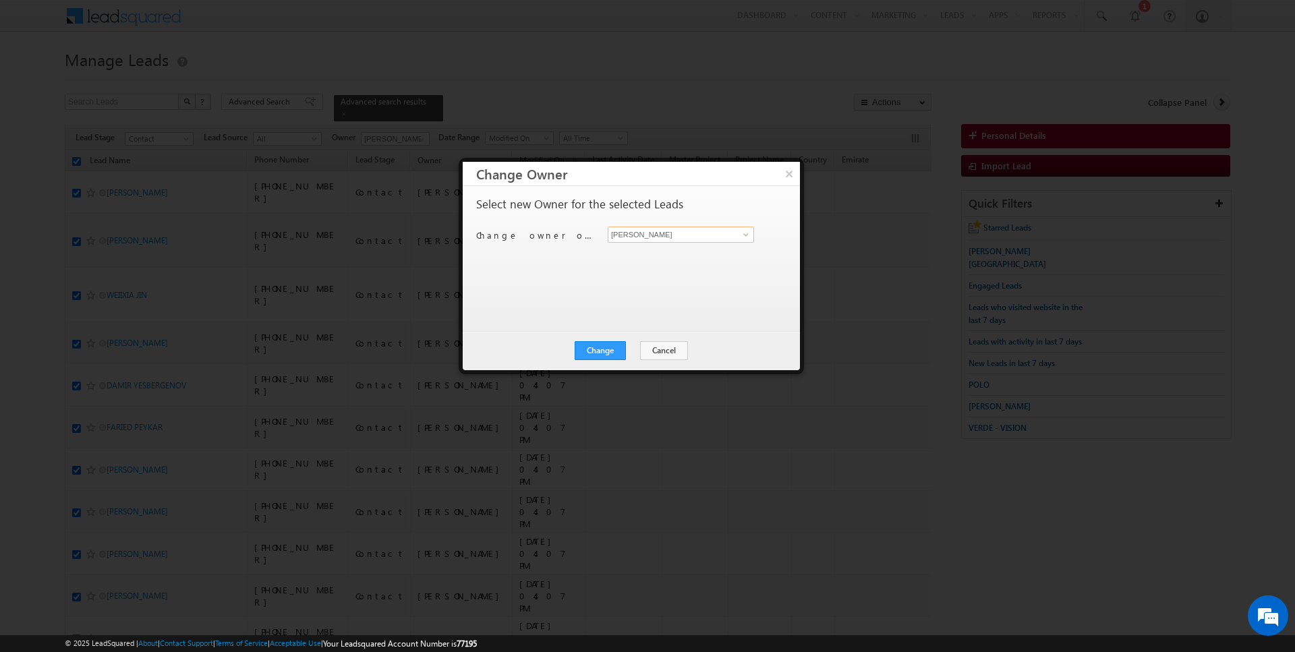
click at [659, 238] on input "[PERSON_NAME]" at bounding box center [681, 235] width 146 height 16
click at [602, 350] on button "Change" at bounding box center [600, 350] width 51 height 19
click at [640, 351] on button "Close" at bounding box center [633, 350] width 43 height 19
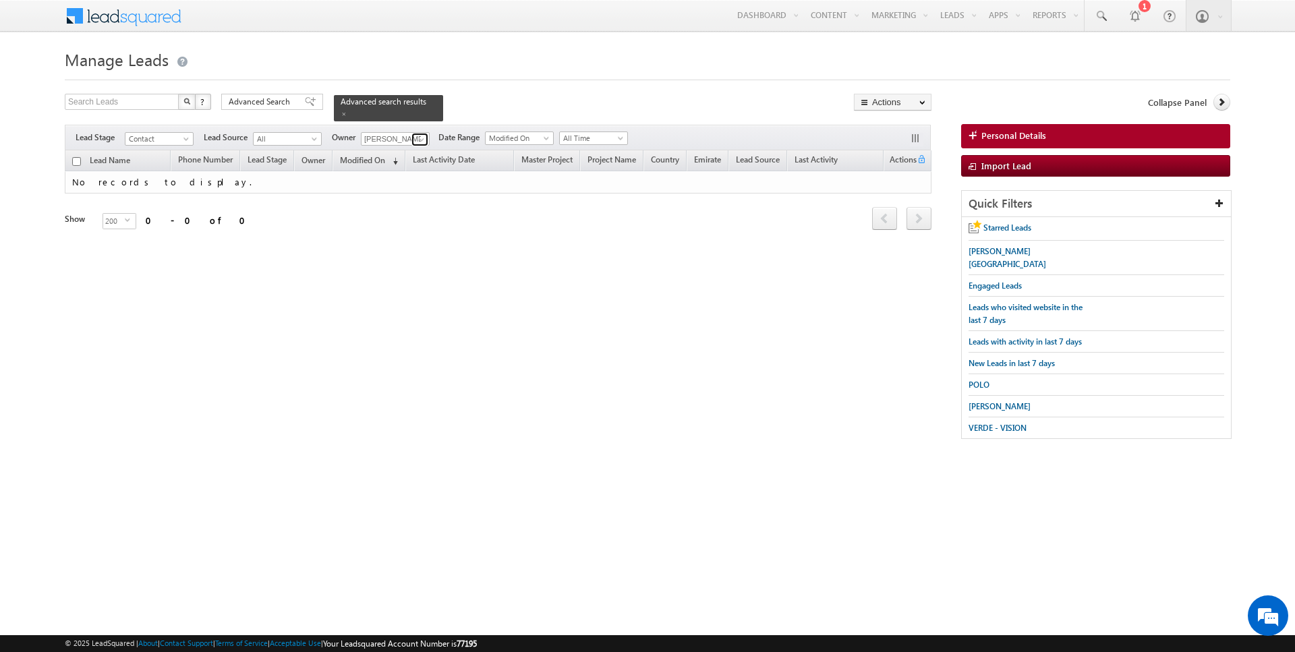
click at [423, 137] on span at bounding box center [421, 139] width 11 height 11
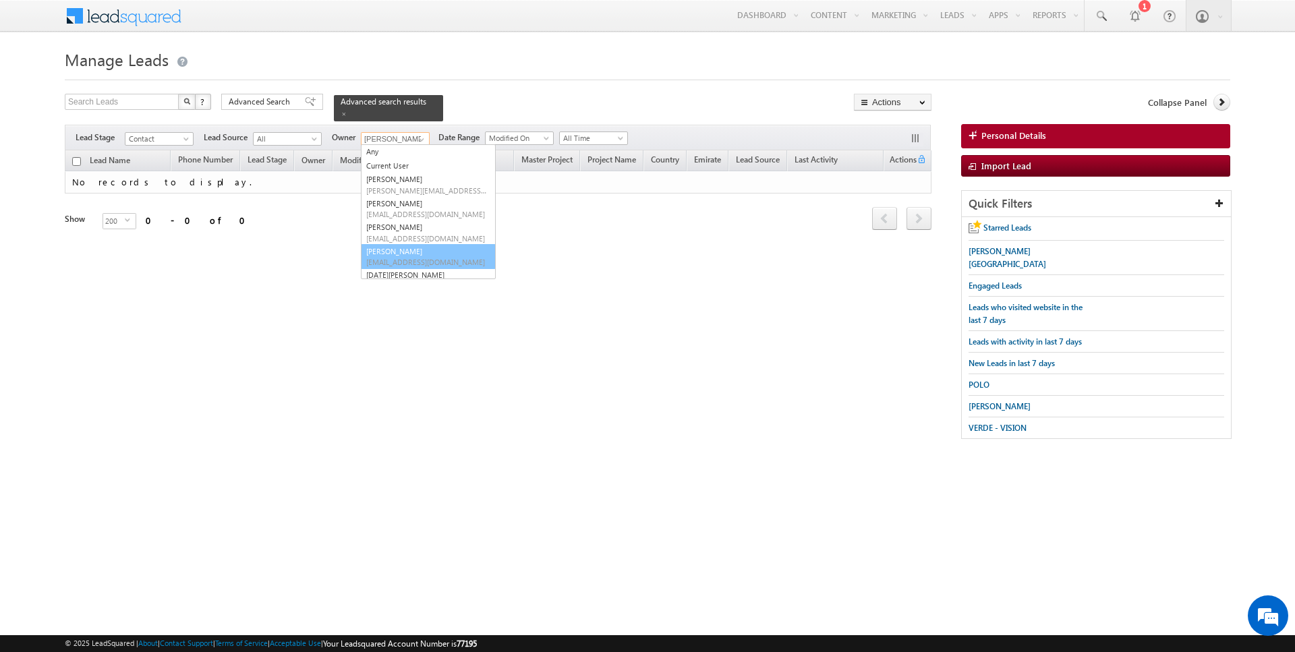
scroll to position [14, 0]
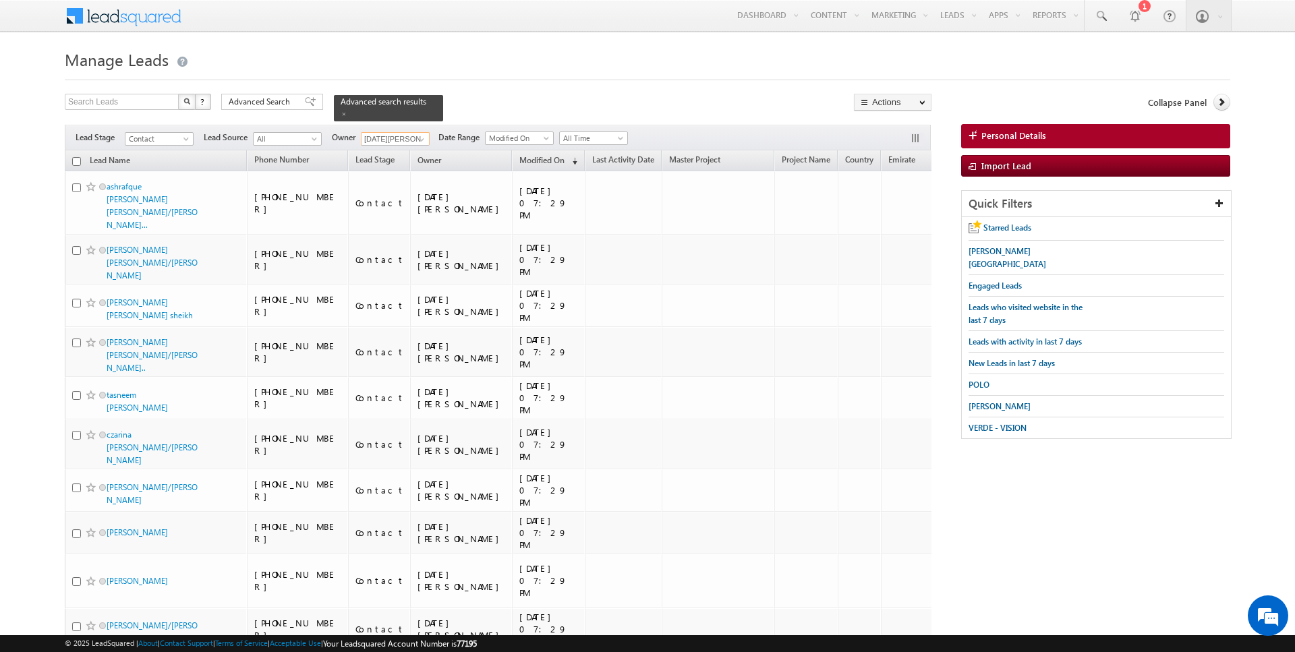
click at [78, 162] on input "checkbox" at bounding box center [76, 161] width 9 height 9
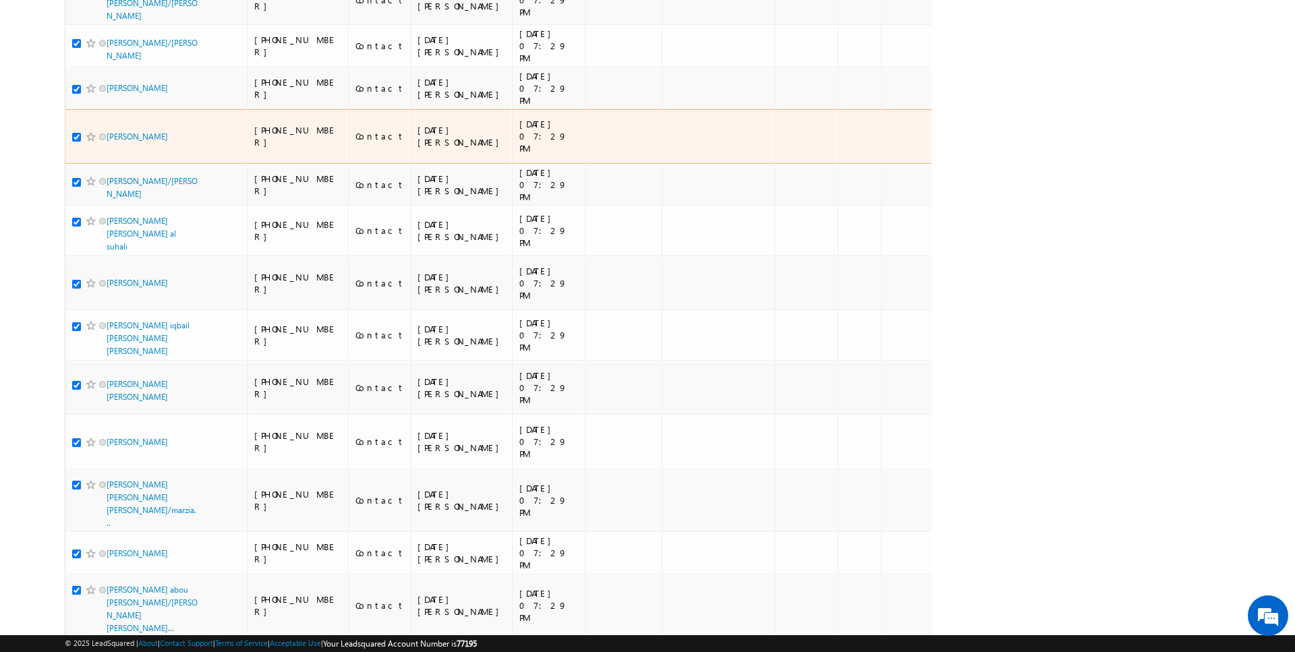
scroll to position [0, 0]
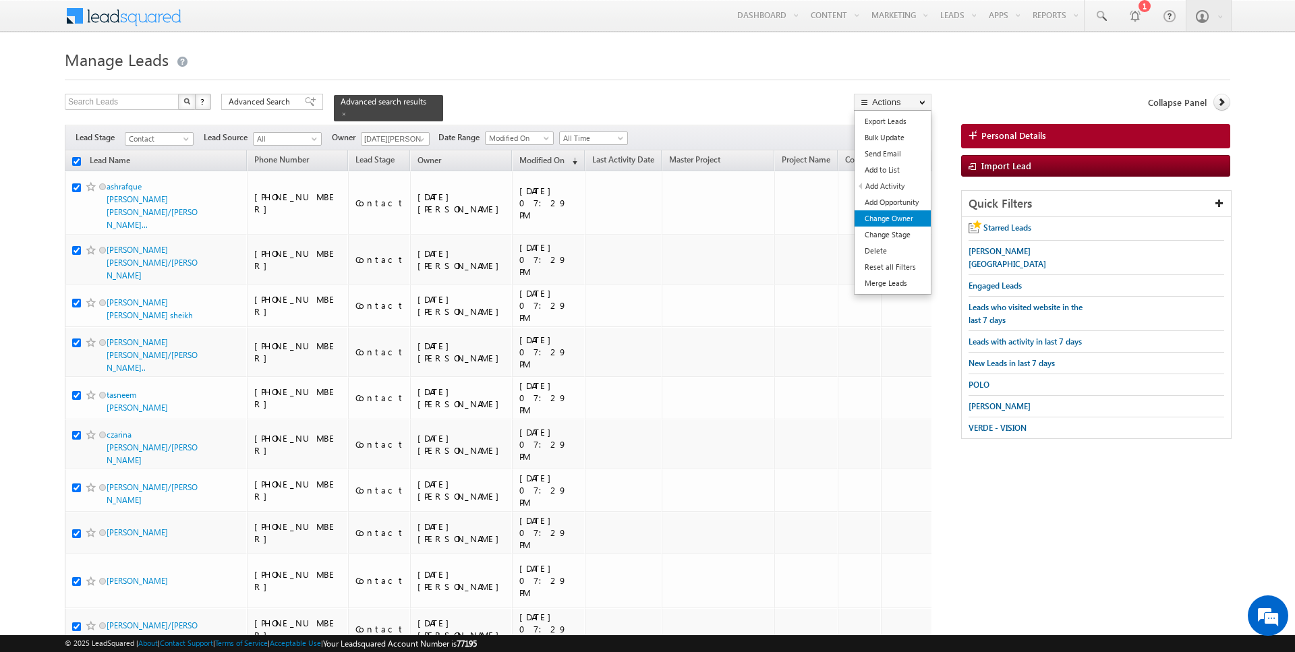
click at [890, 221] on link "Change Owner" at bounding box center [893, 218] width 76 height 16
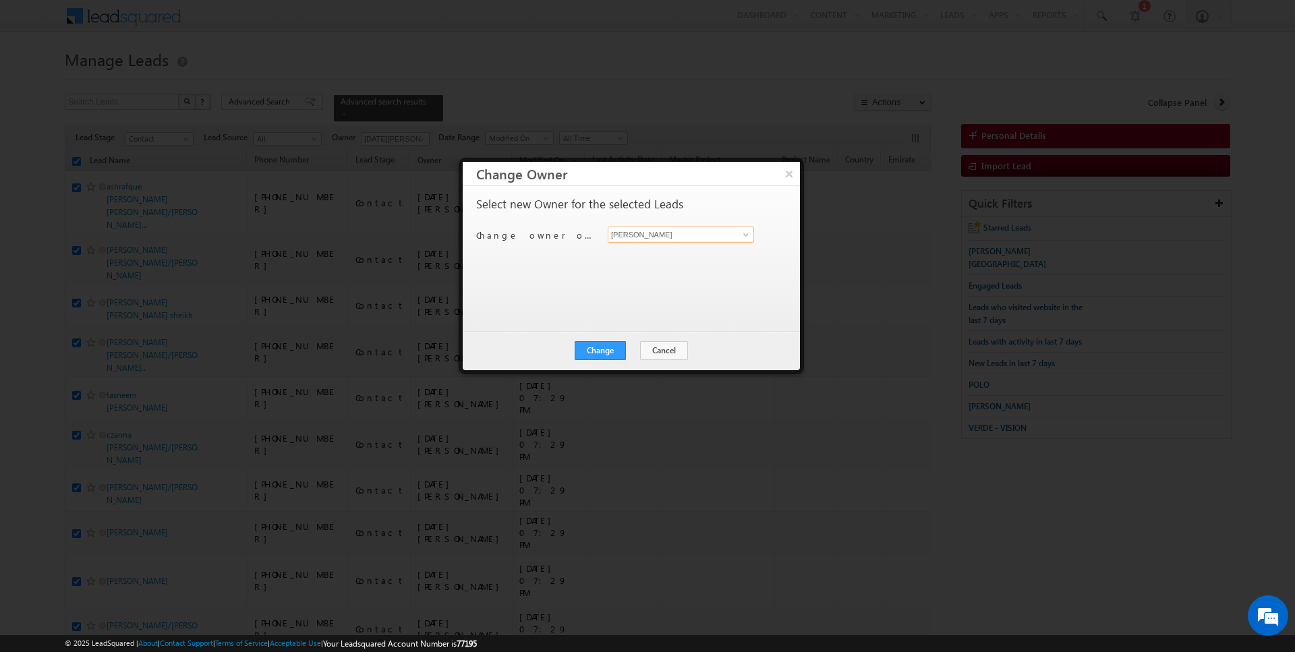
click at [649, 231] on input "[PERSON_NAME]" at bounding box center [681, 235] width 146 height 16
click at [620, 347] on button "Change" at bounding box center [600, 350] width 51 height 19
click at [637, 348] on button "Close" at bounding box center [633, 350] width 43 height 19
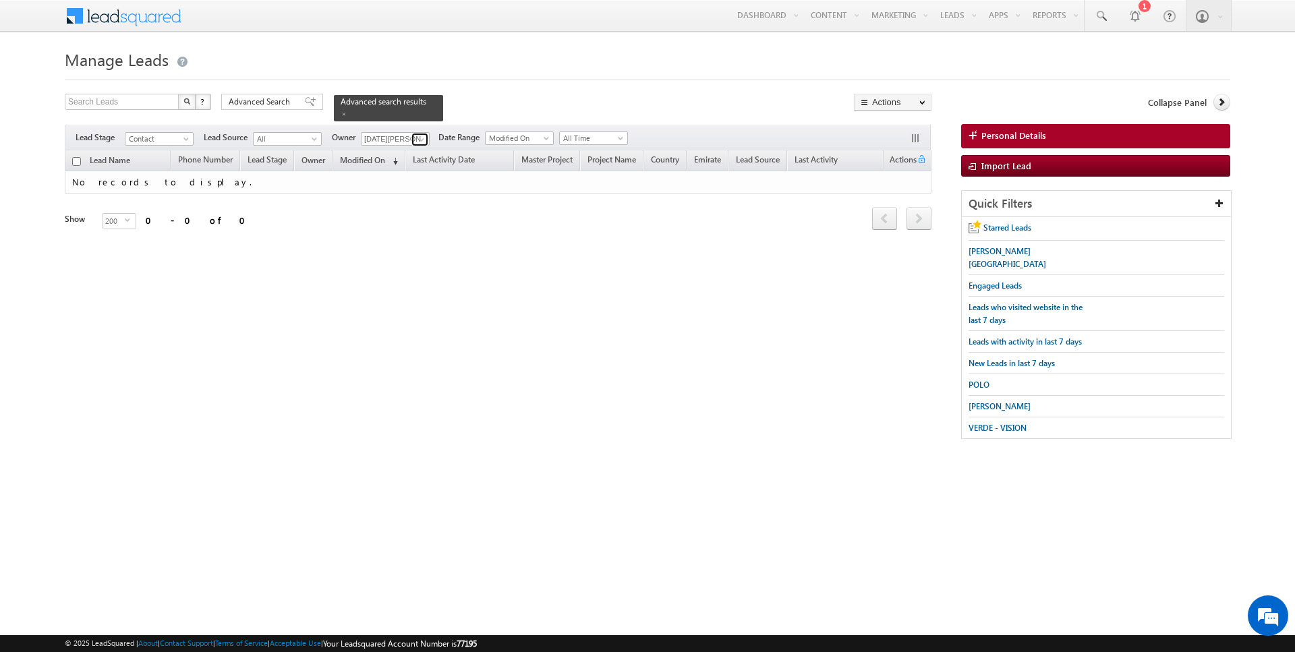
click at [416, 144] on span at bounding box center [421, 139] width 11 height 11
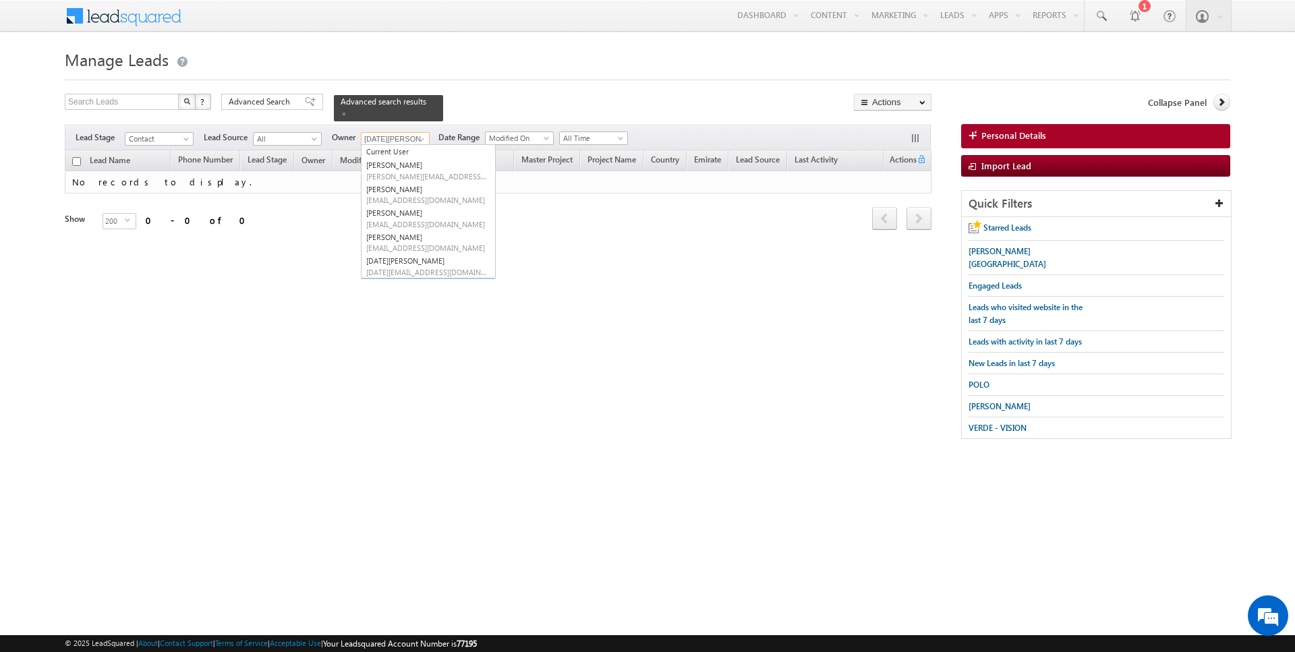
scroll to position [38, 0]
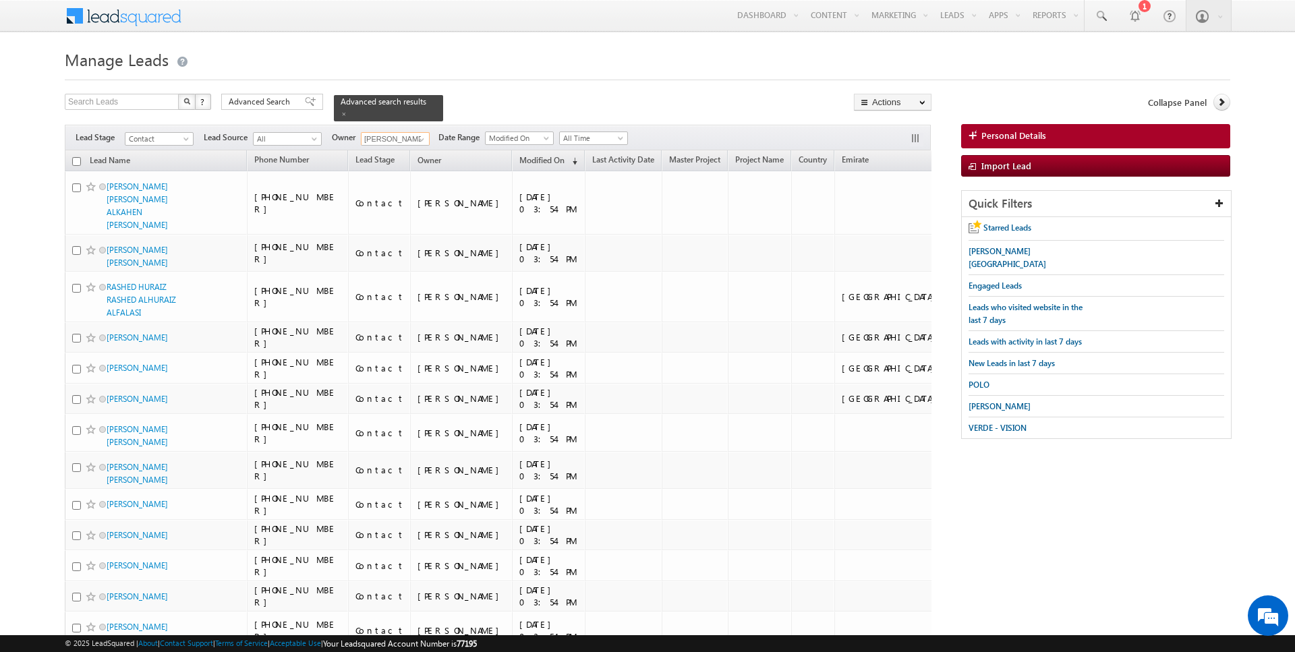
click at [76, 161] on input "checkbox" at bounding box center [76, 161] width 9 height 9
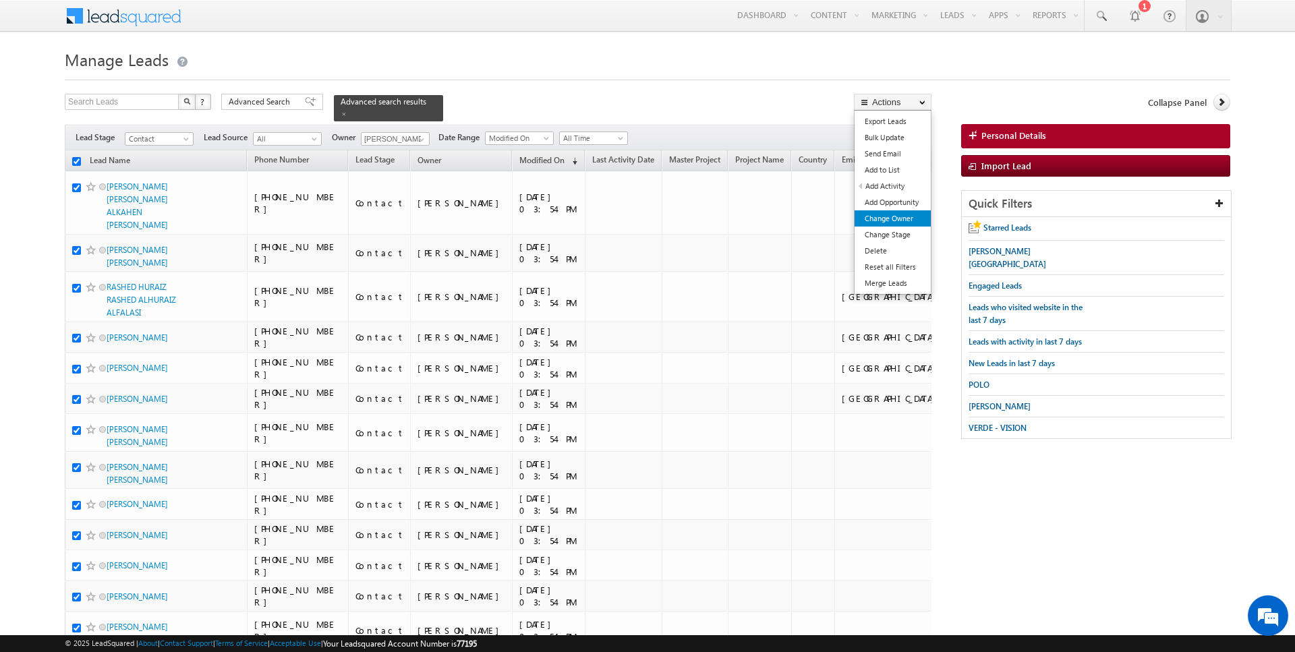
click at [887, 212] on link "Change Owner" at bounding box center [893, 218] width 76 height 16
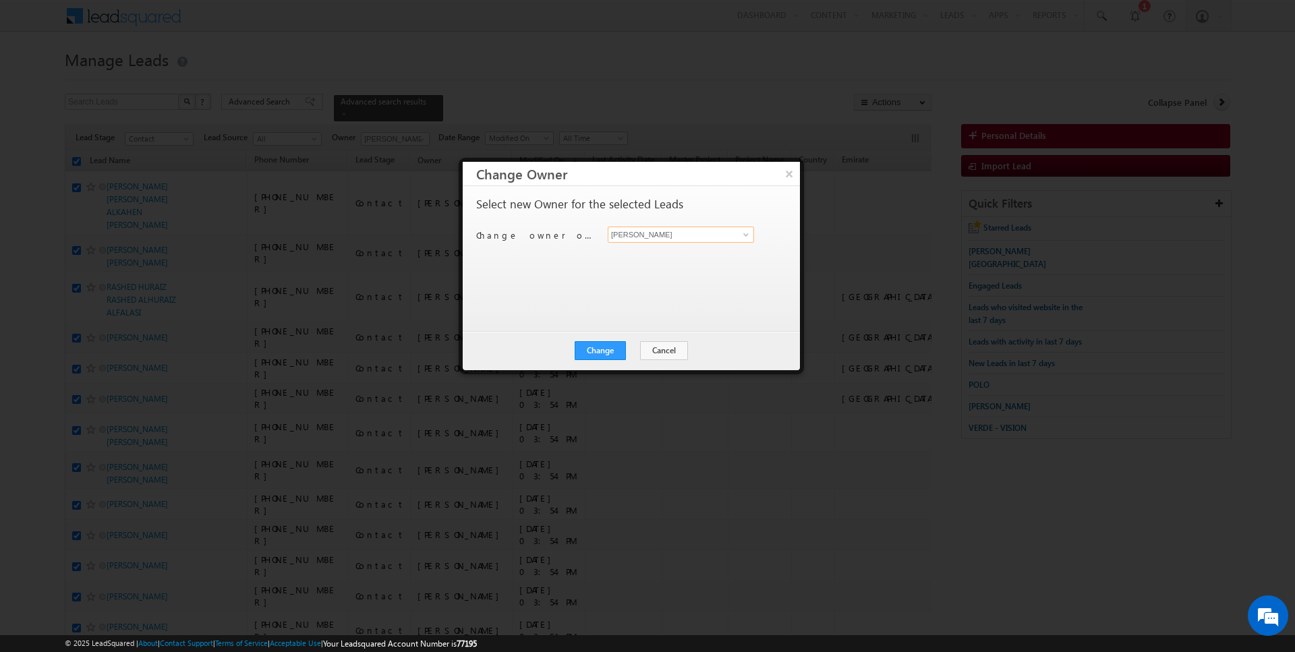
click at [665, 236] on input "[PERSON_NAME]" at bounding box center [681, 235] width 146 height 16
click at [602, 350] on button "Change" at bounding box center [600, 350] width 51 height 19
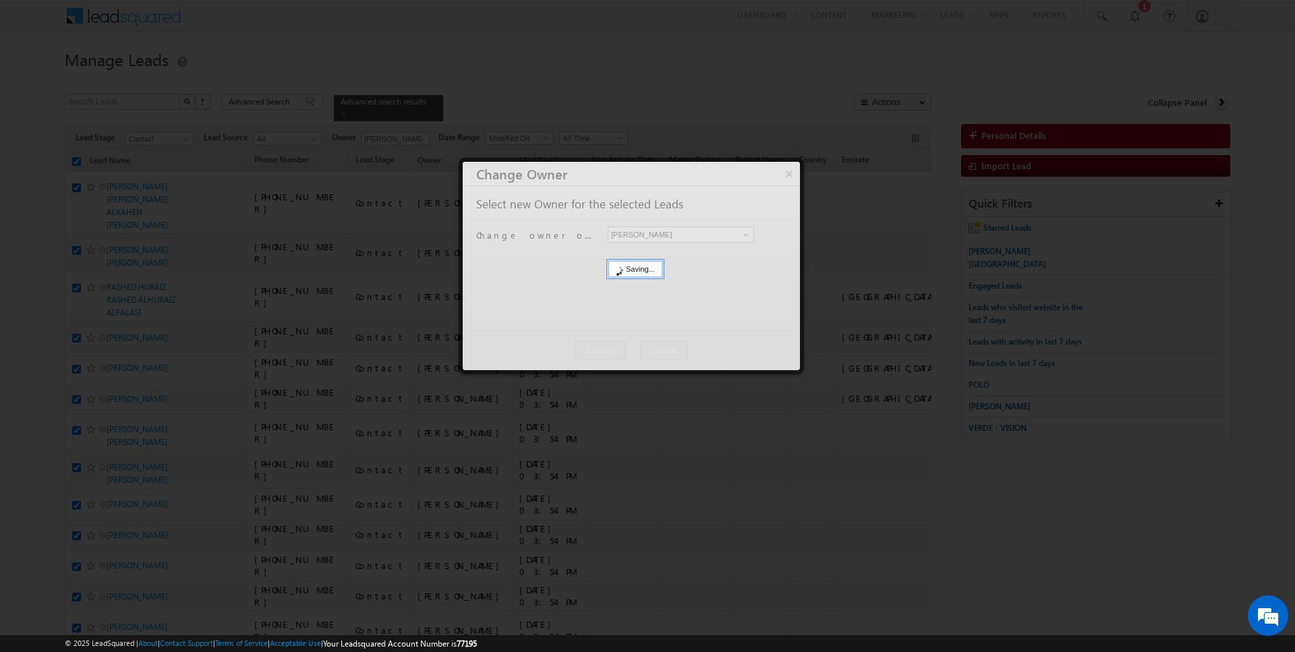
click at [0, 0] on button "Close" at bounding box center [0, 0] width 0 height 0
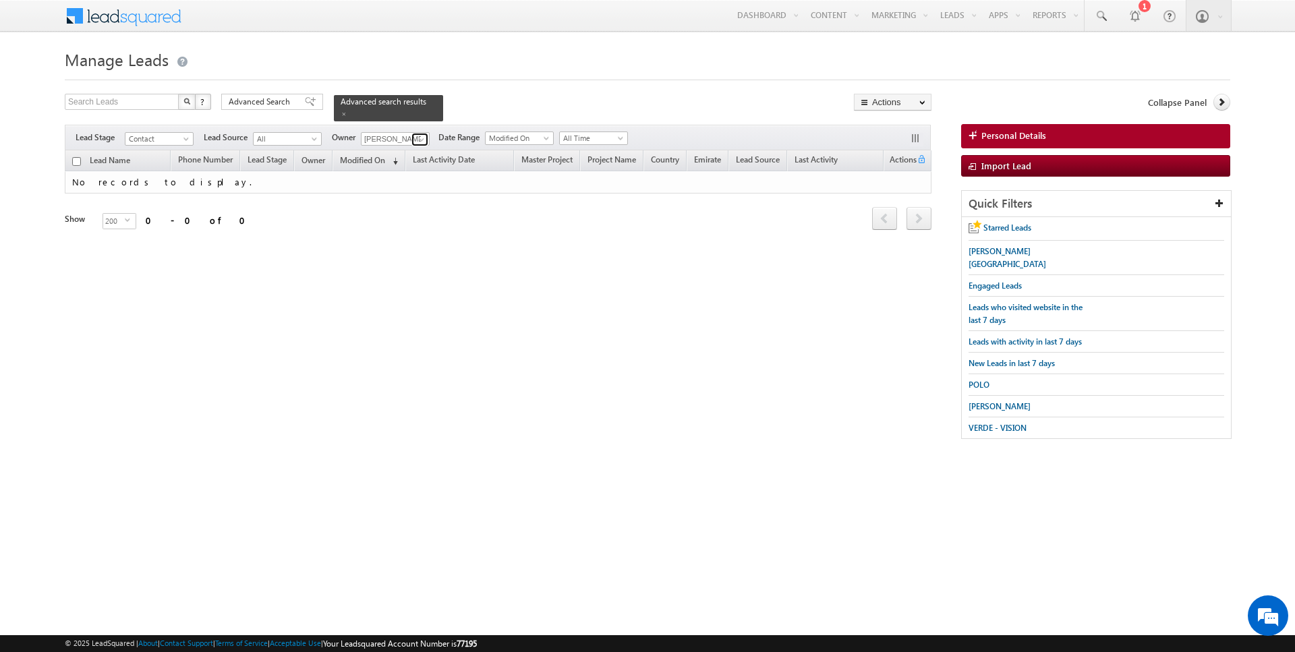
click at [422, 141] on span at bounding box center [421, 139] width 11 height 11
click at [78, 163] on input "checkbox" at bounding box center [76, 161] width 9 height 9
click at [420, 138] on span at bounding box center [421, 139] width 11 height 11
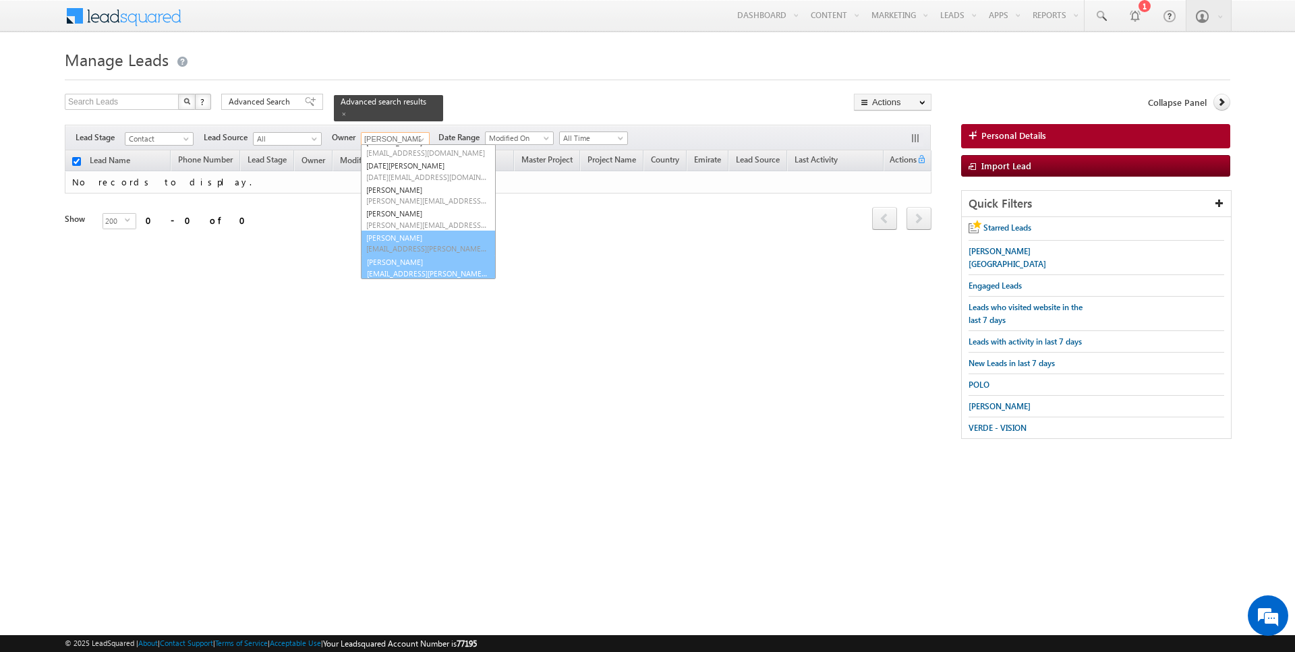
scroll to position [109, 0]
click at [399, 261] on link "SUNNY MEHROTRA sunny.mehrotra@indglobal.ae" at bounding box center [428, 267] width 135 height 26
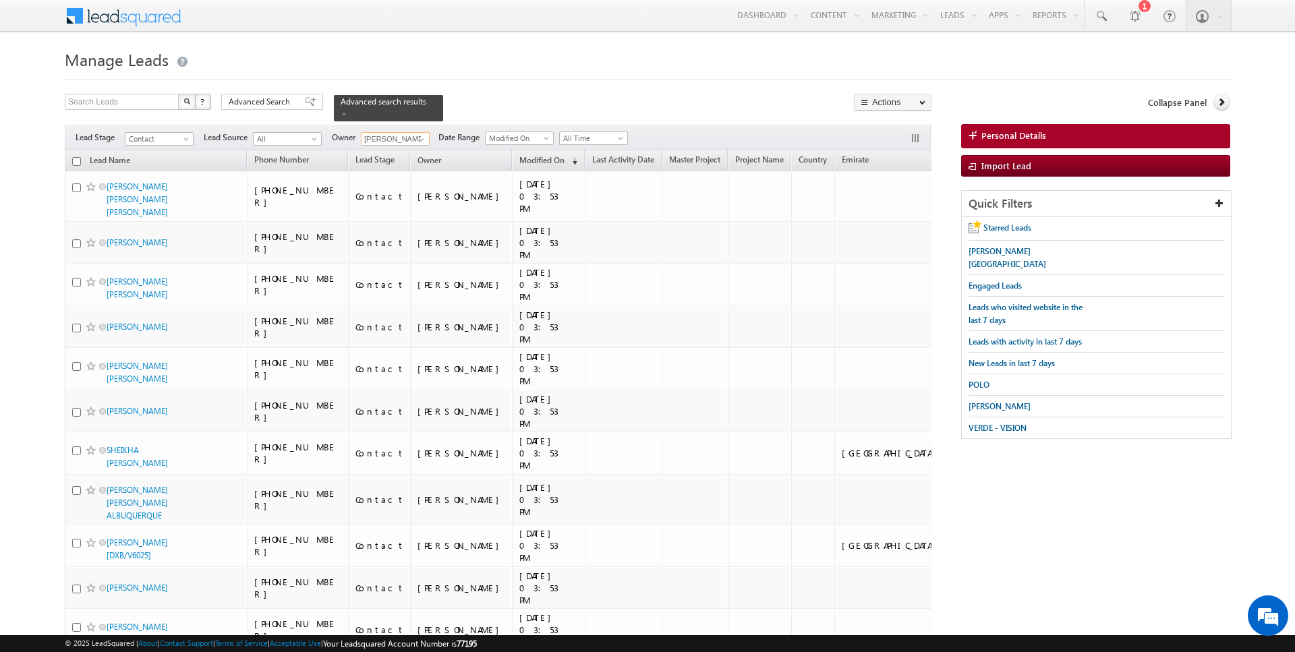
click at [76, 161] on input "checkbox" at bounding box center [76, 161] width 9 height 9
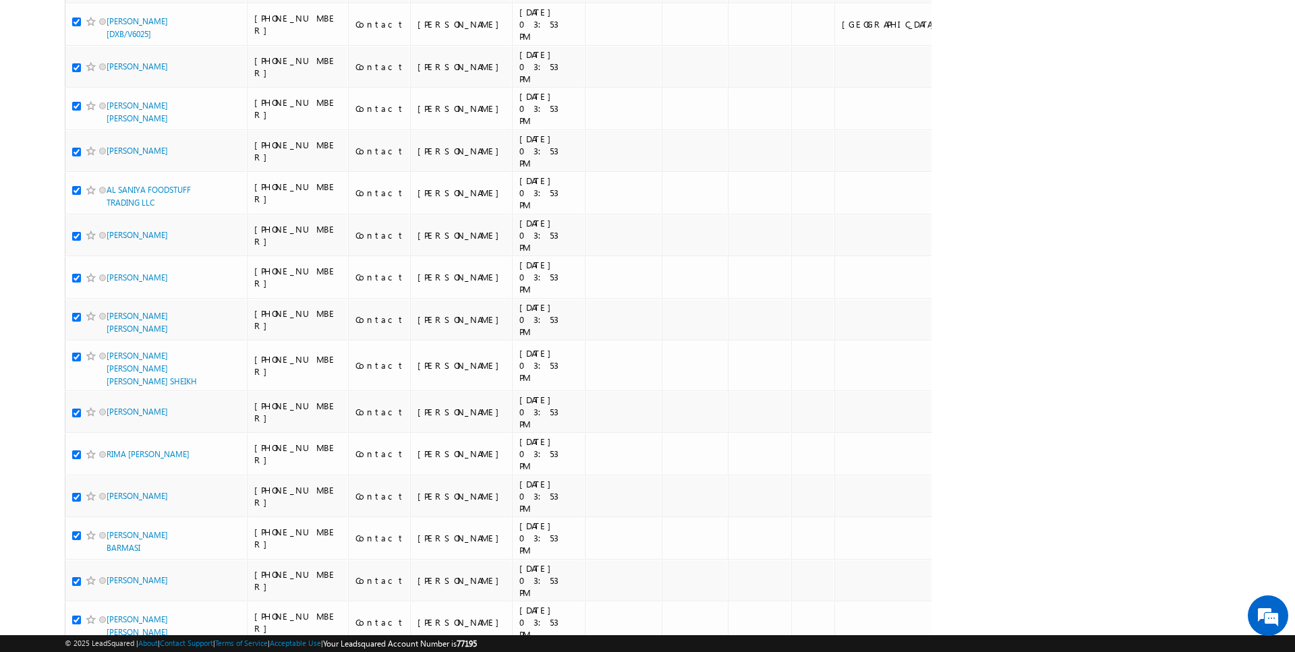
scroll to position [0, 0]
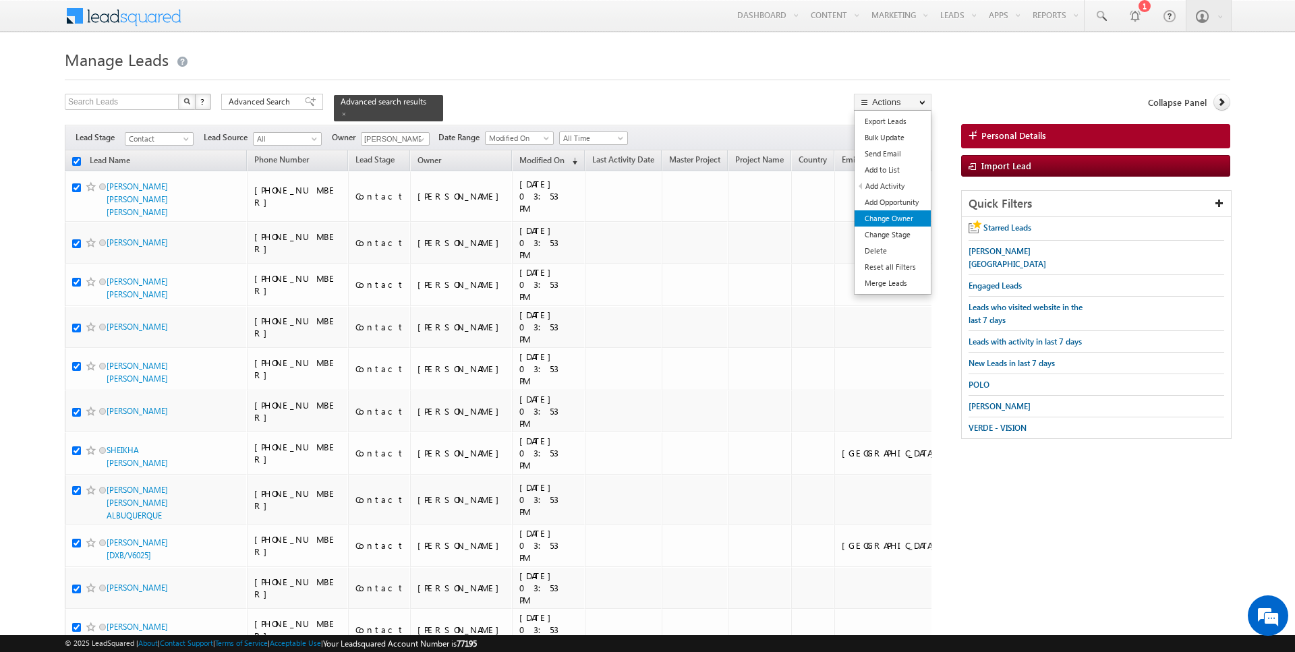
click at [898, 223] on link "Change Owner" at bounding box center [893, 218] width 76 height 16
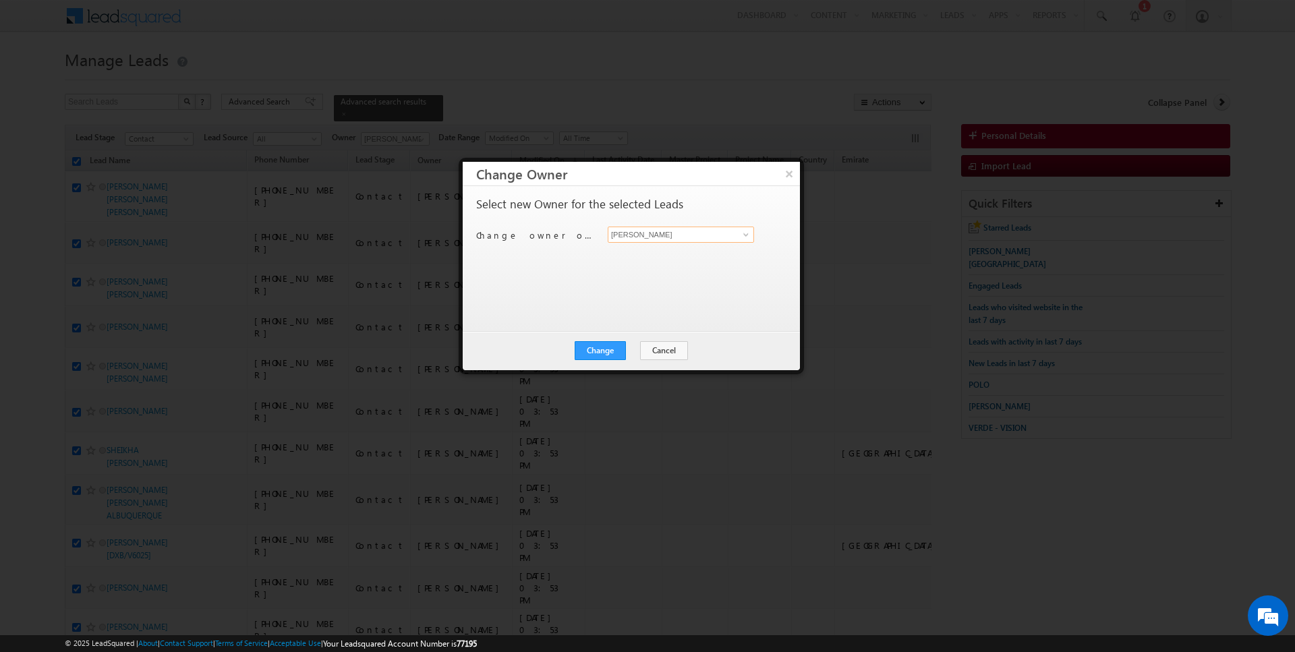
click at [680, 239] on input "[PERSON_NAME]" at bounding box center [681, 235] width 146 height 16
click at [613, 343] on button "Change" at bounding box center [600, 350] width 51 height 19
click at [632, 351] on button "Close" at bounding box center [633, 350] width 43 height 19
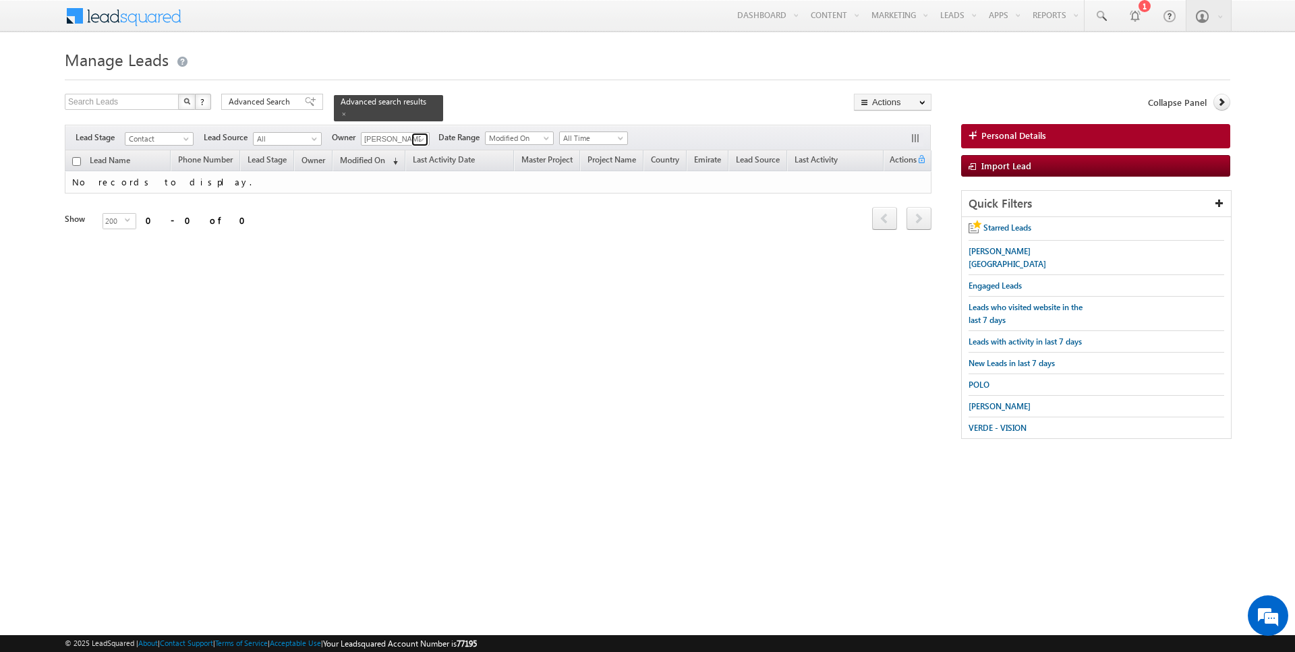
click at [417, 138] on span at bounding box center [421, 139] width 11 height 11
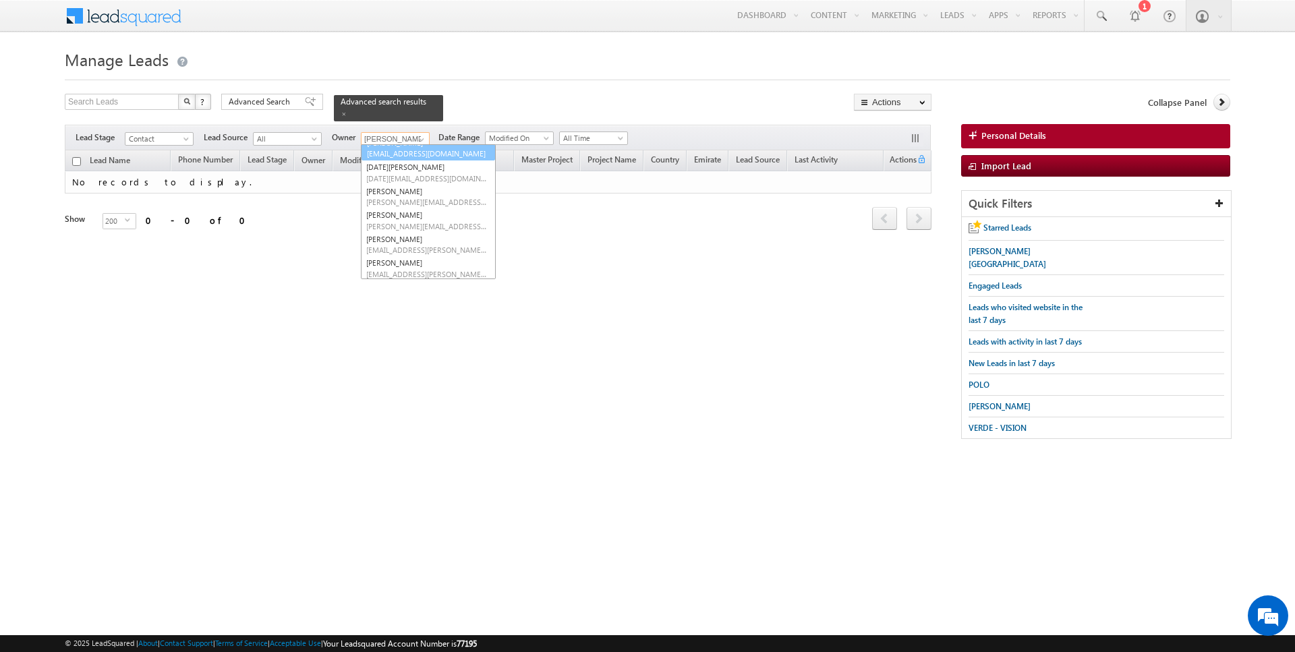
scroll to position [99, 0]
click at [405, 160] on span "janamjay.sharma@indglobal.ae" at bounding box center [426, 163] width 121 height 10
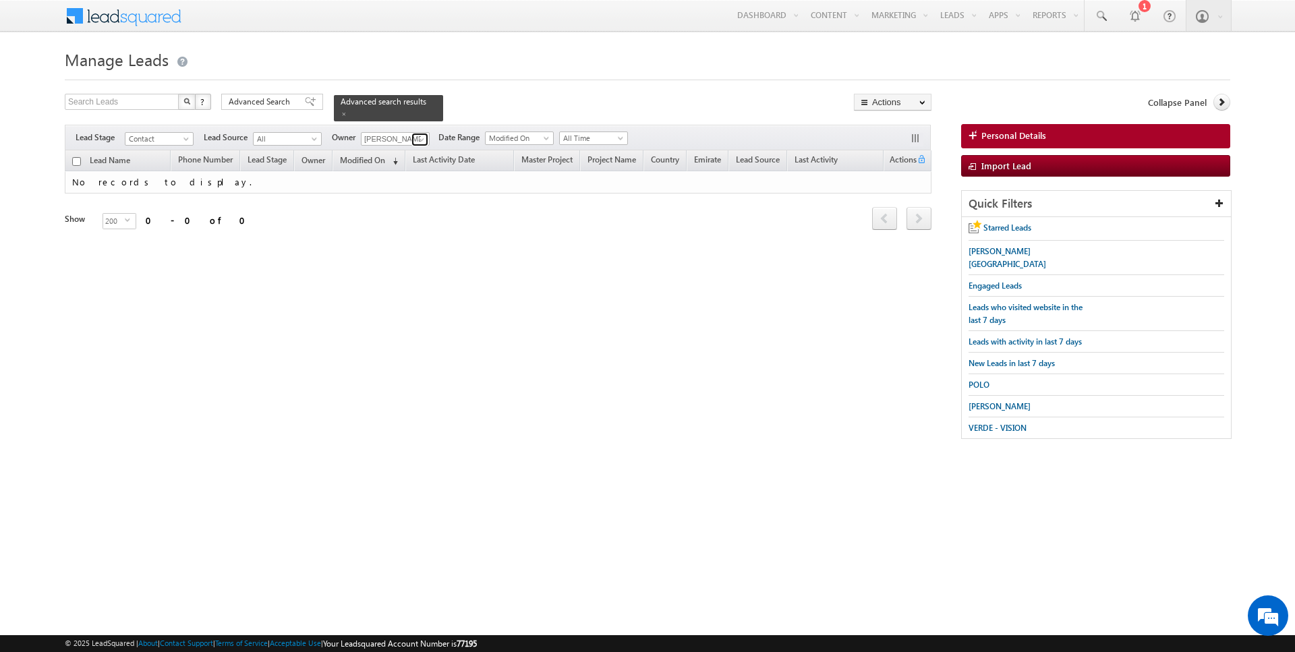
click at [416, 136] on span at bounding box center [421, 139] width 11 height 11
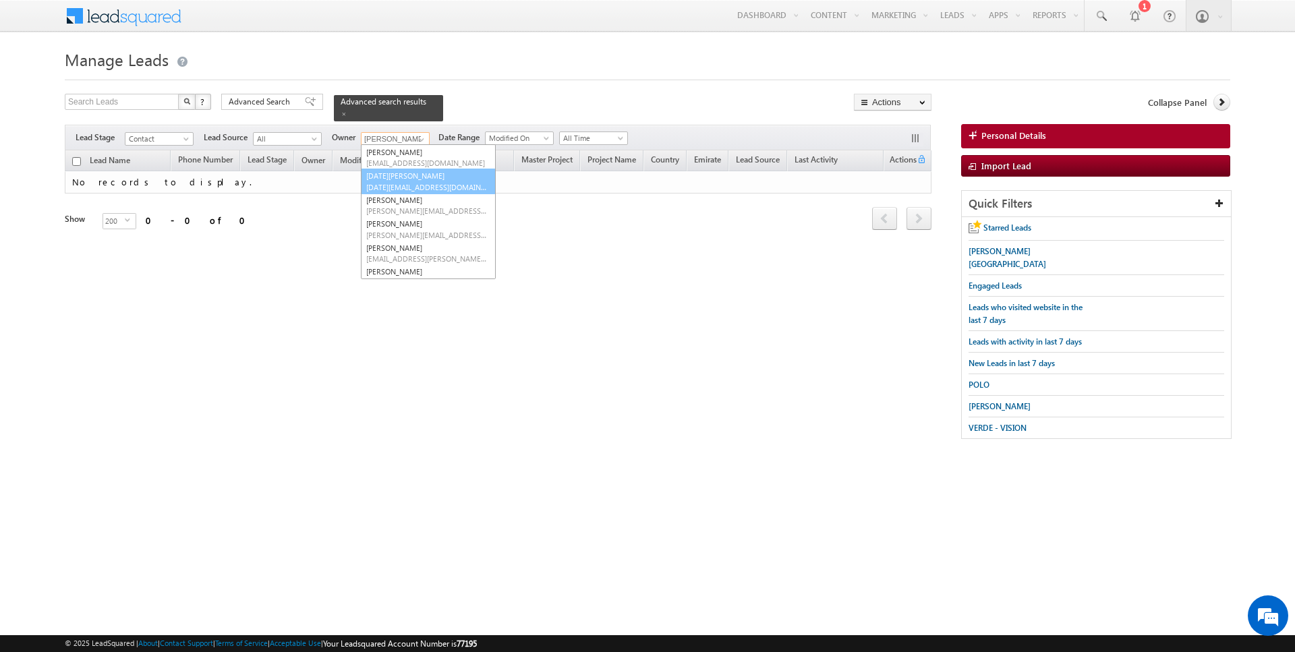
scroll to position [0, 0]
click at [400, 169] on link "Current User" at bounding box center [429, 167] width 134 height 16
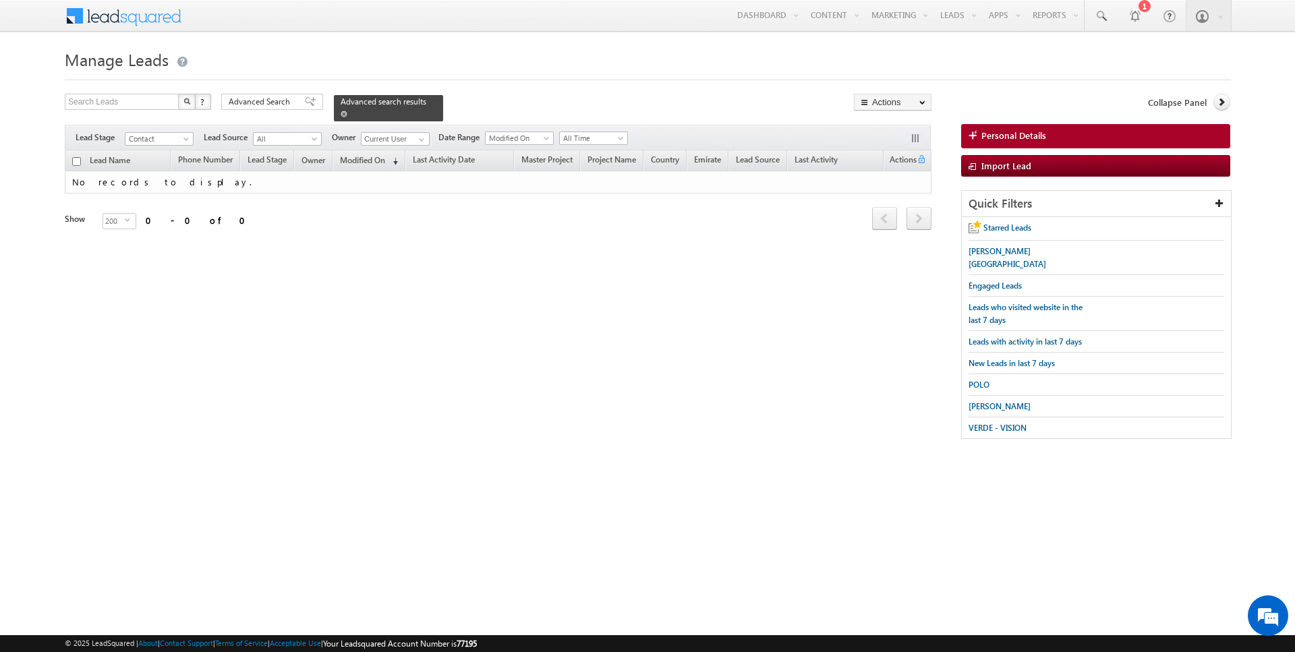
click at [341, 115] on span at bounding box center [344, 114] width 7 height 7
